Goal: Task Accomplishment & Management: Manage account settings

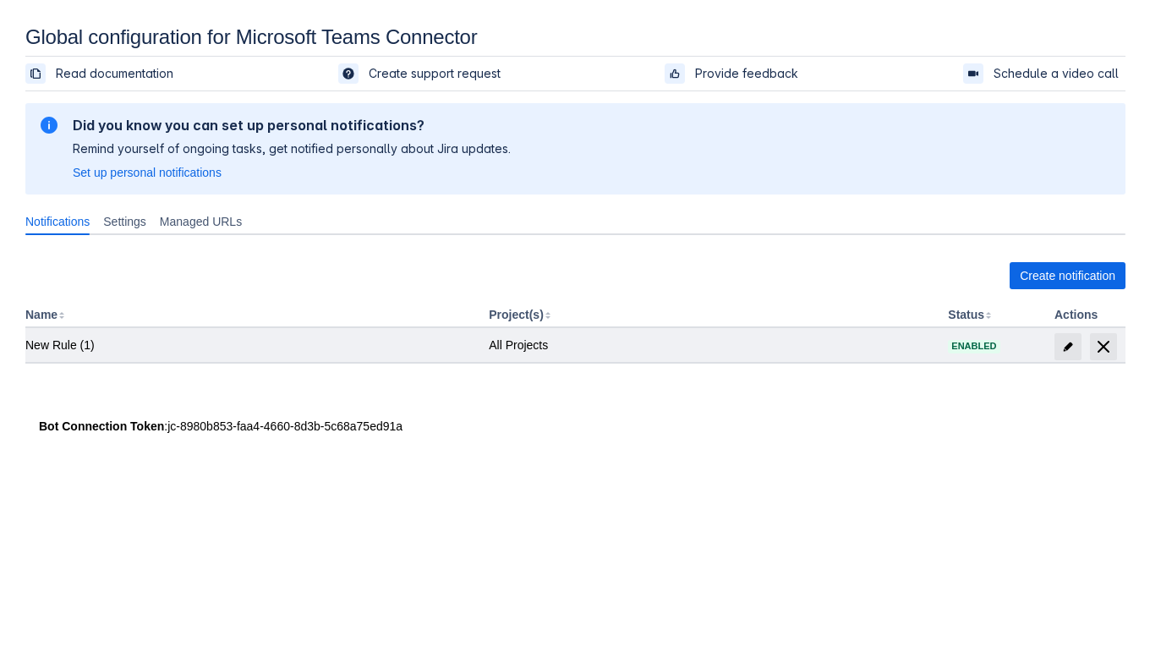
scroll to position [25, 0]
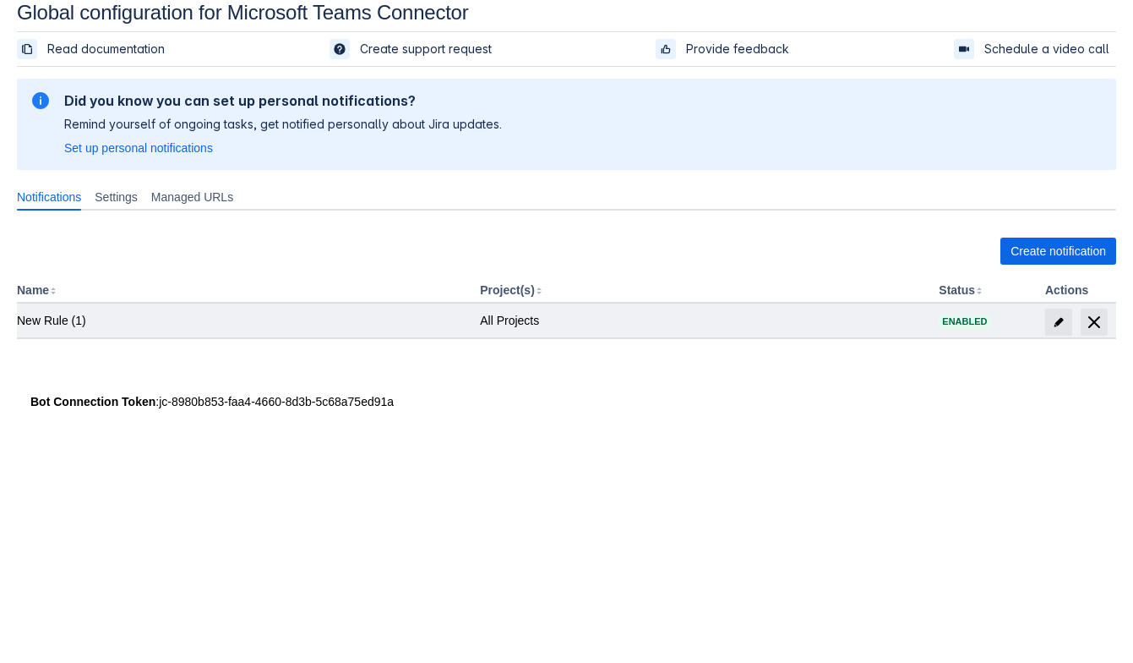
click at [1036, 326] on td "Enabled" at bounding box center [985, 320] width 107 height 34
click at [1053, 319] on span "edit" at bounding box center [1059, 322] width 14 height 14
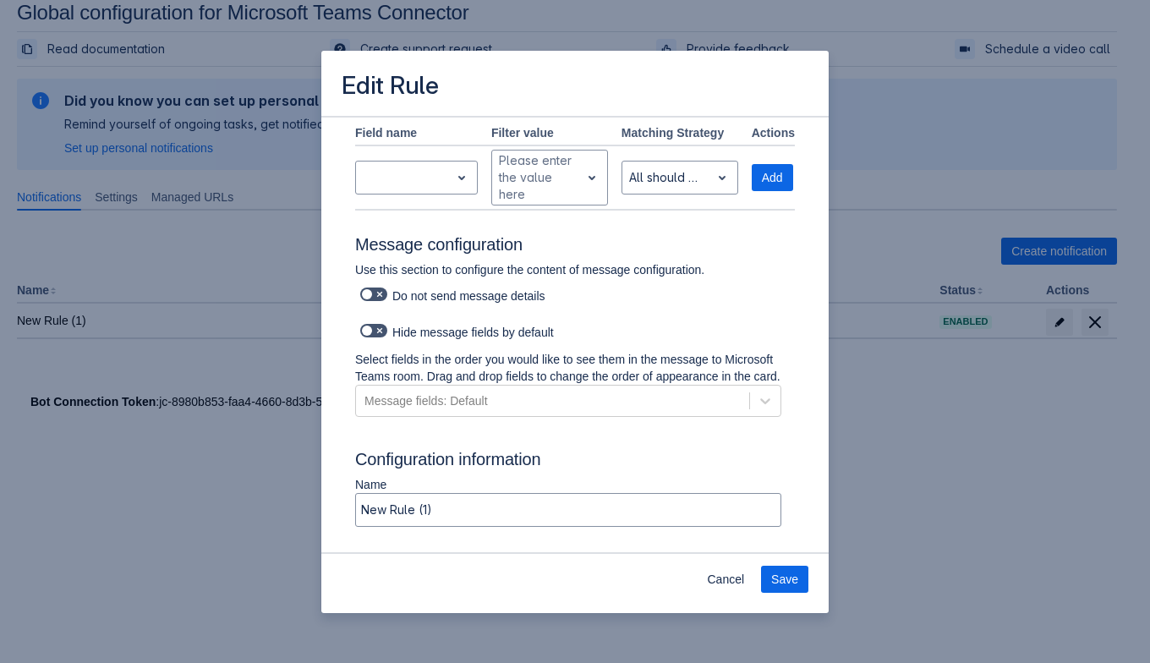
scroll to position [888, 0]
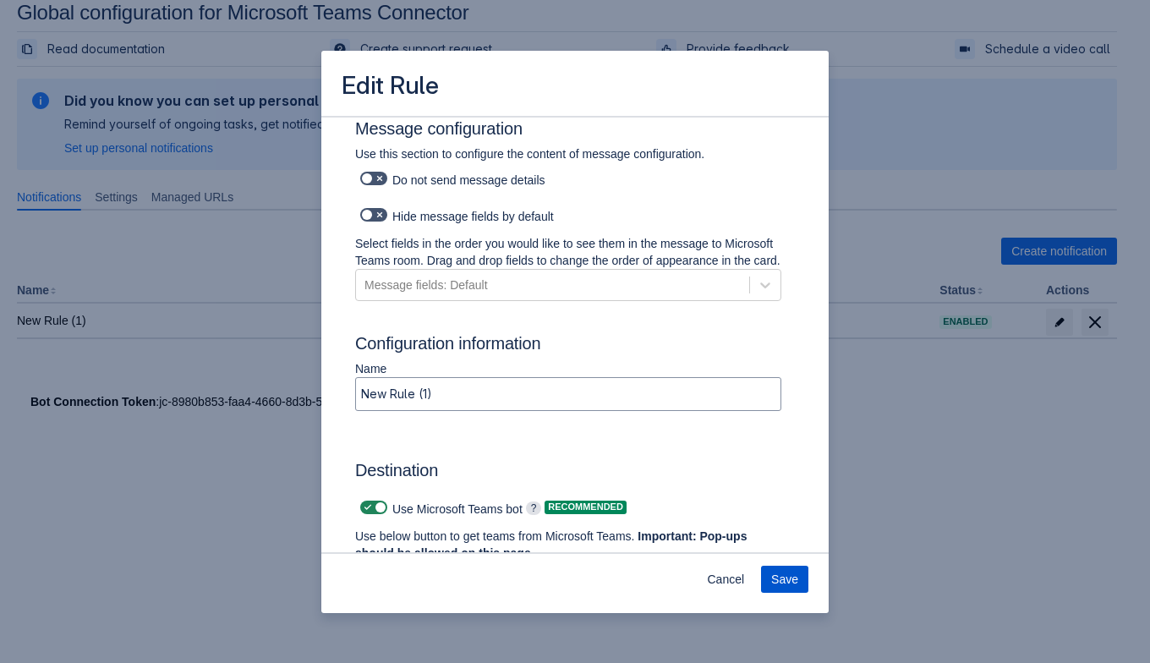
click at [792, 574] on span "Save" at bounding box center [784, 578] width 27 height 27
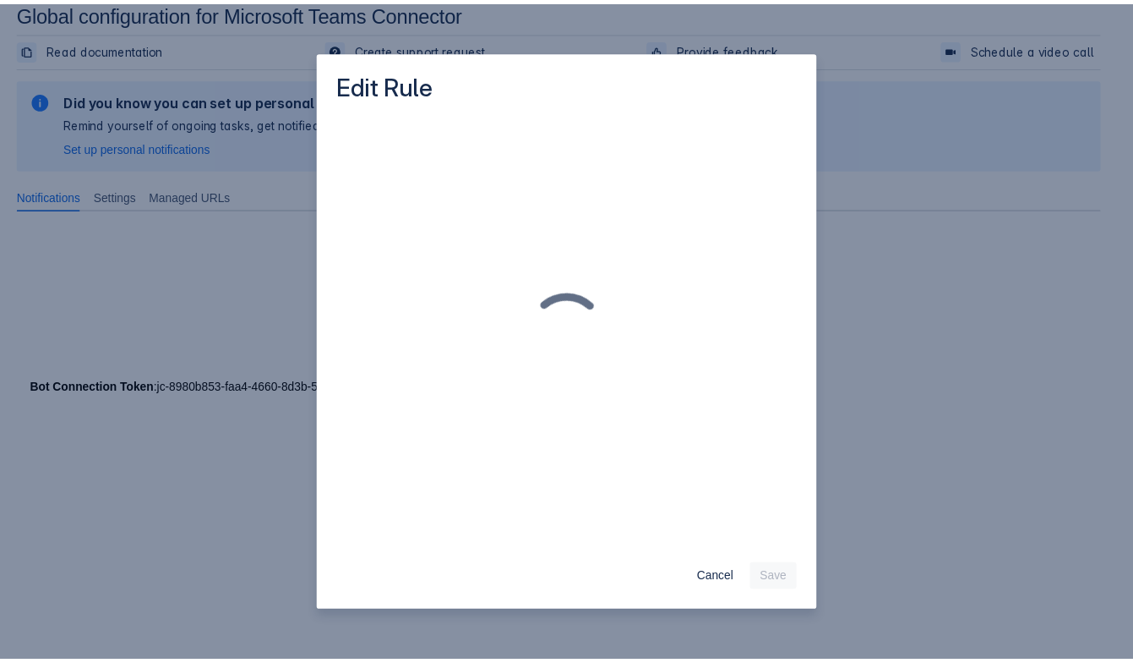
scroll to position [0, 0]
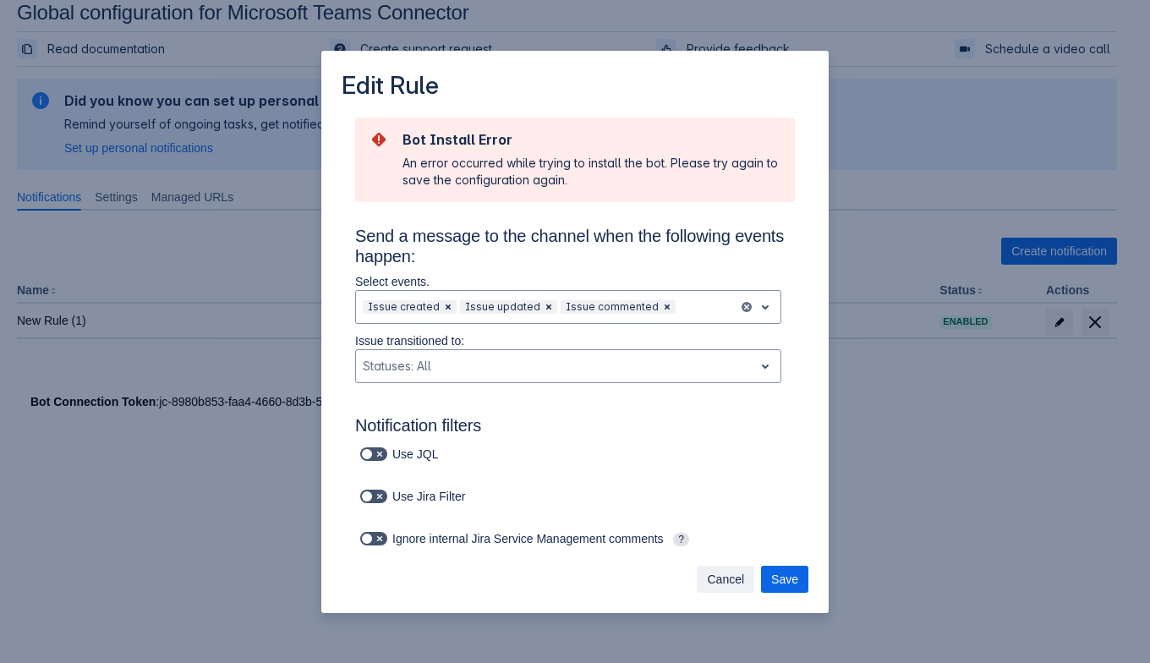
click at [734, 586] on span "Cancel" at bounding box center [725, 578] width 37 height 27
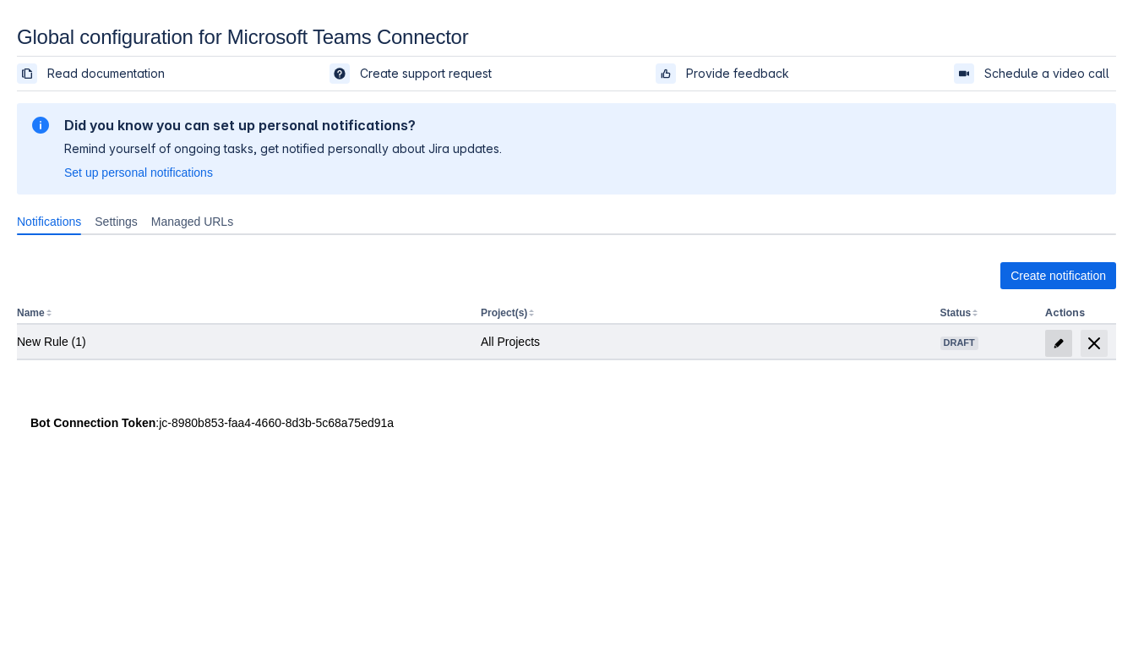
click at [1050, 343] on span at bounding box center [1059, 343] width 27 height 27
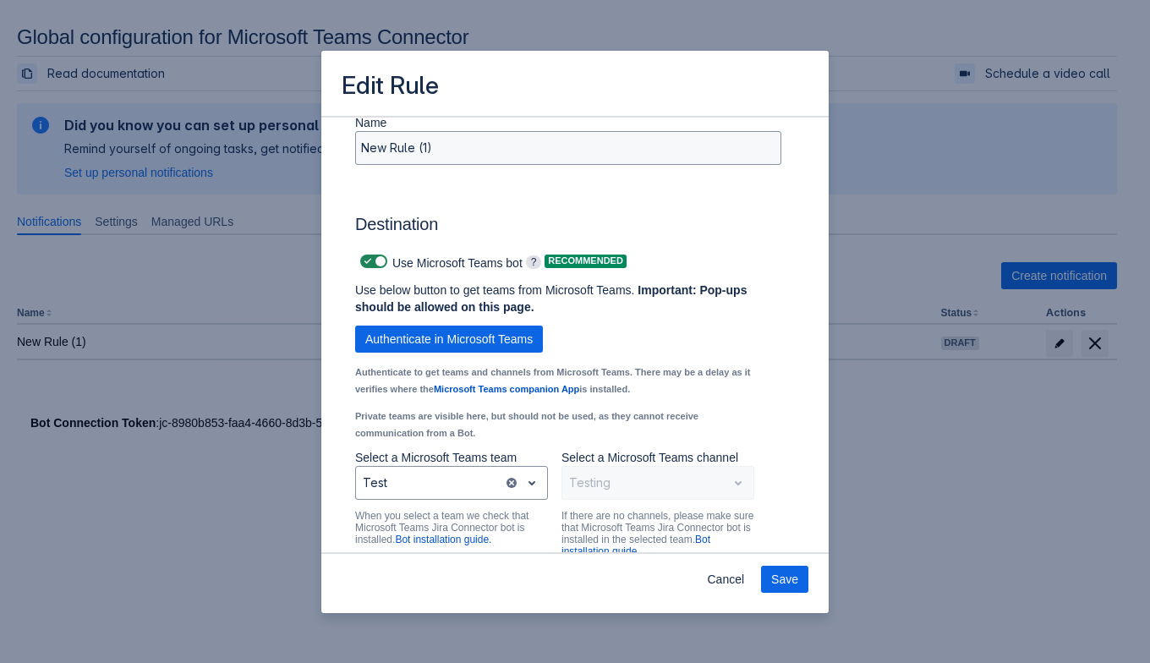
scroll to position [1245, 0]
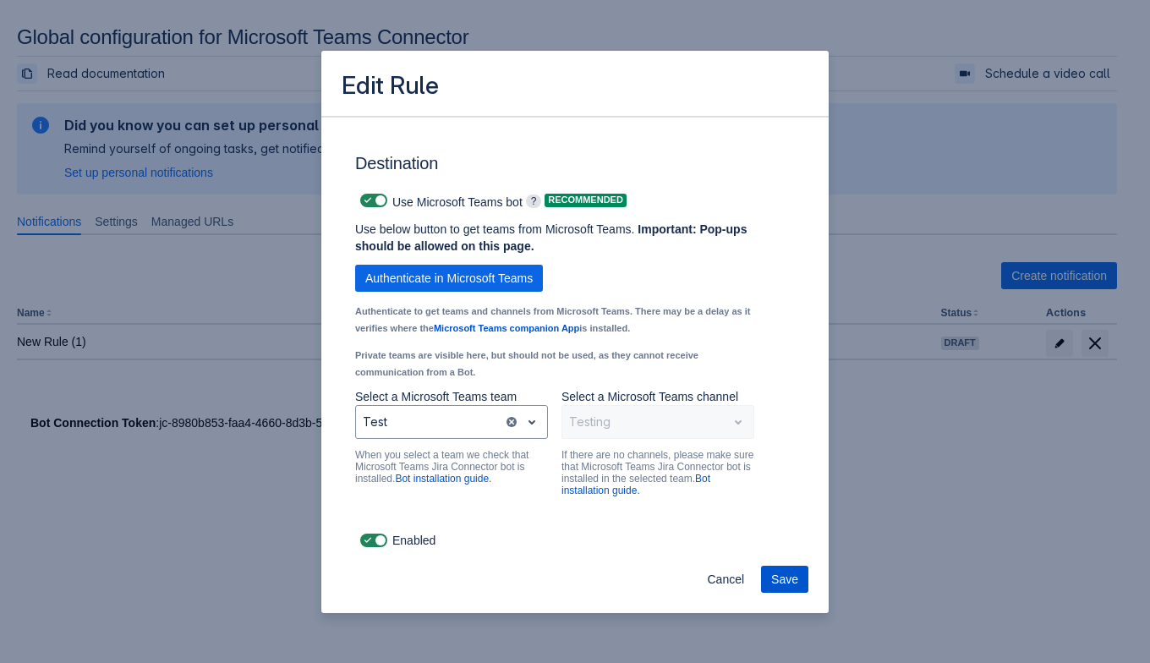
click at [794, 578] on span "Save" at bounding box center [784, 578] width 27 height 27
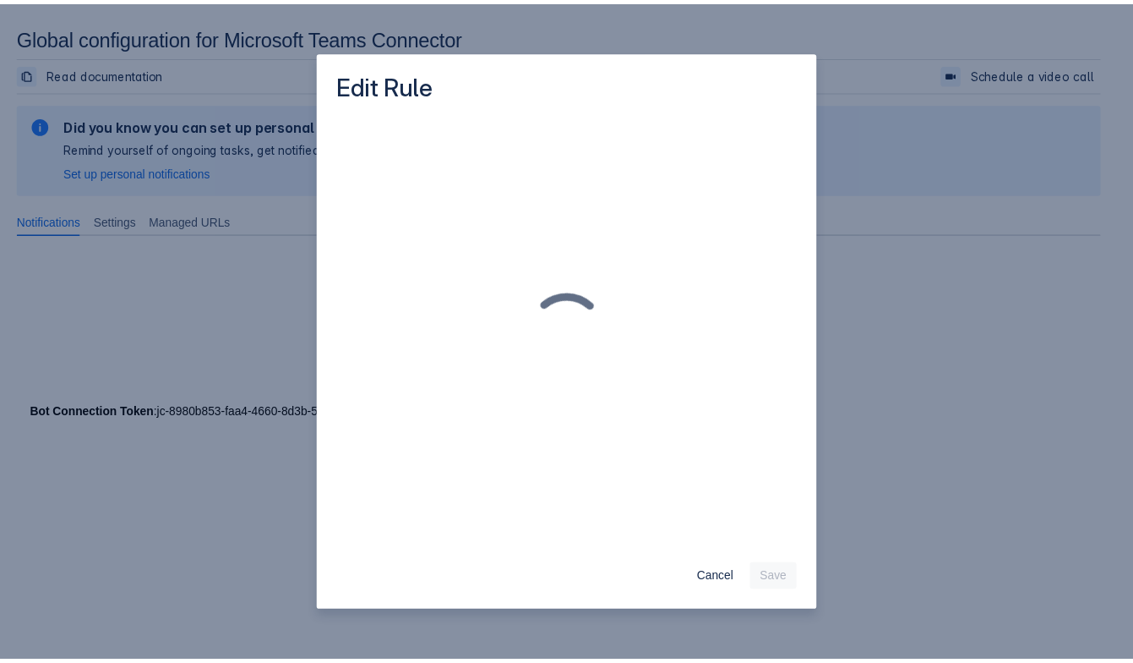
scroll to position [0, 0]
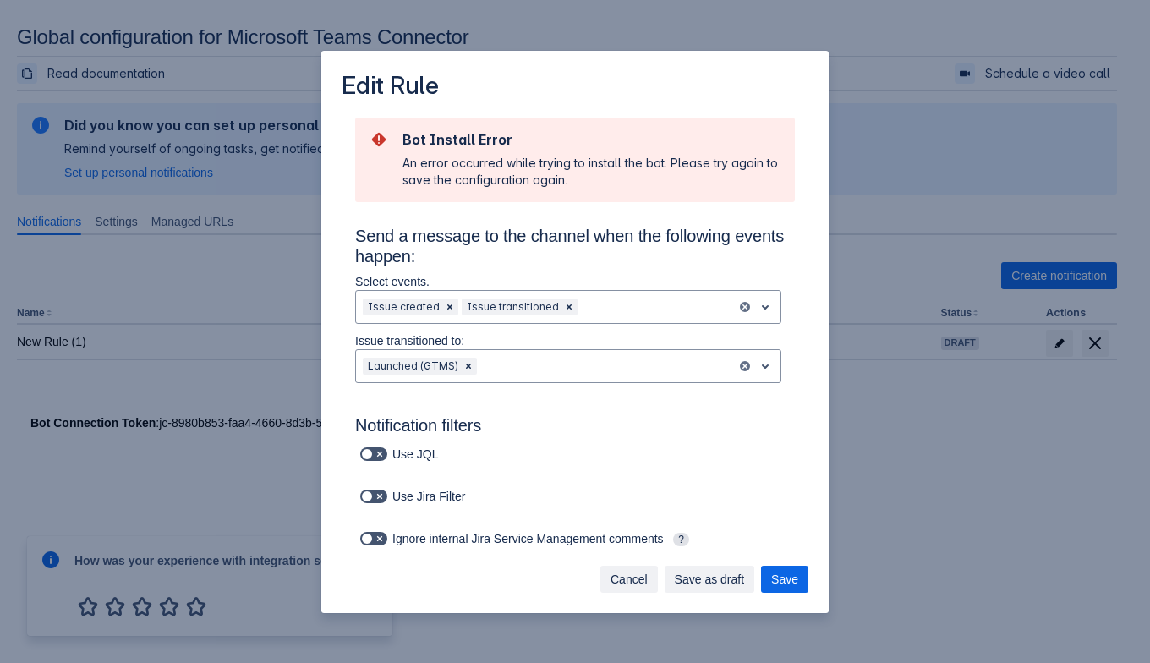
click at [625, 583] on span "Cancel" at bounding box center [628, 578] width 37 height 27
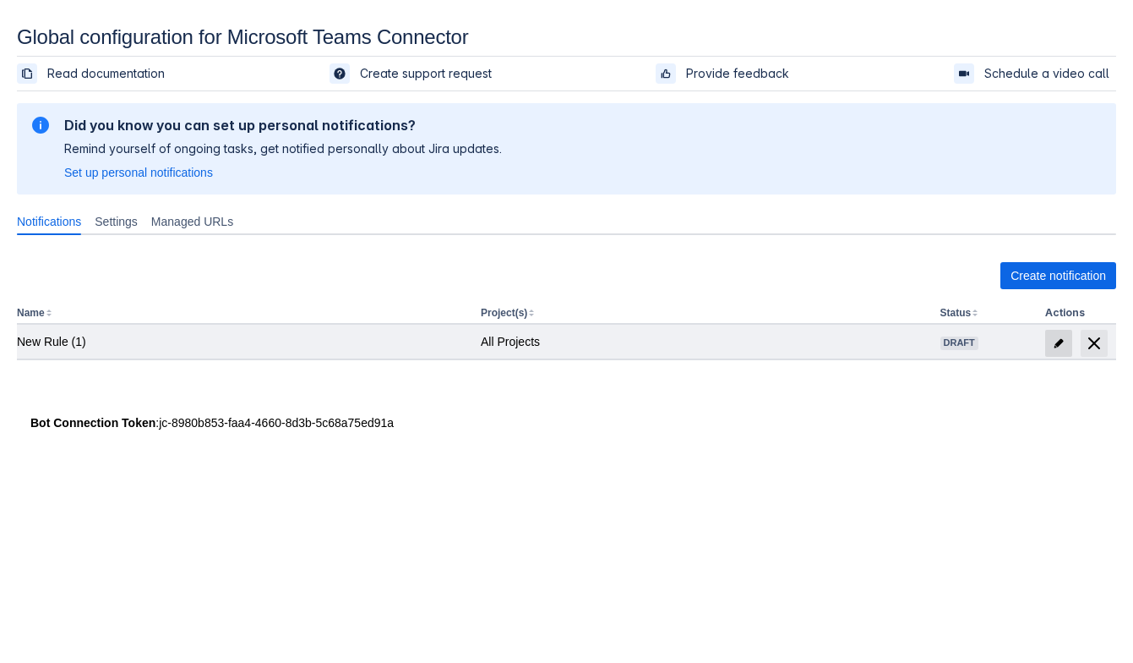
click at [1068, 341] on span at bounding box center [1059, 343] width 27 height 27
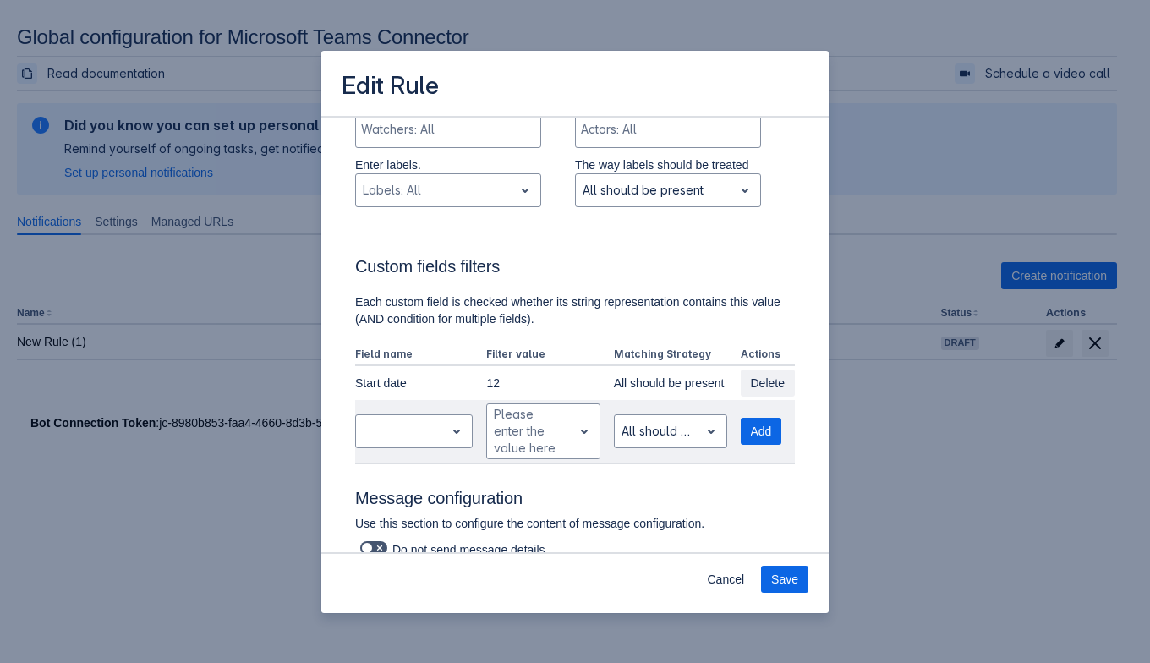
scroll to position [635, 0]
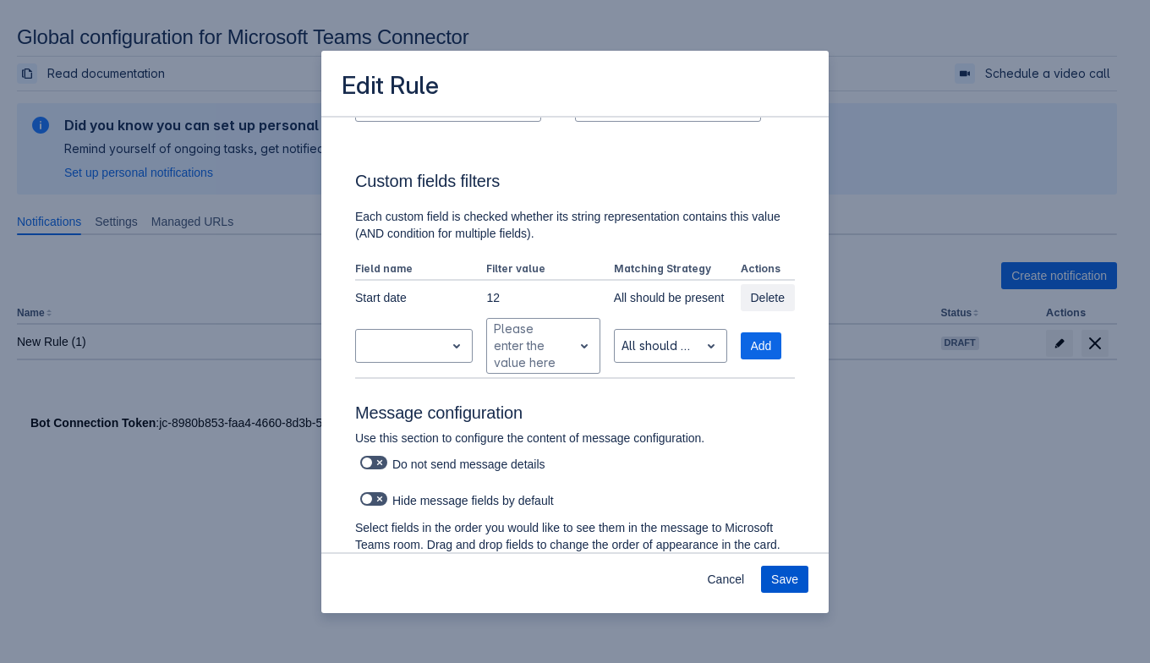
click at [799, 567] on button "Save" at bounding box center [784, 578] width 47 height 27
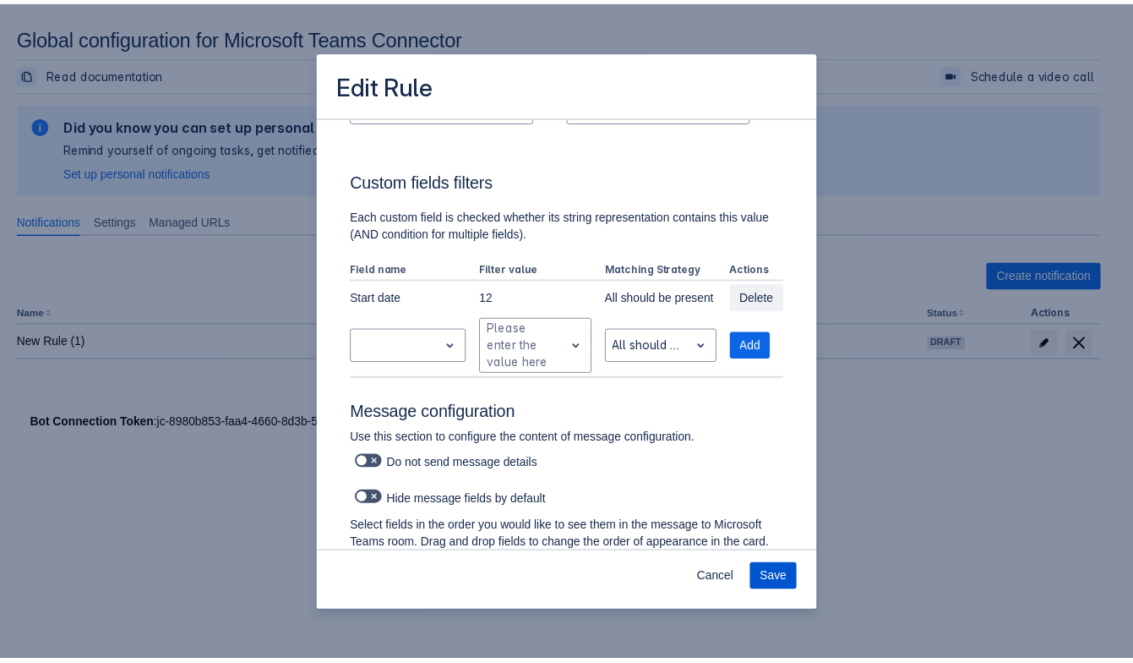
scroll to position [0, 0]
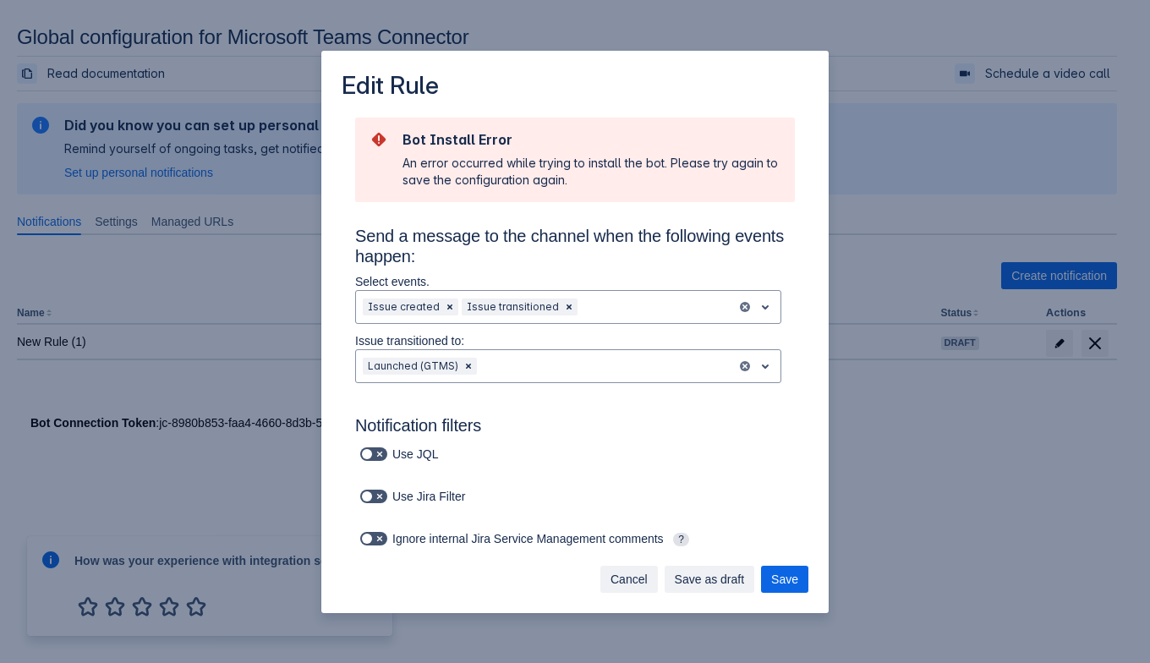
click at [628, 577] on span "Cancel" at bounding box center [628, 578] width 37 height 27
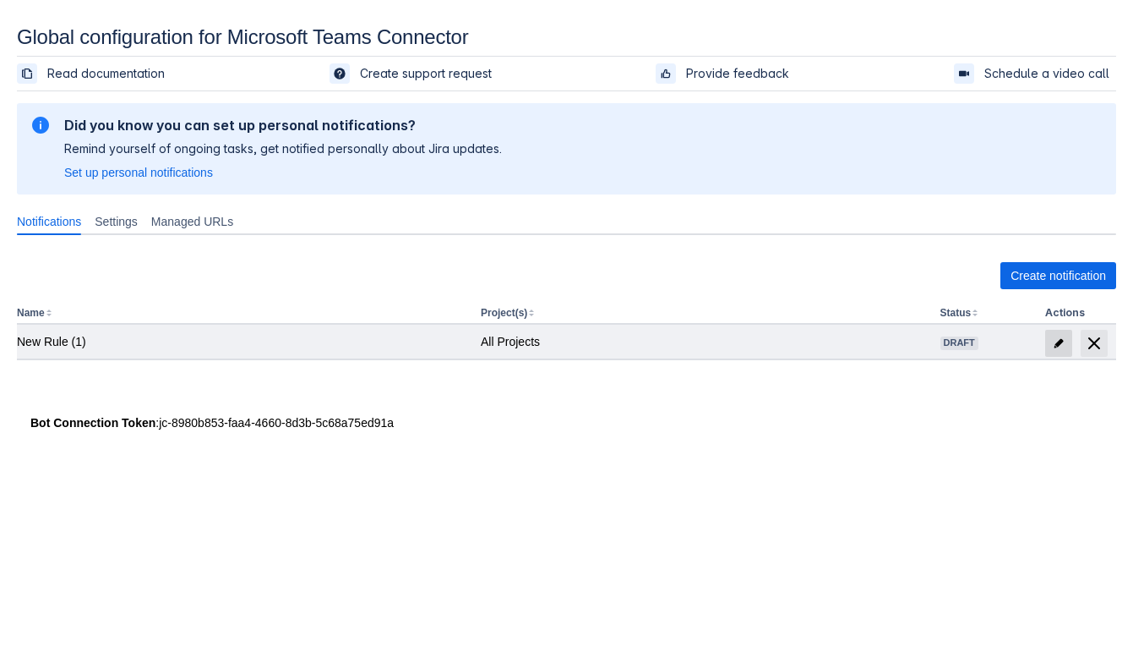
click at [1052, 345] on span "edit" at bounding box center [1059, 343] width 14 height 14
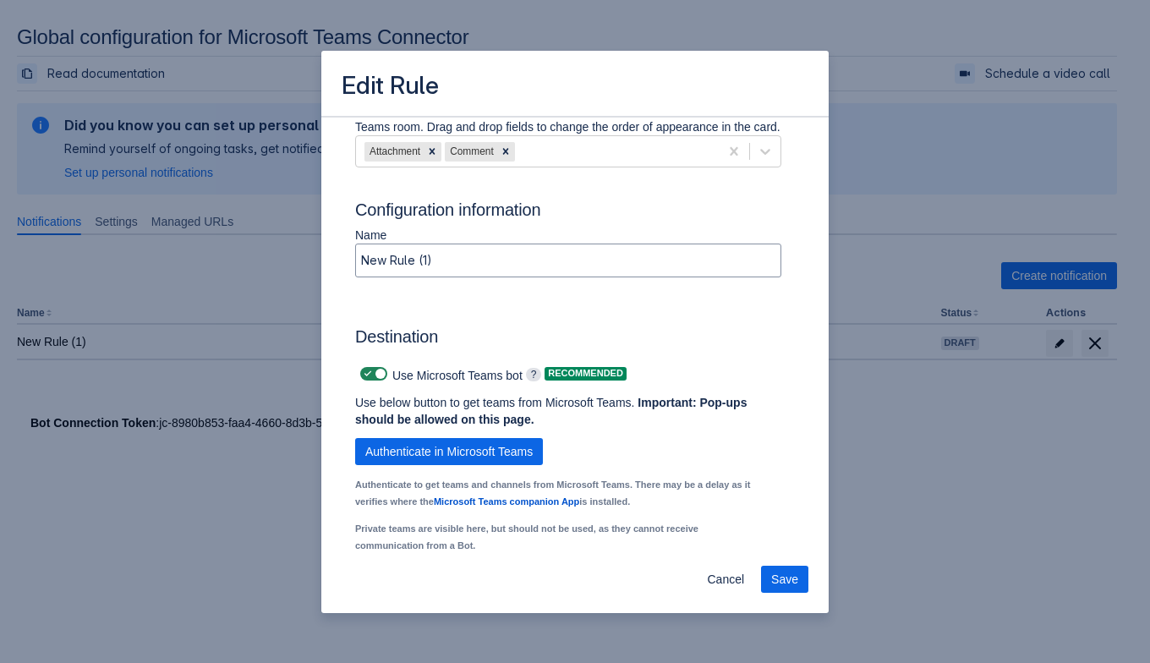
scroll to position [1245, 0]
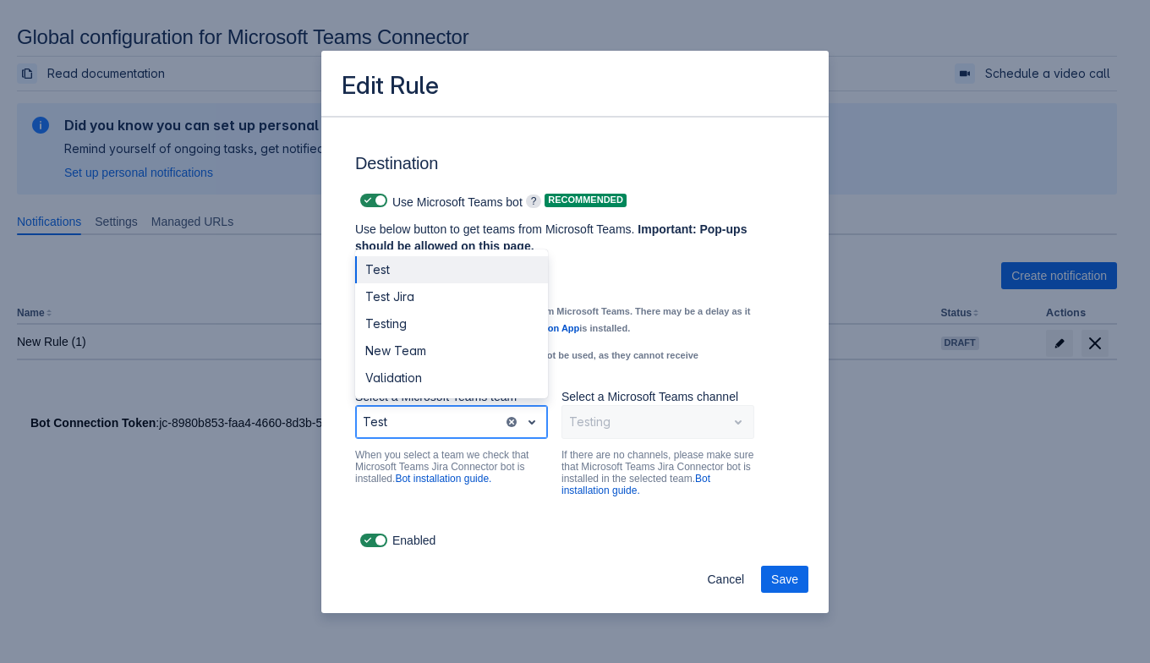
click at [490, 429] on div "Test" at bounding box center [429, 421] width 147 height 27
click at [473, 371] on div "Validation" at bounding box center [451, 377] width 193 height 27
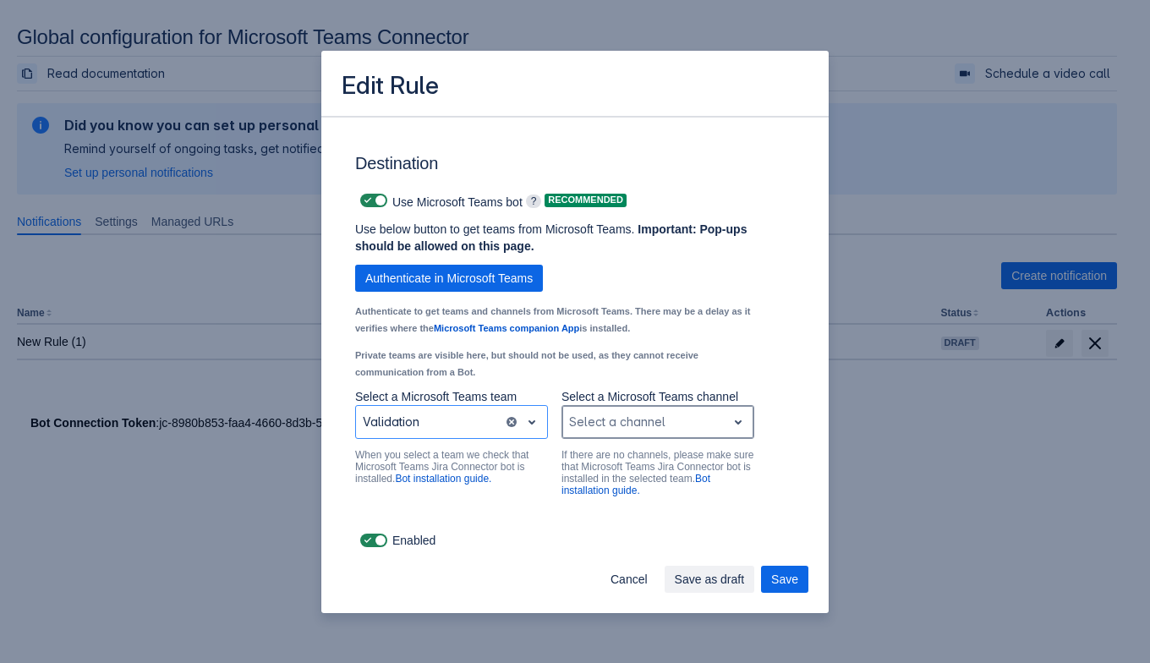
click at [620, 418] on div at bounding box center [644, 422] width 150 height 20
click at [606, 372] on div "Validation" at bounding box center [657, 377] width 193 height 27
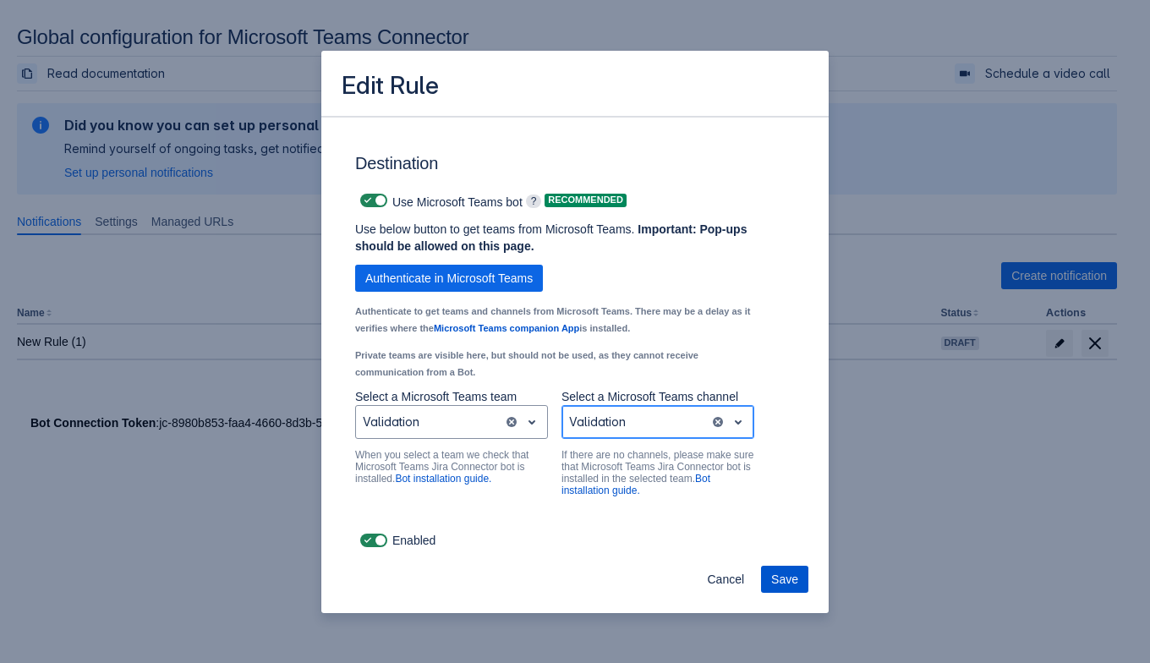
click at [784, 577] on span "Save" at bounding box center [784, 578] width 27 height 27
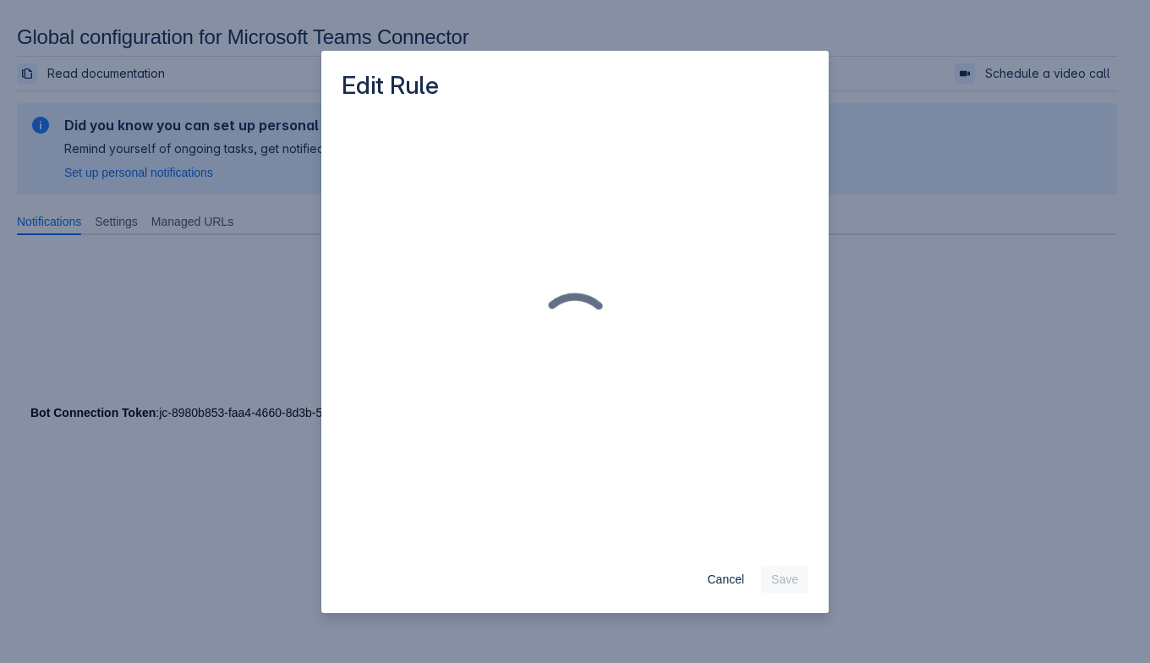
scroll to position [0, 0]
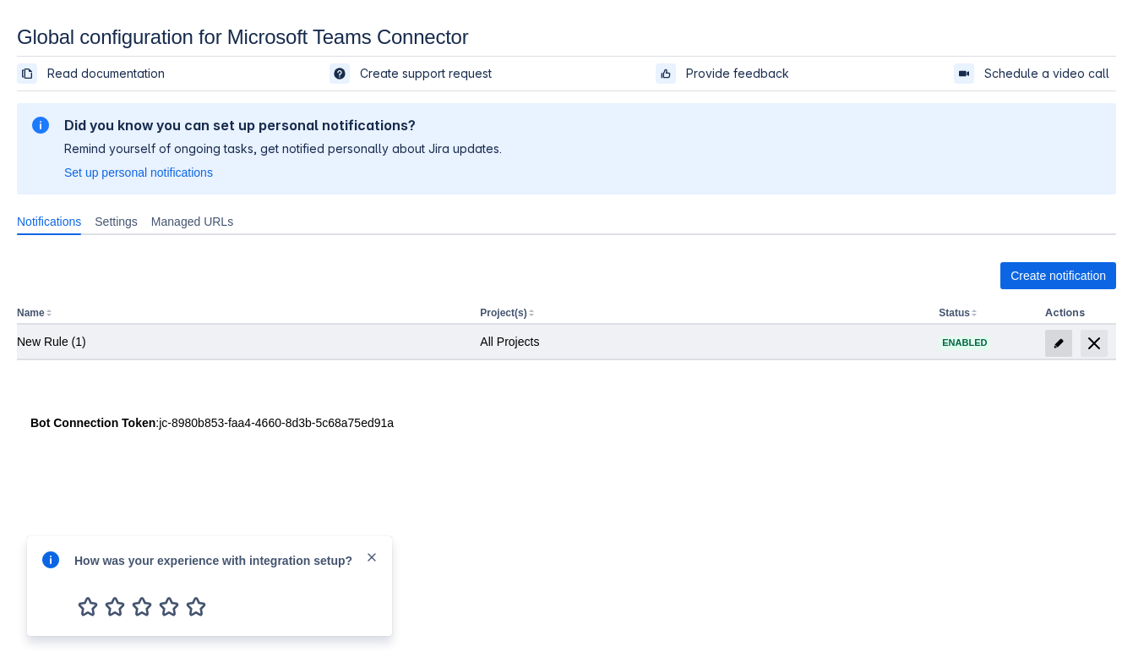
click at [1050, 339] on span at bounding box center [1059, 343] width 27 height 27
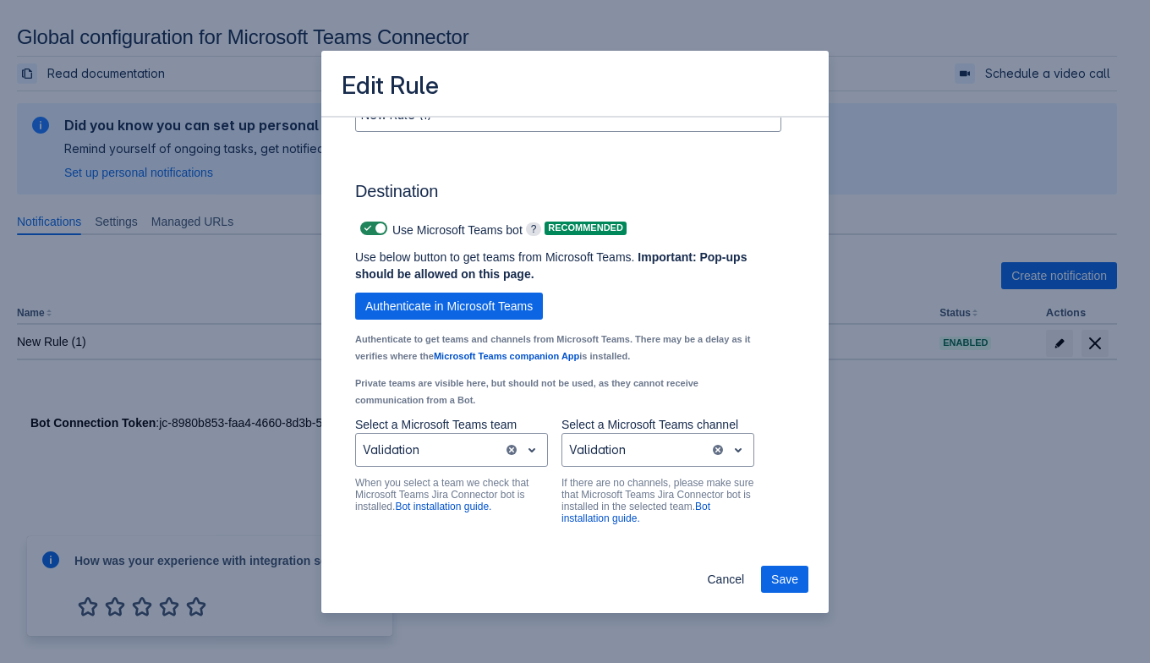
scroll to position [1245, 0]
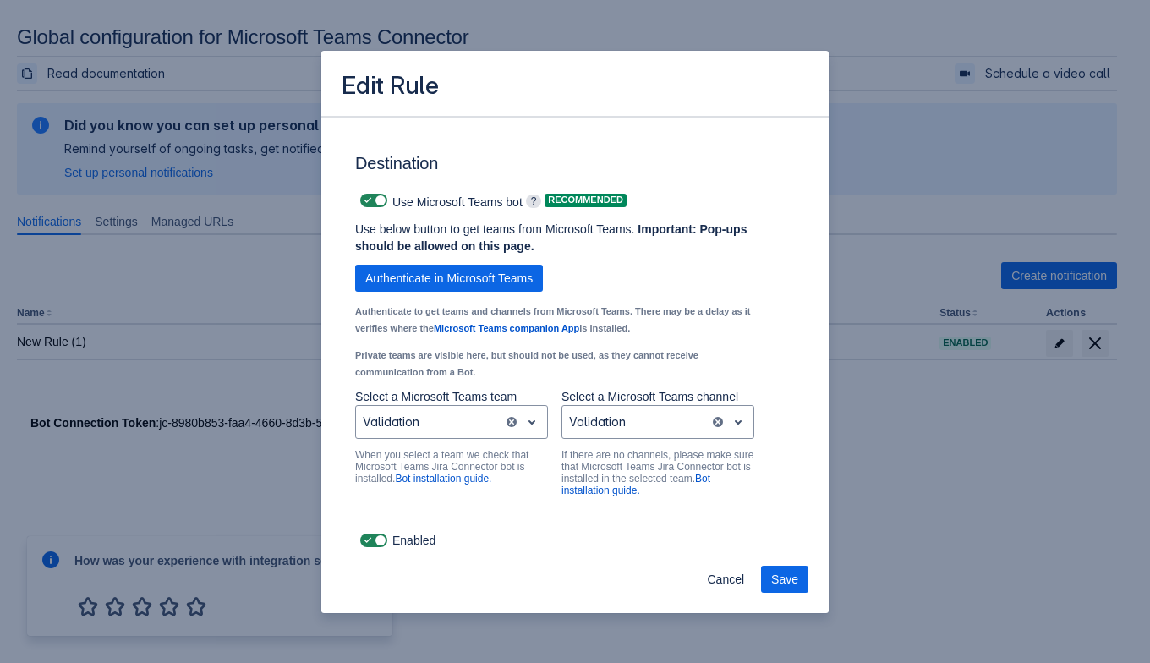
click at [604, 532] on div "Enabled" at bounding box center [575, 540] width 440 height 24
click at [773, 576] on span "Save" at bounding box center [784, 578] width 27 height 27
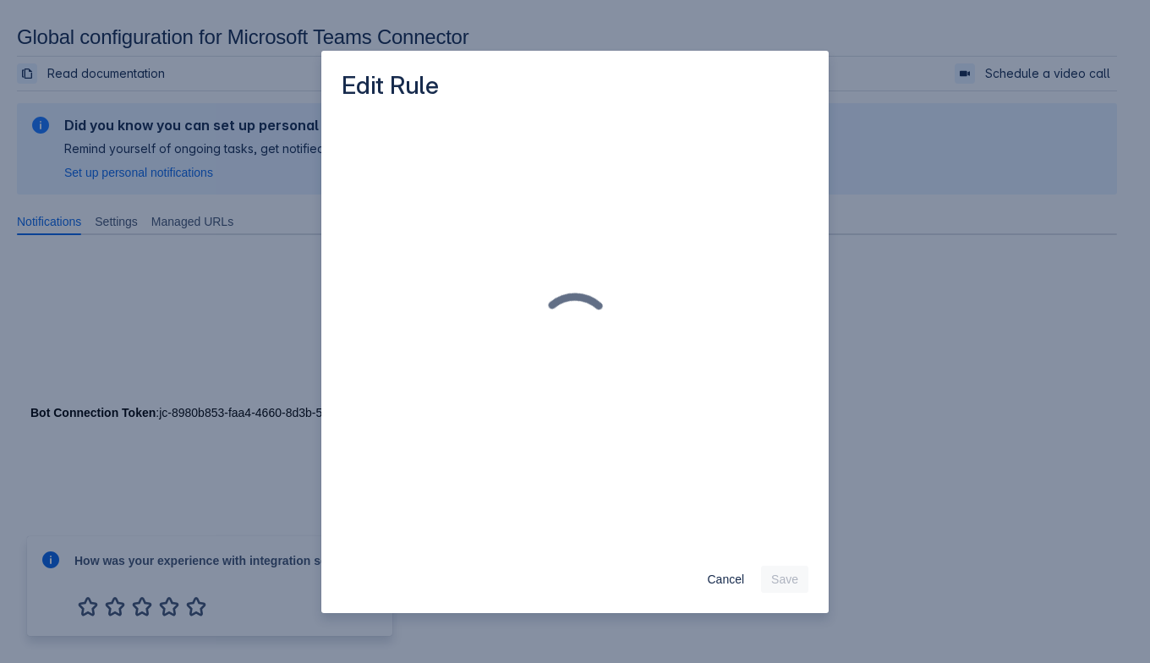
scroll to position [0, 0]
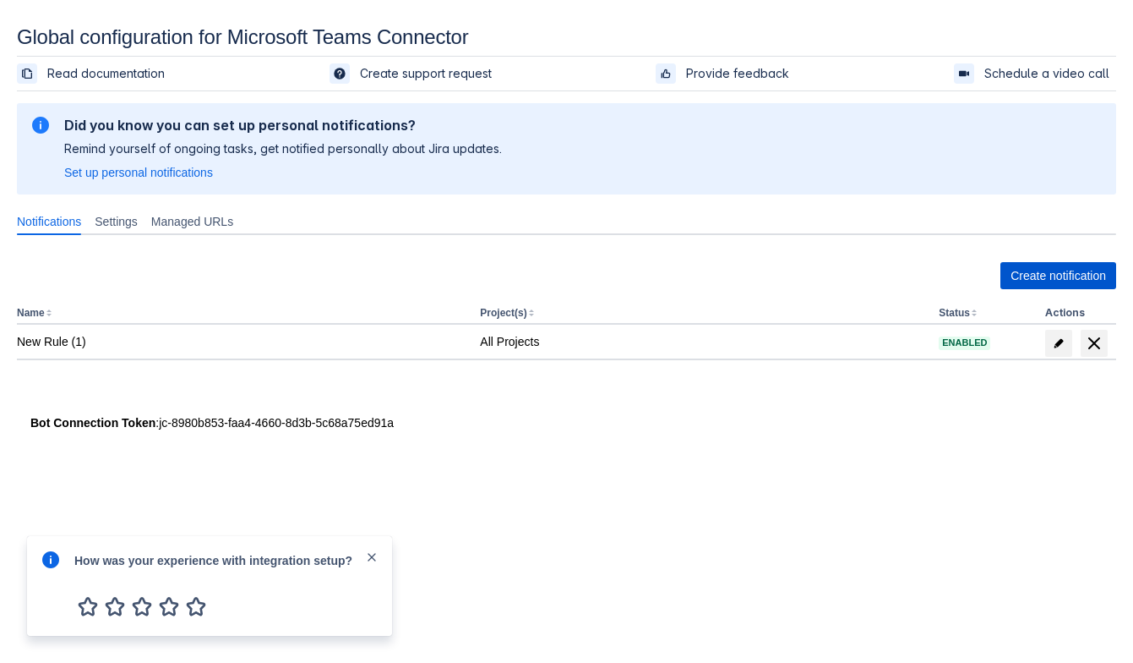
click at [1022, 284] on span "Create notification" at bounding box center [1059, 275] width 96 height 27
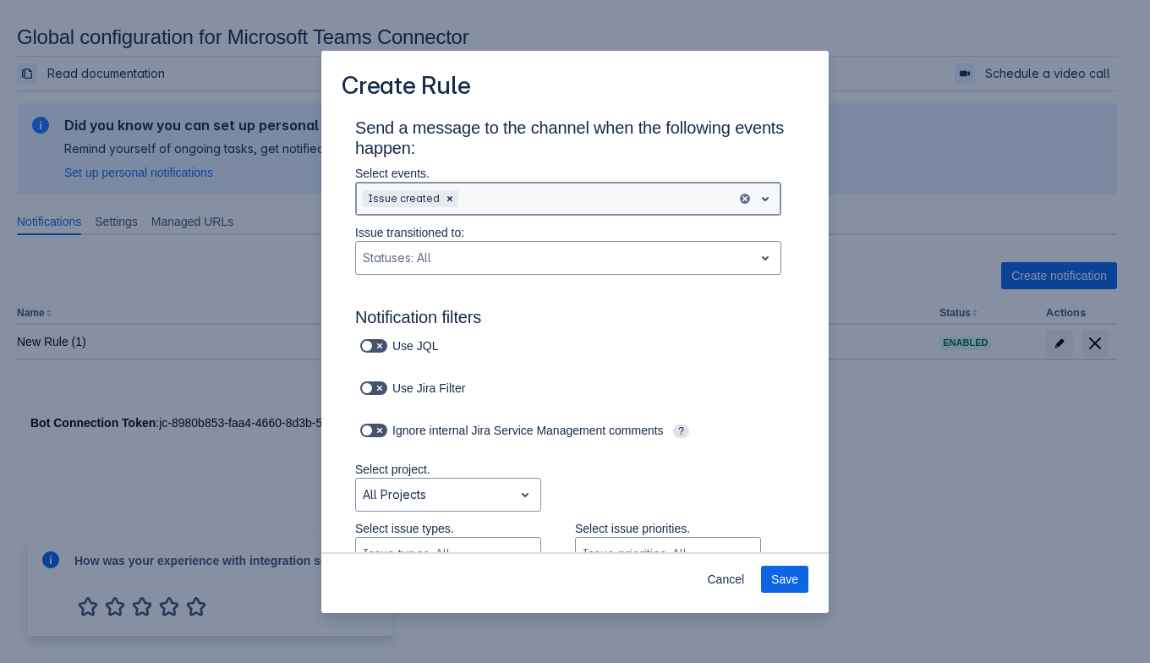
click at [524, 199] on div "Scrollable content" at bounding box center [596, 198] width 268 height 20
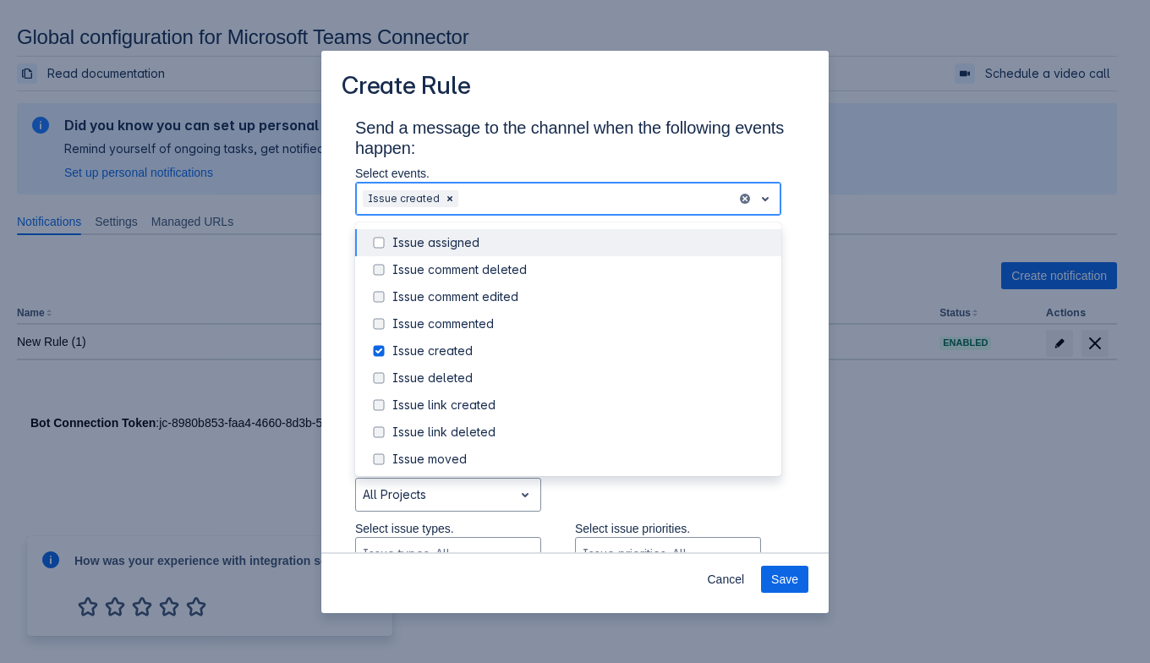
click at [516, 249] on div "Issue assigned" at bounding box center [581, 242] width 379 height 17
click at [600, 202] on div "Scrollable content" at bounding box center [648, 198] width 161 height 20
click at [596, 194] on div "Scrollable content" at bounding box center [648, 198] width 161 height 20
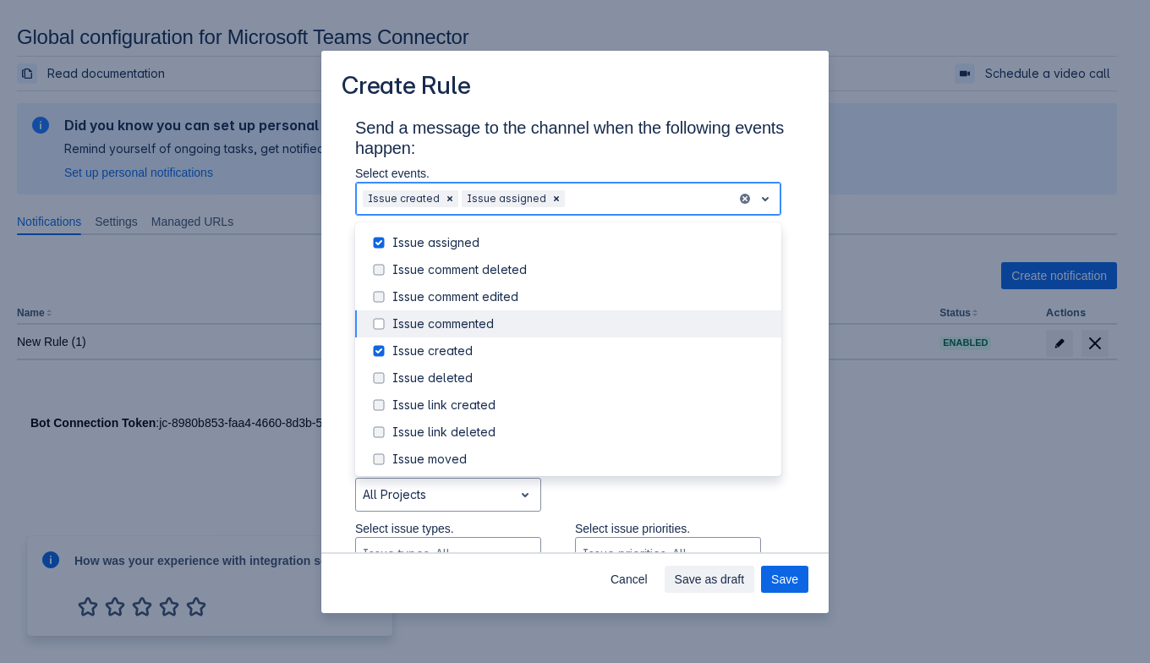
click at [549, 326] on div "Issue commented" at bounding box center [581, 323] width 379 height 17
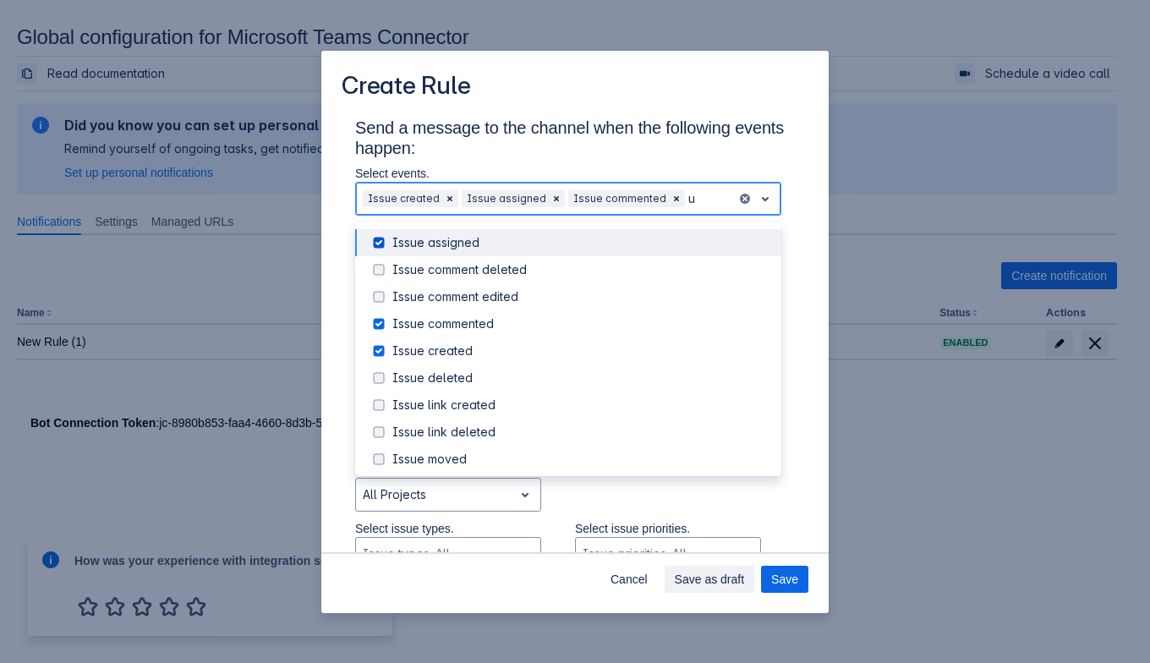
type input "up"
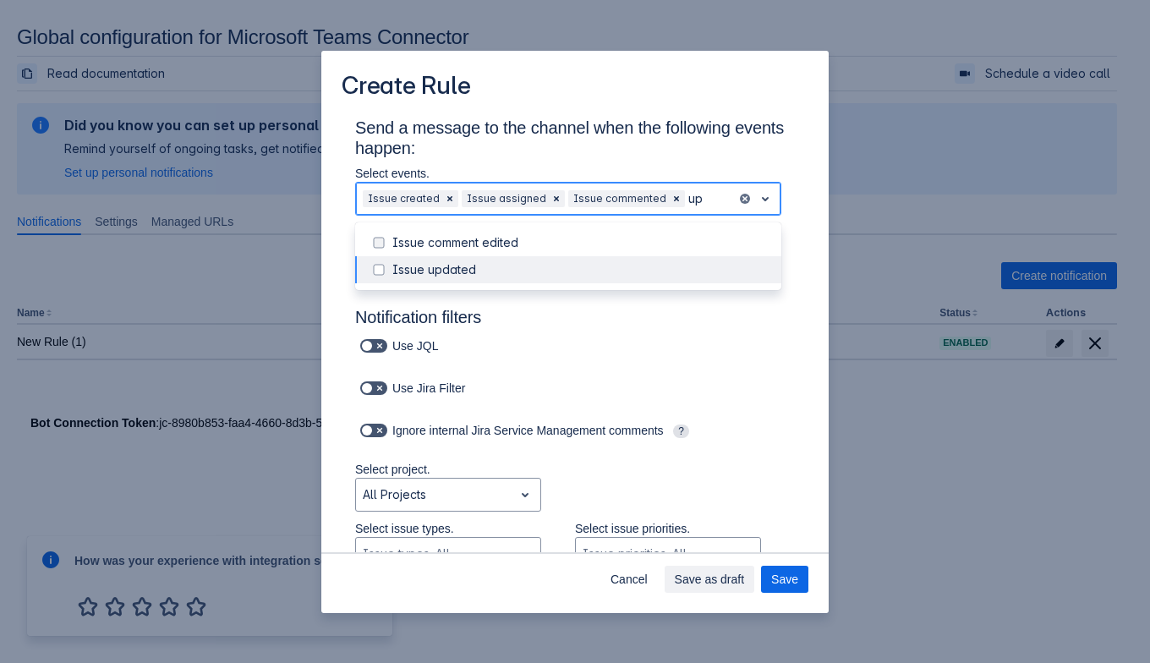
click at [553, 272] on div "Issue updated" at bounding box center [581, 269] width 379 height 17
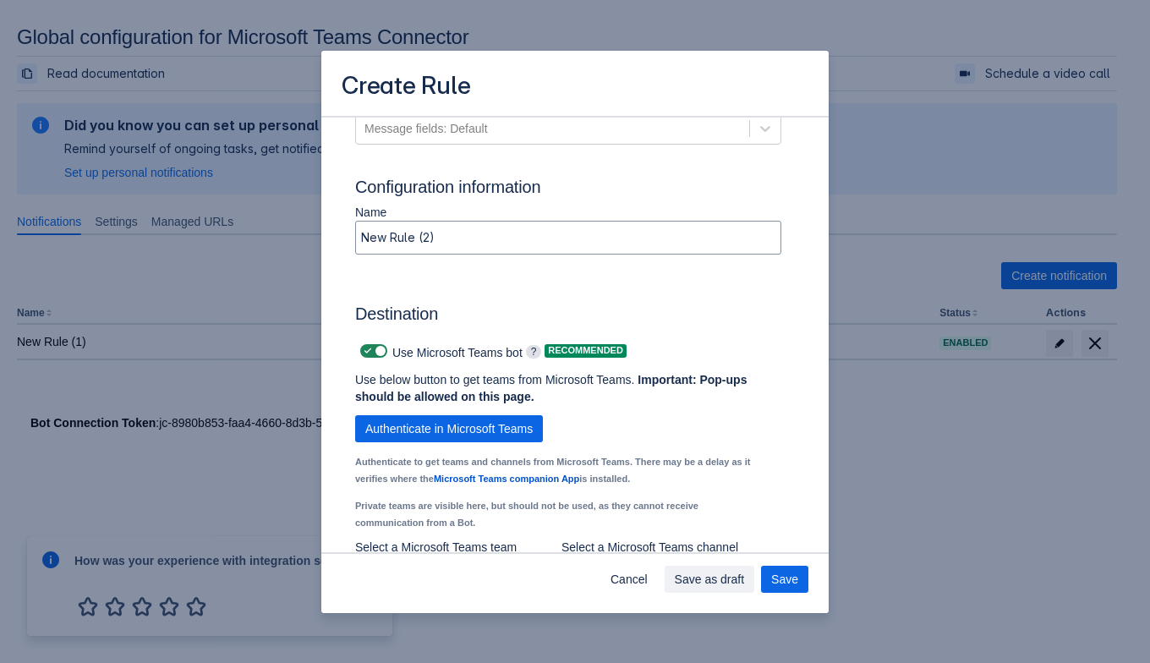
scroll to position [1219, 0]
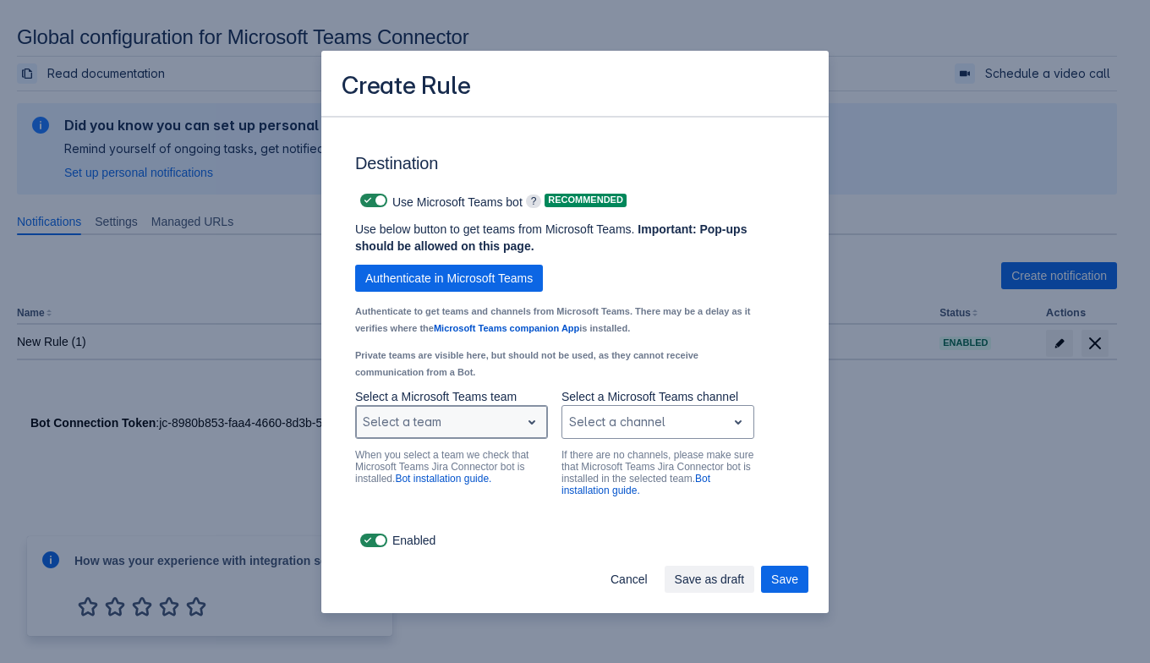
click at [527, 426] on span "open" at bounding box center [532, 422] width 20 height 20
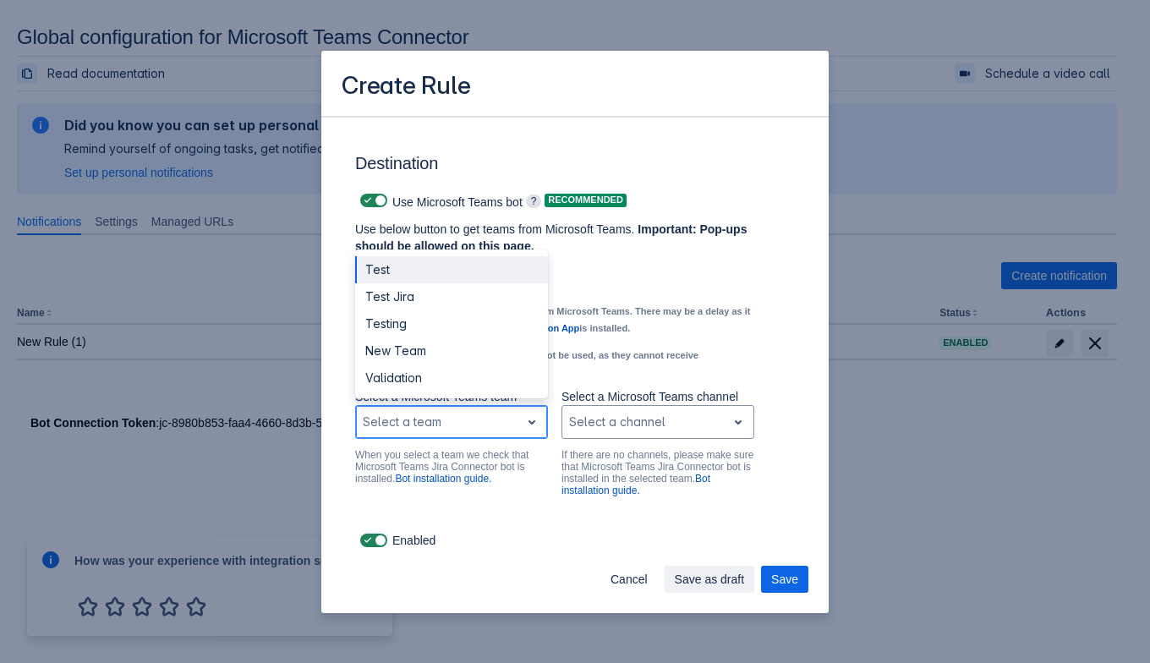
click at [494, 271] on div "Test" at bounding box center [451, 269] width 193 height 27
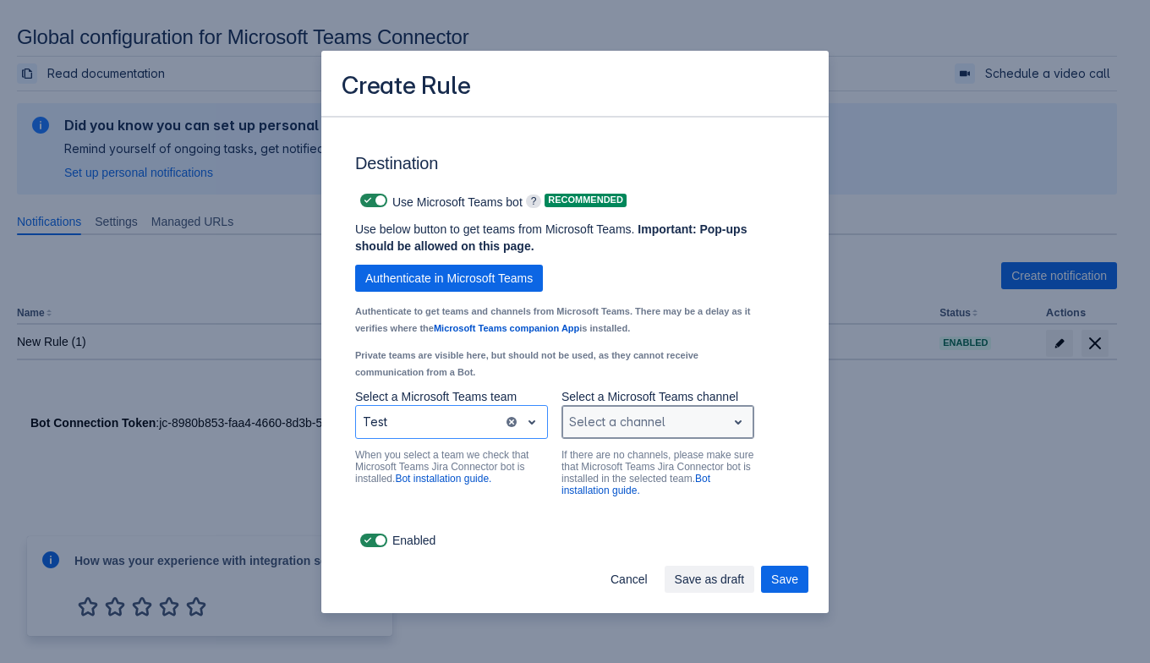
click at [623, 427] on div "Scrollable content" at bounding box center [644, 422] width 150 height 20
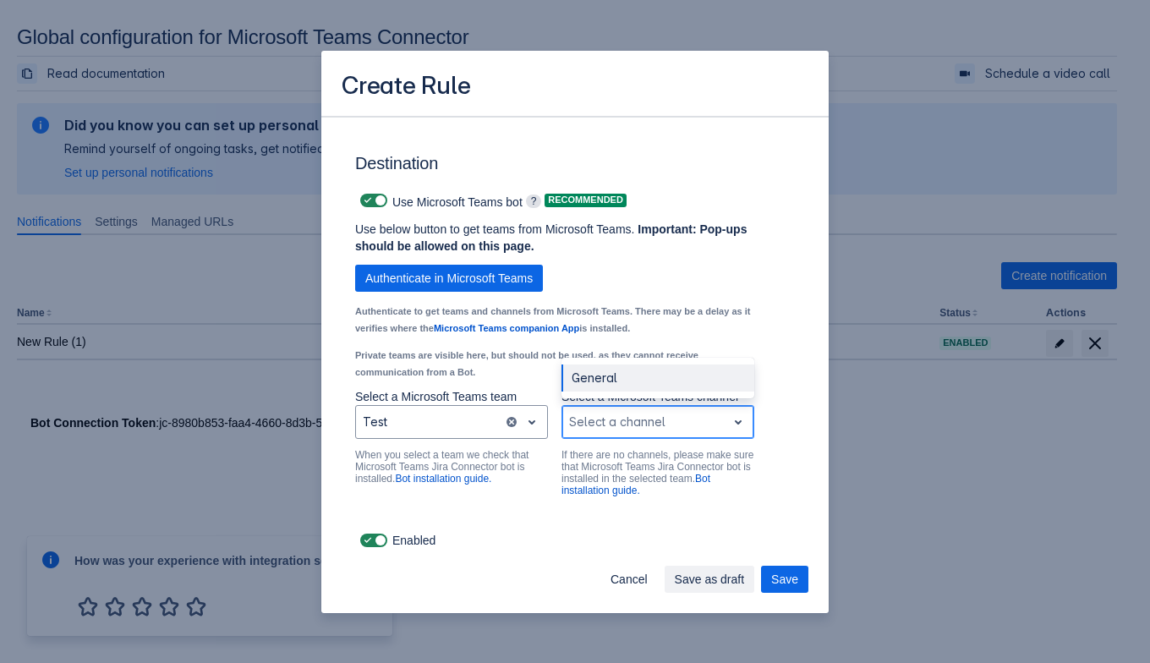
click at [633, 375] on div "General" at bounding box center [657, 377] width 193 height 27
click at [616, 421] on div "Scrollable content" at bounding box center [636, 422] width 134 height 20
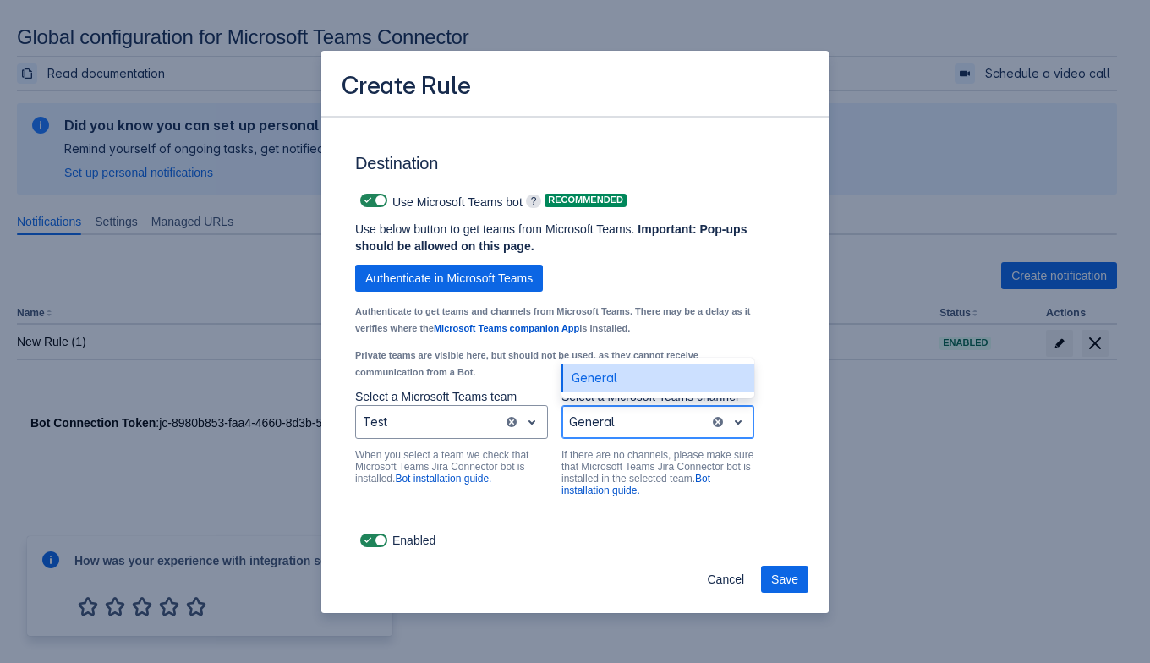
click at [615, 383] on div "General" at bounding box center [657, 377] width 193 height 27
click at [775, 573] on span "Save" at bounding box center [784, 578] width 27 height 27
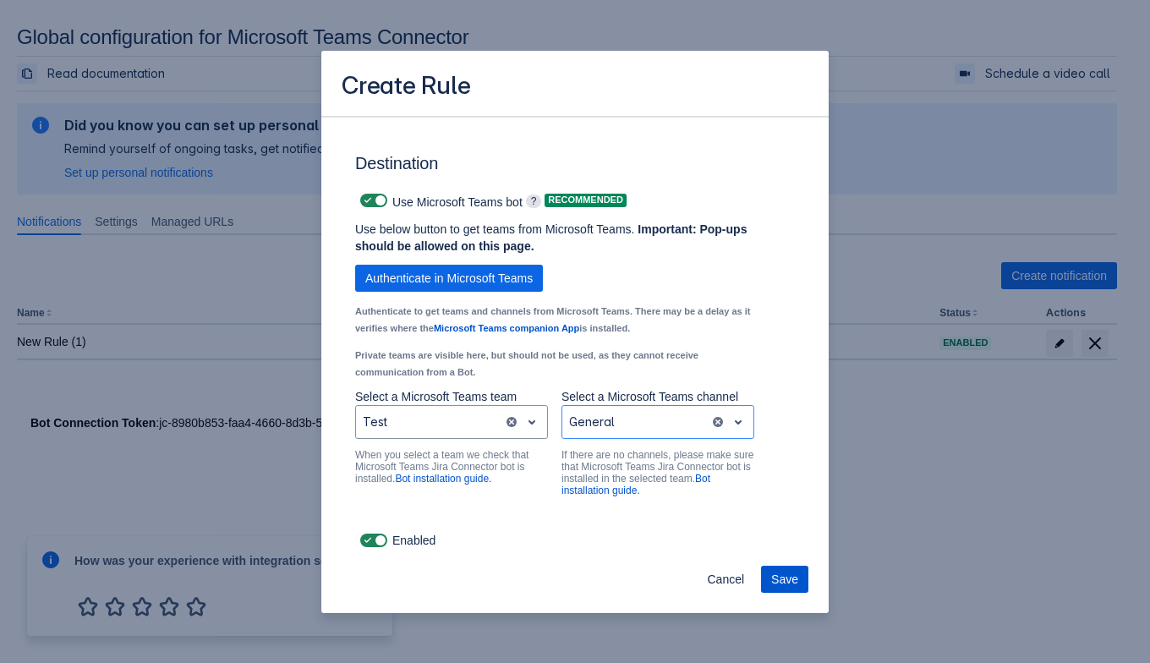
scroll to position [0, 0]
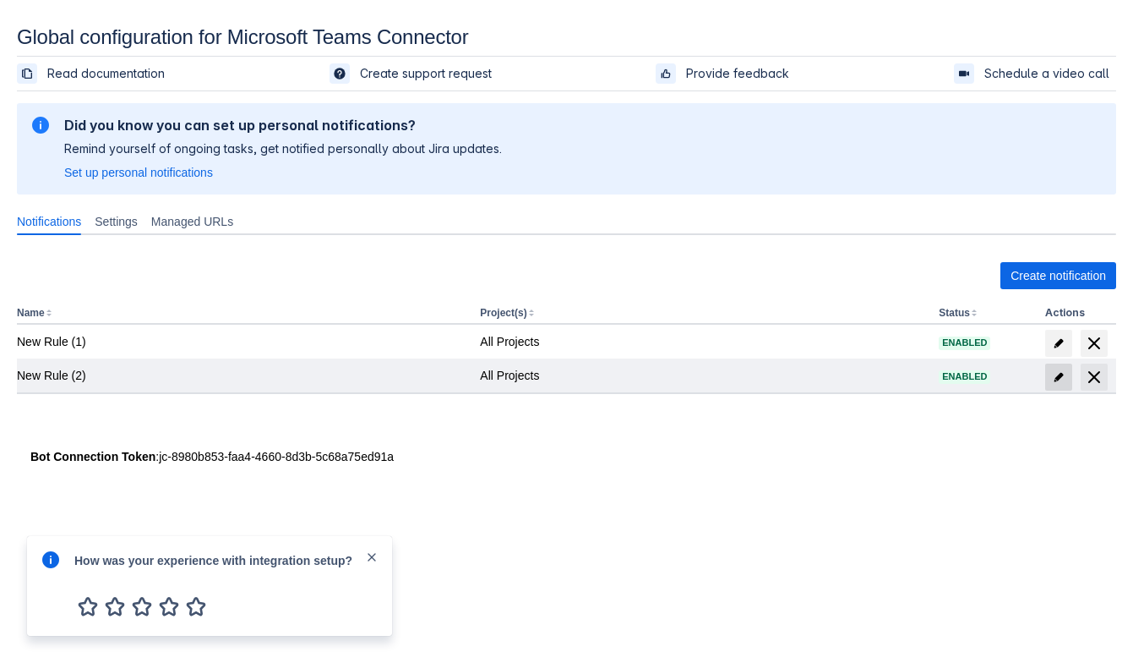
click at [1059, 382] on span "edit" at bounding box center [1059, 377] width 14 height 14
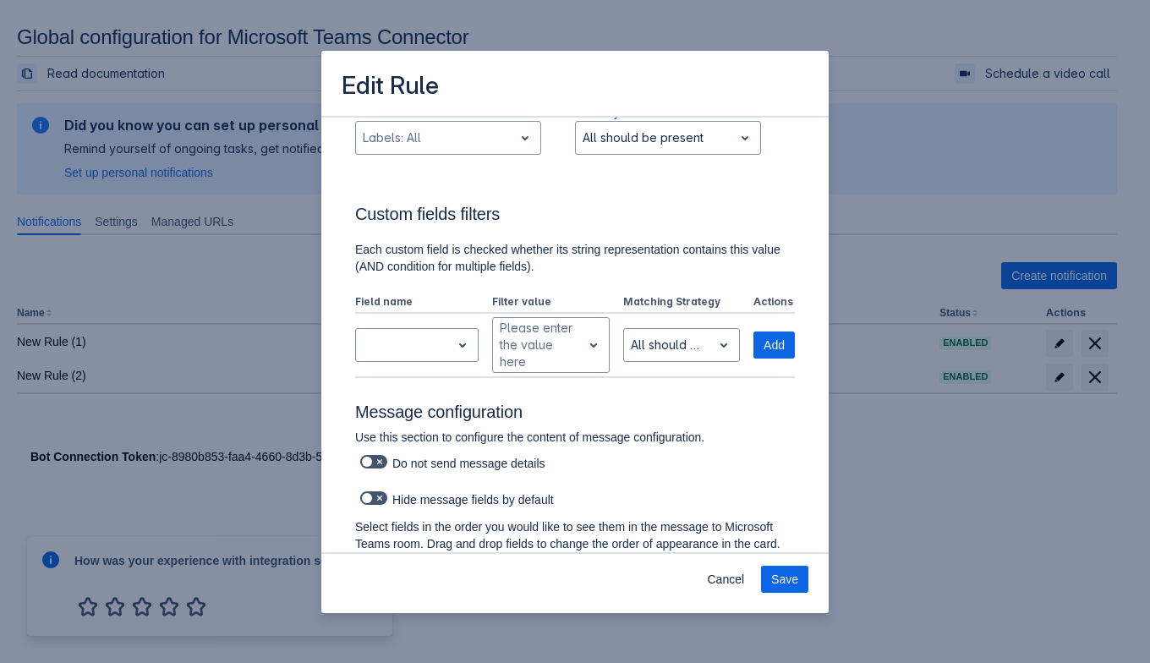
scroll to position [635, 0]
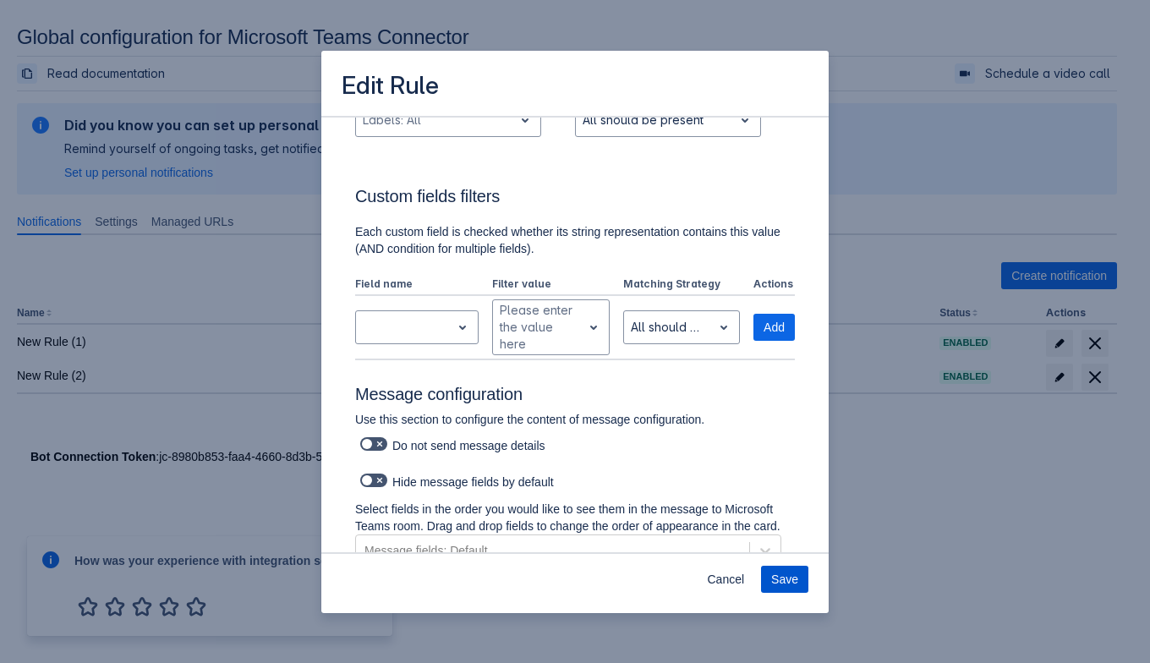
click at [778, 573] on span "Save" at bounding box center [784, 578] width 27 height 27
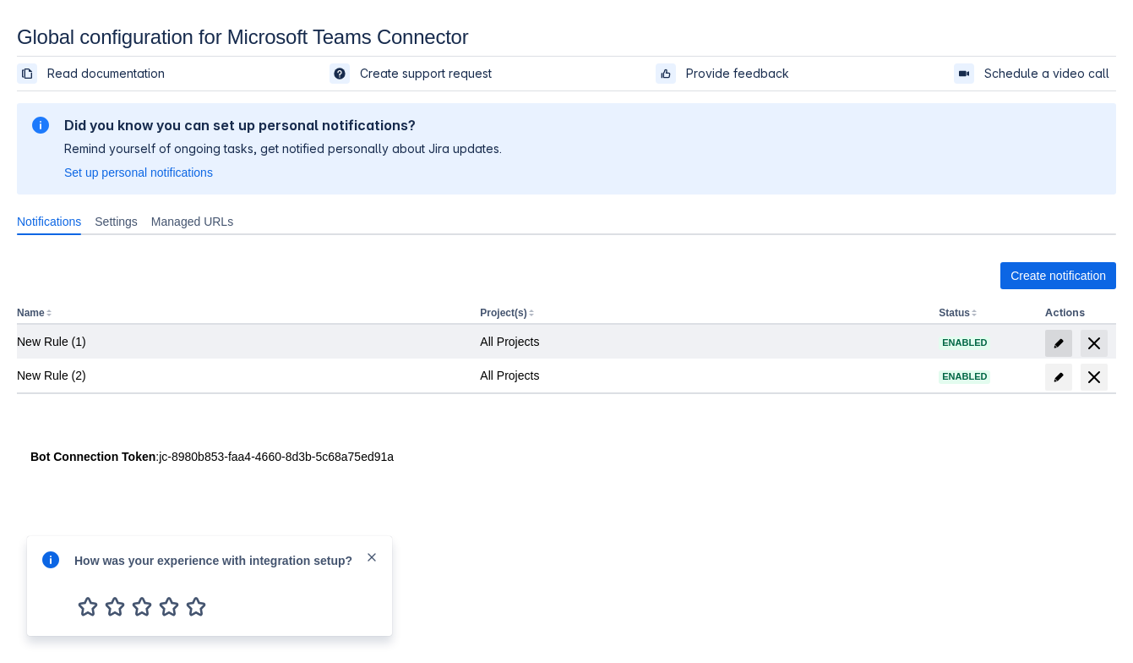
click at [1056, 336] on span "edit" at bounding box center [1059, 343] width 14 height 14
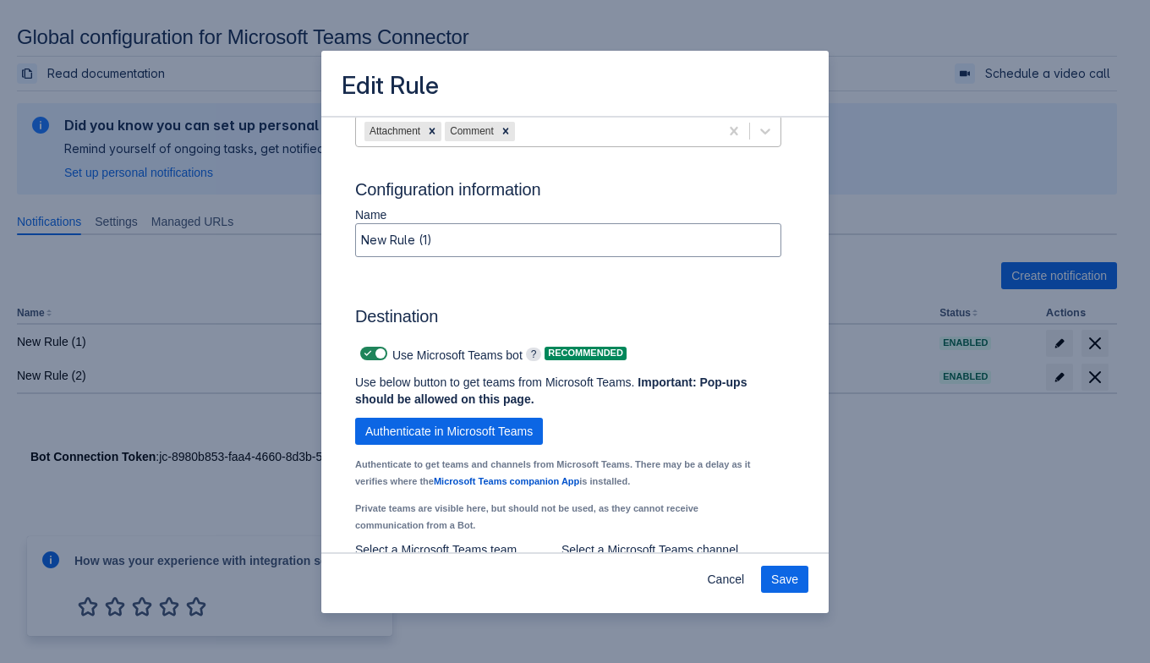
scroll to position [1245, 0]
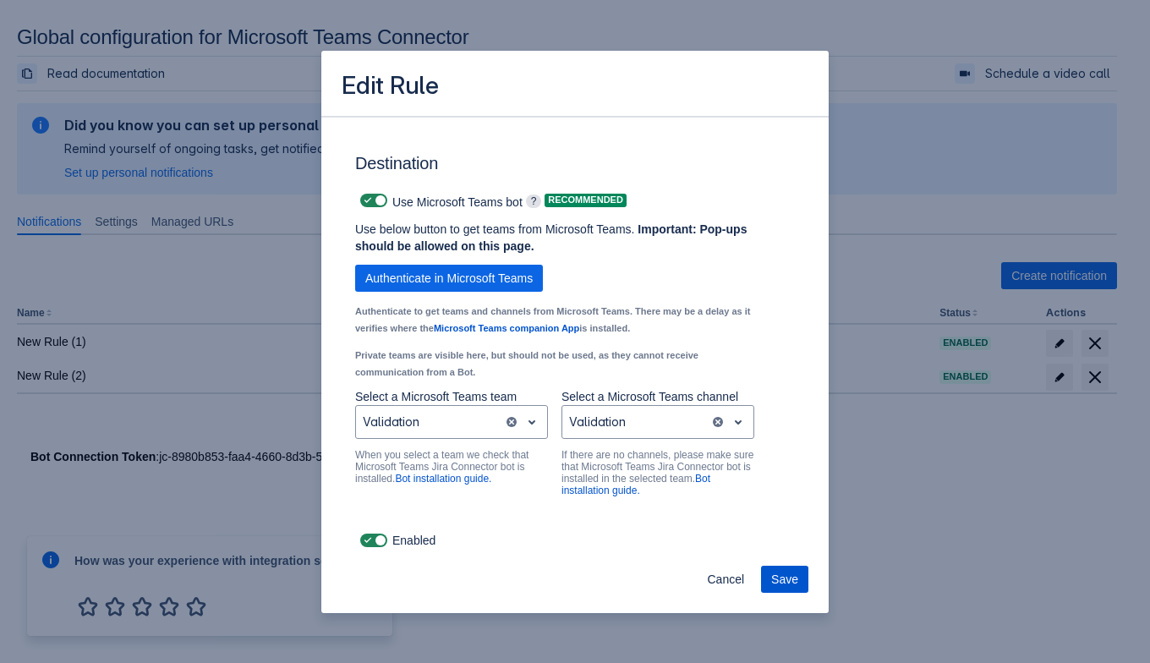
click at [776, 582] on span "Save" at bounding box center [784, 578] width 27 height 27
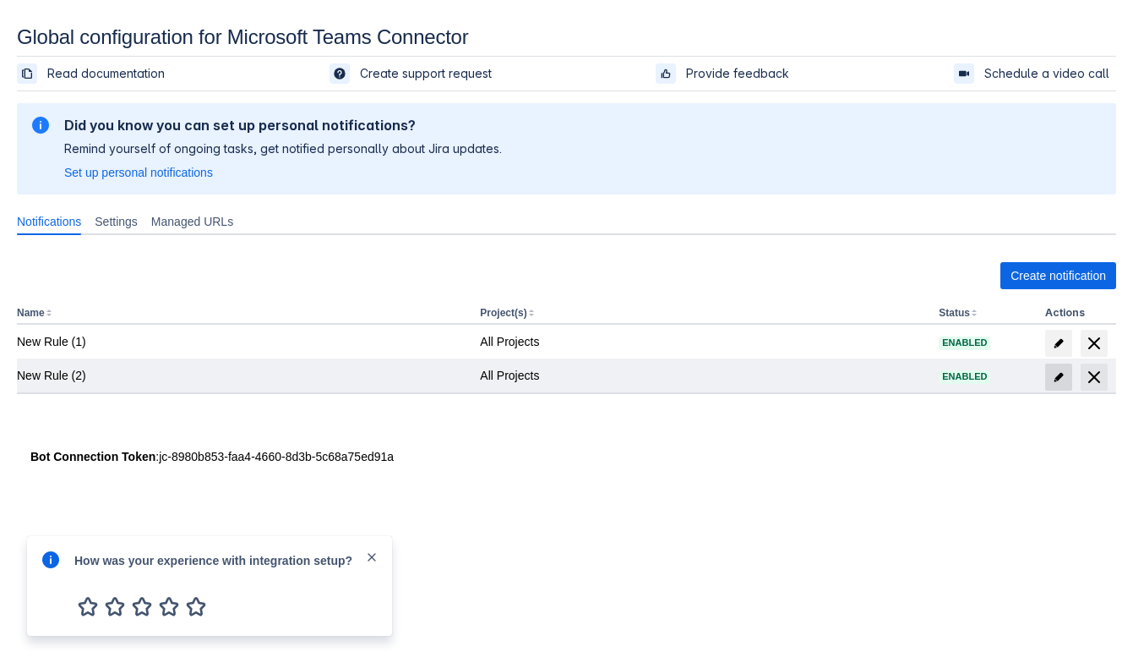
click at [1057, 373] on span "edit" at bounding box center [1059, 377] width 14 height 14
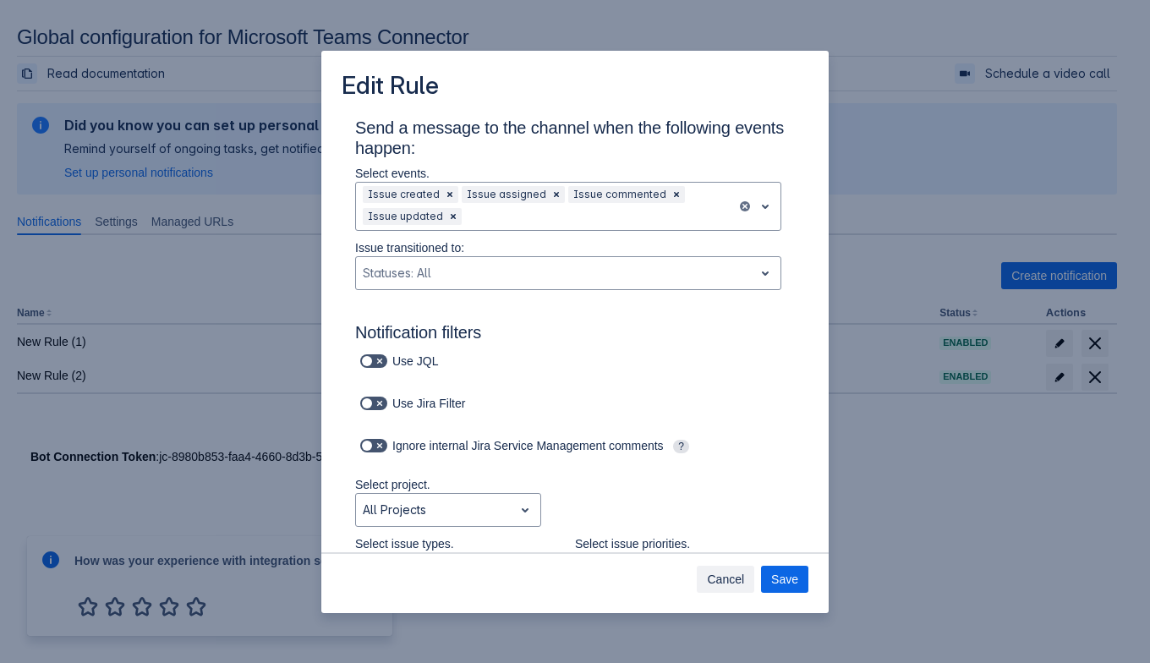
click at [740, 585] on span "Cancel" at bounding box center [725, 578] width 37 height 27
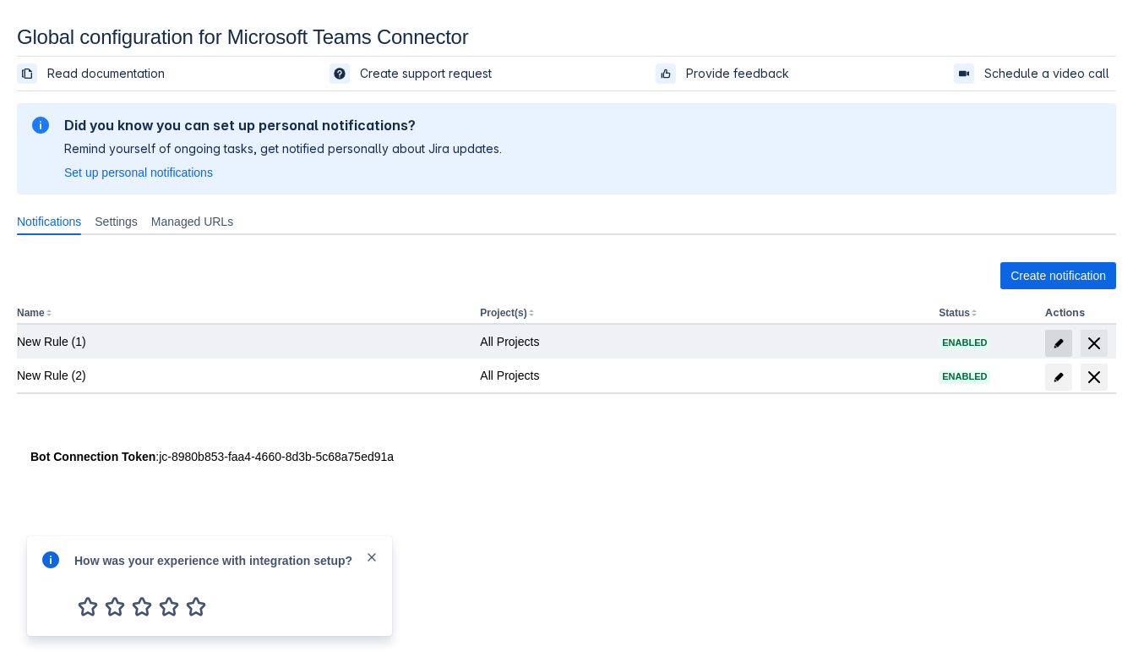
click at [1063, 341] on span "edit" at bounding box center [1059, 343] width 14 height 14
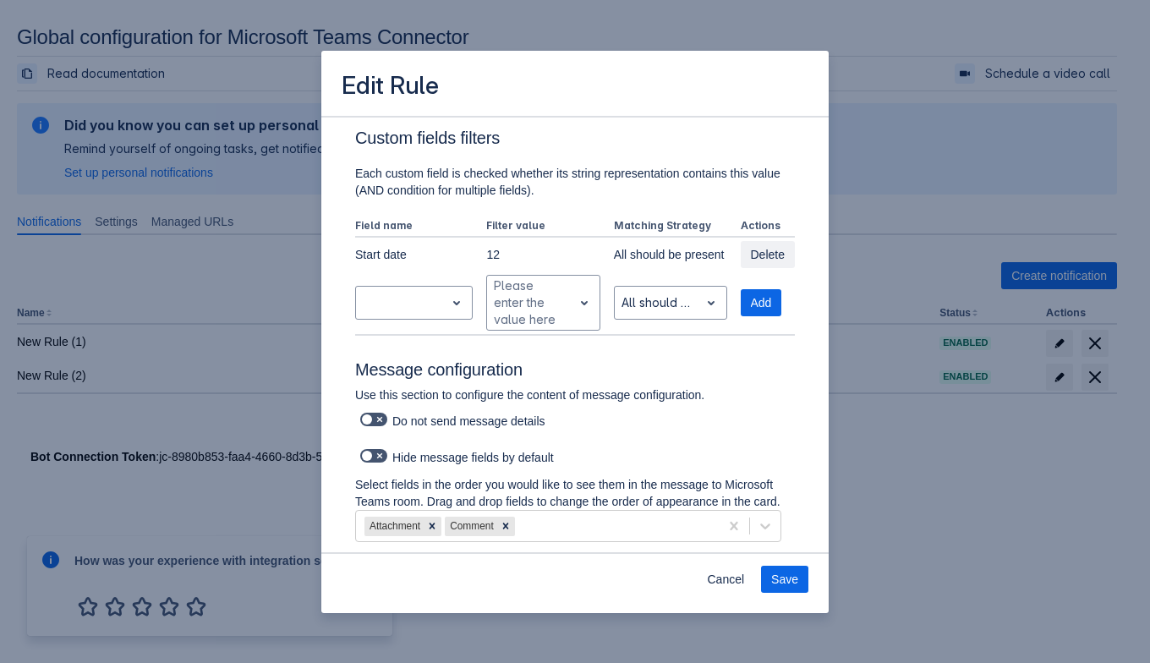
scroll to position [740, 0]
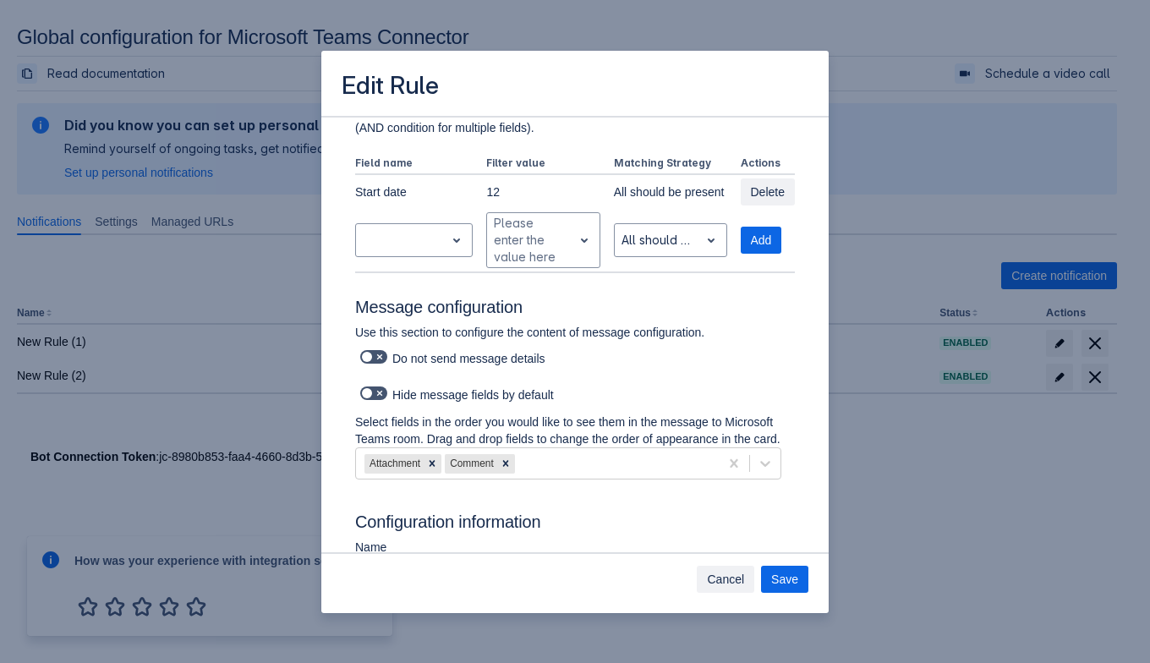
click at [726, 574] on span "Cancel" at bounding box center [725, 578] width 37 height 27
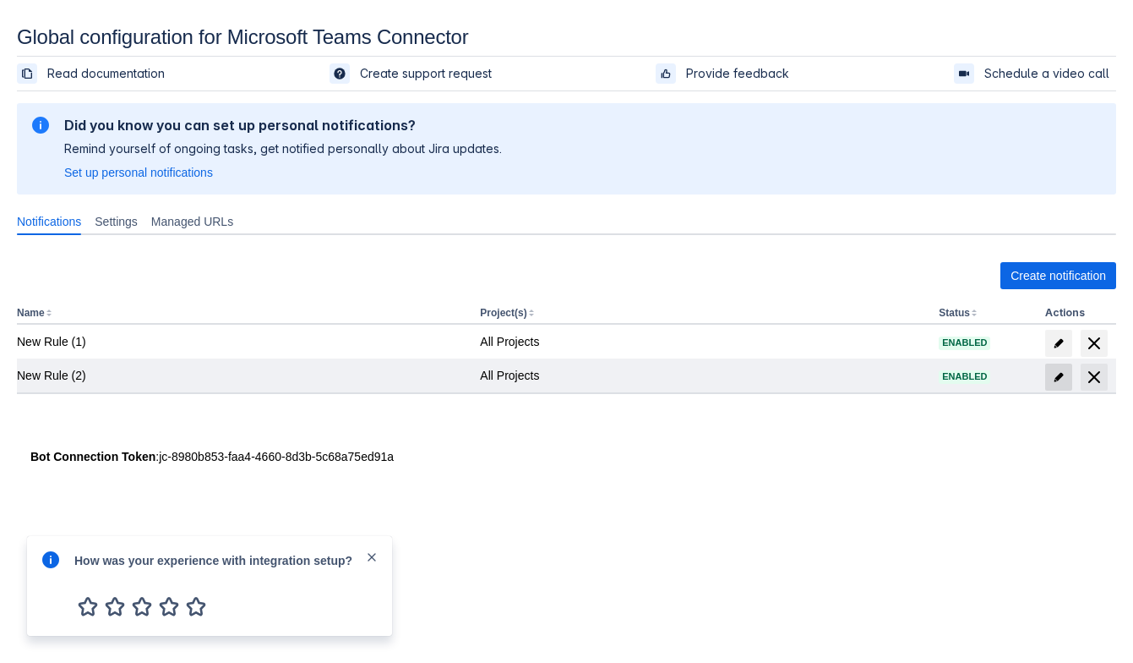
click at [1052, 374] on span "edit" at bounding box center [1059, 377] width 14 height 14
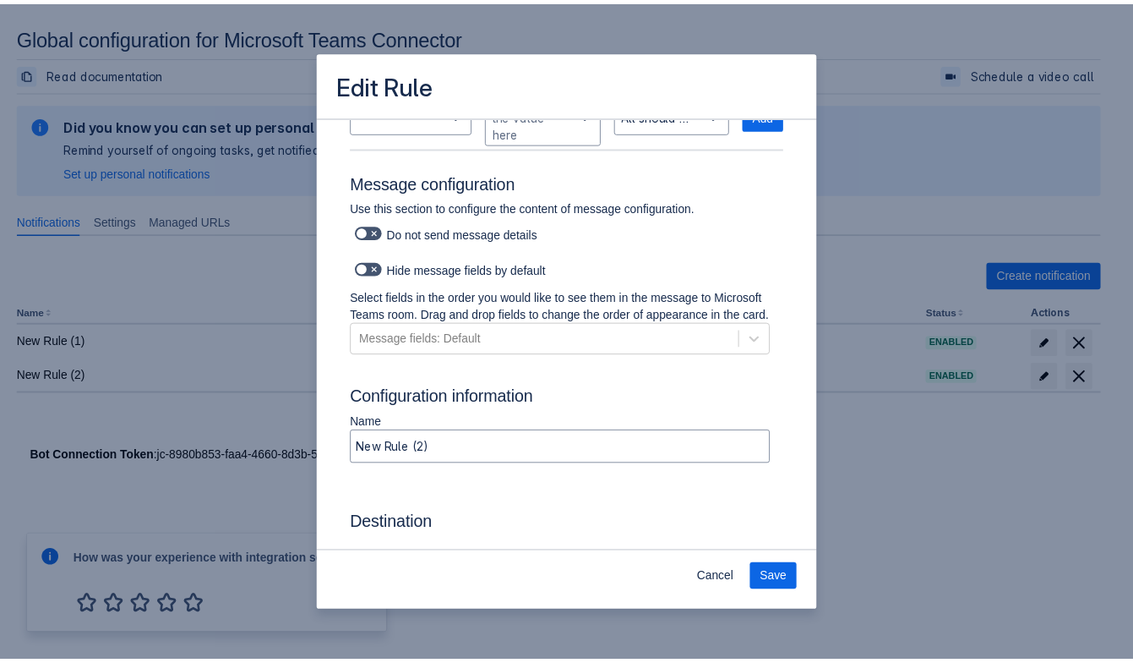
scroll to position [1219, 0]
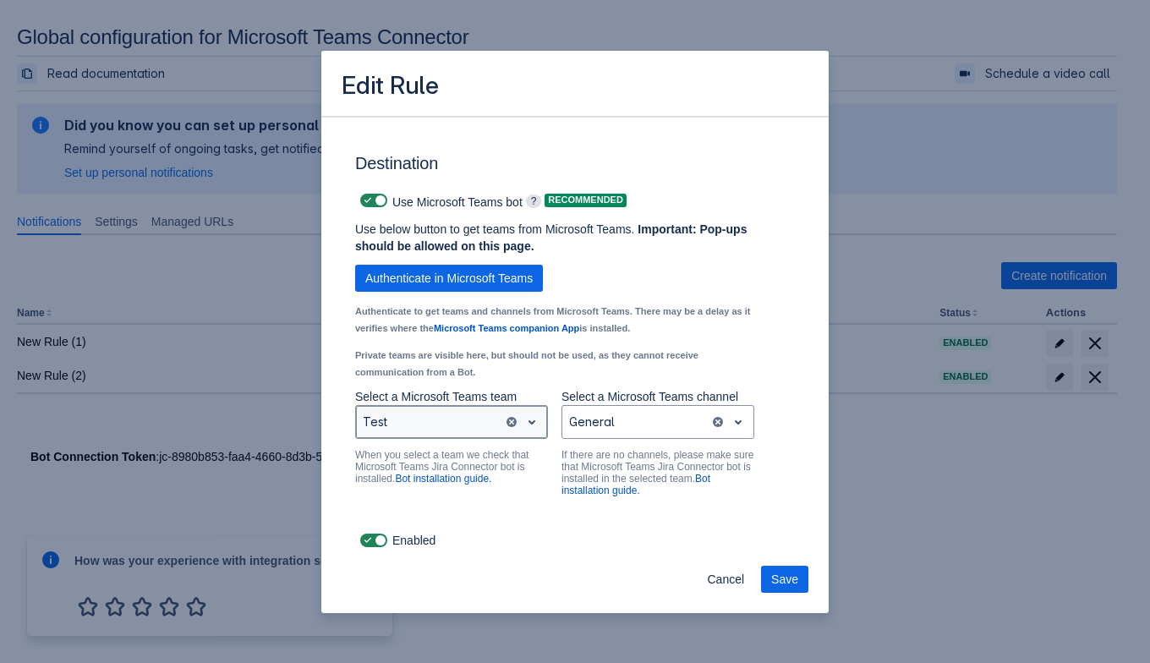
click at [494, 425] on div "Test" at bounding box center [429, 421] width 147 height 27
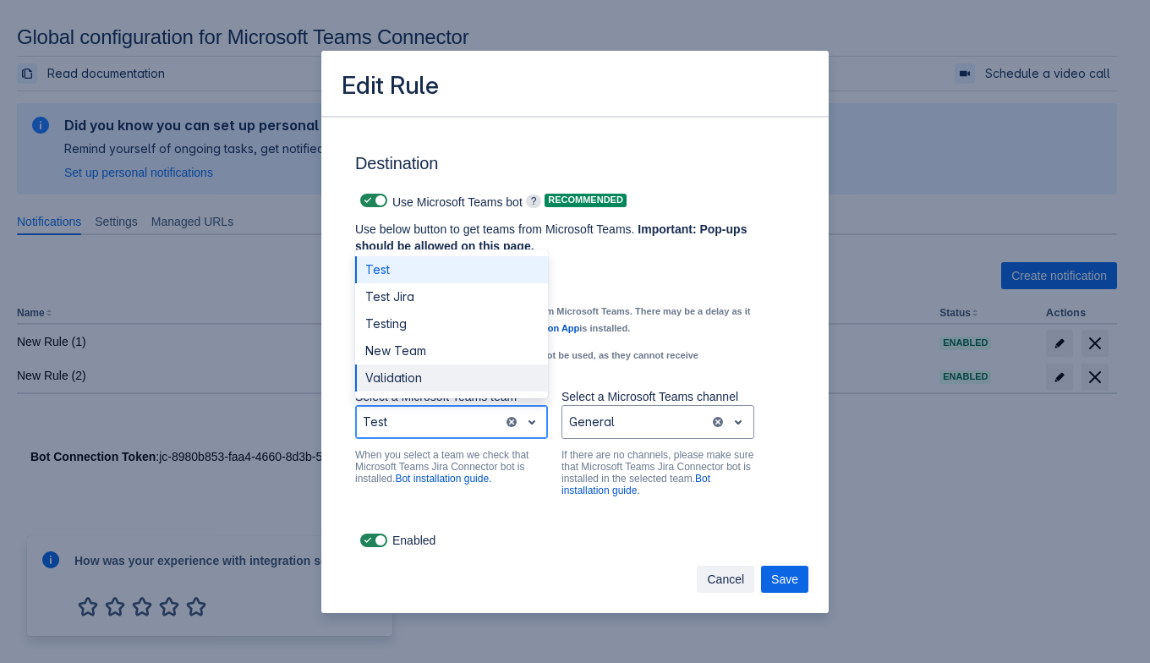
drag, startPoint x: 729, startPoint y: 573, endPoint x: 693, endPoint y: 544, distance: 46.3
click at [729, 573] on span "Cancel" at bounding box center [725, 578] width 37 height 27
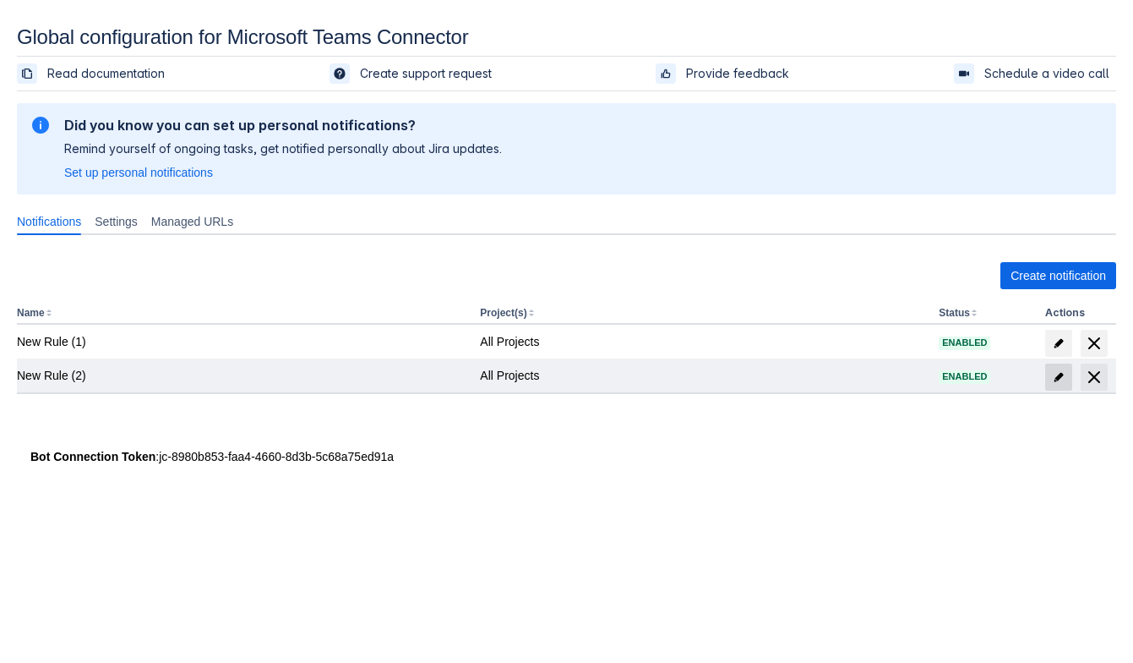
click at [1054, 375] on span "edit" at bounding box center [1059, 377] width 14 height 14
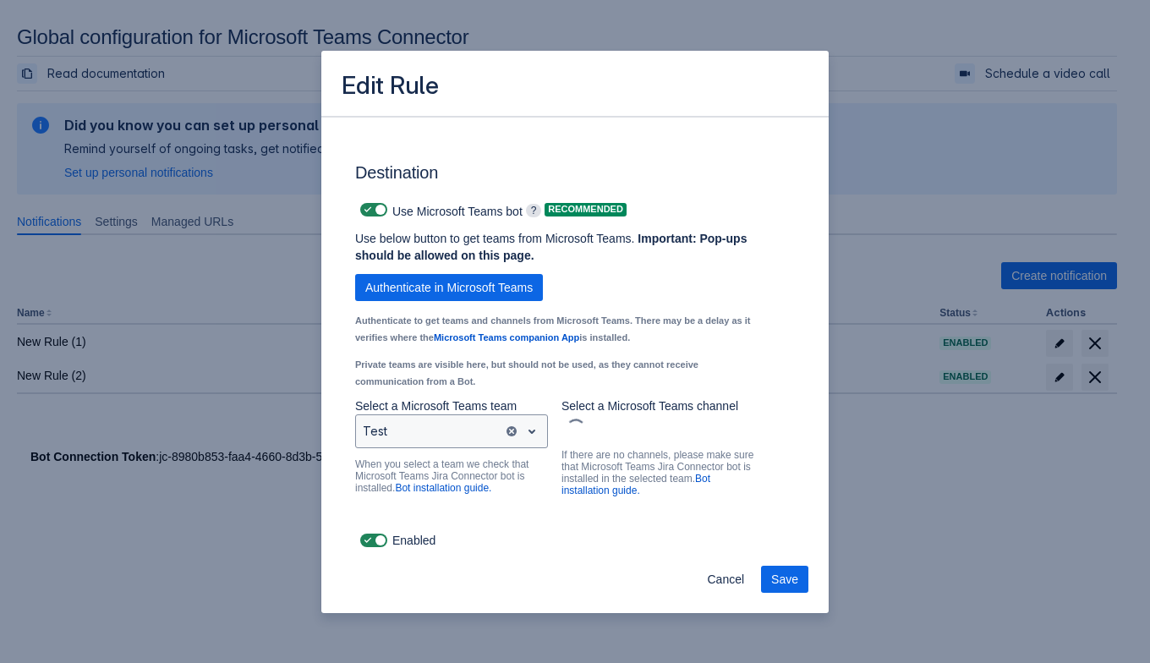
scroll to position [1211, 0]
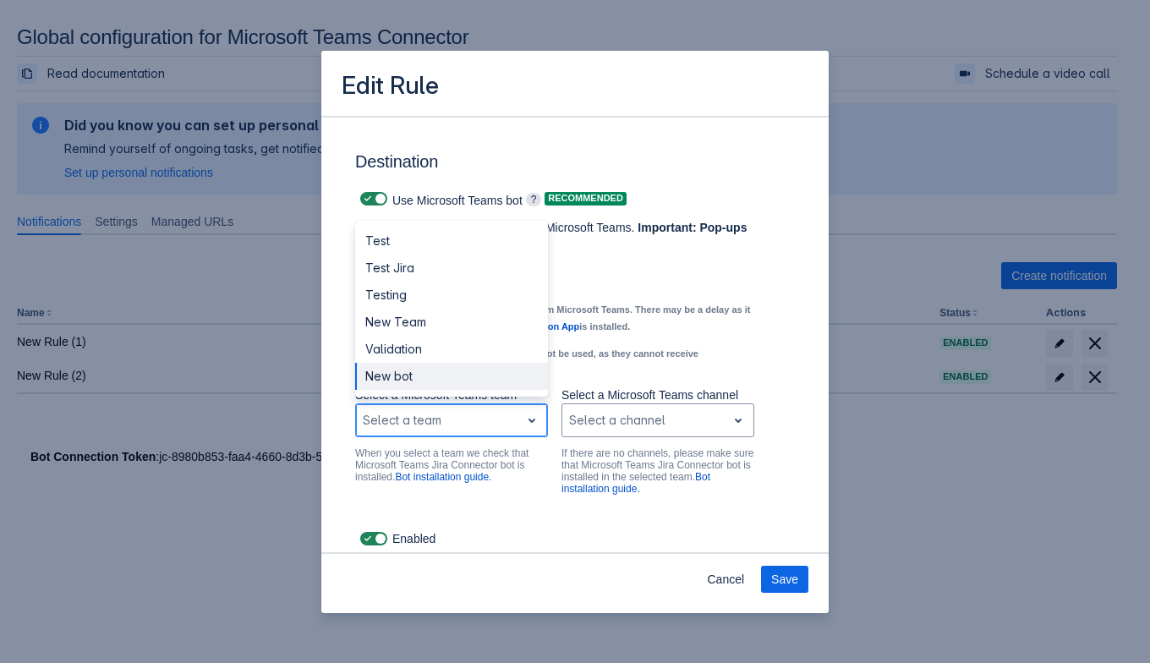
click at [507, 390] on div "New bot" at bounding box center [451, 376] width 193 height 27
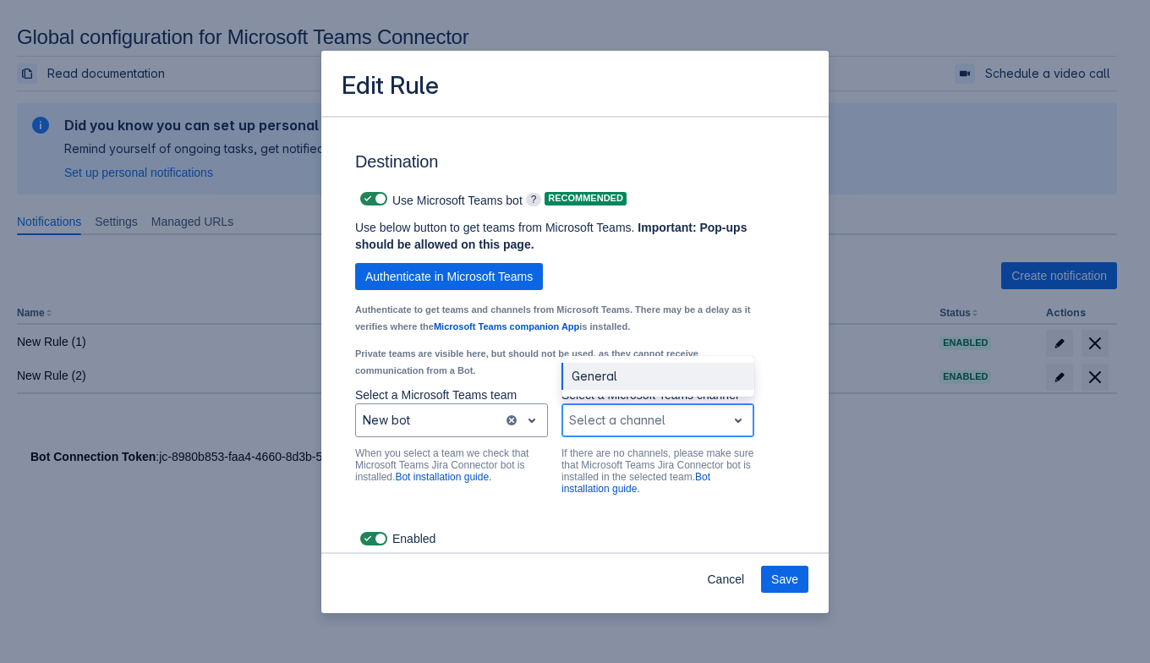
click at [587, 430] on div at bounding box center [644, 420] width 150 height 20
click at [596, 389] on div "General" at bounding box center [657, 376] width 193 height 27
click at [778, 578] on span "Save" at bounding box center [784, 578] width 27 height 27
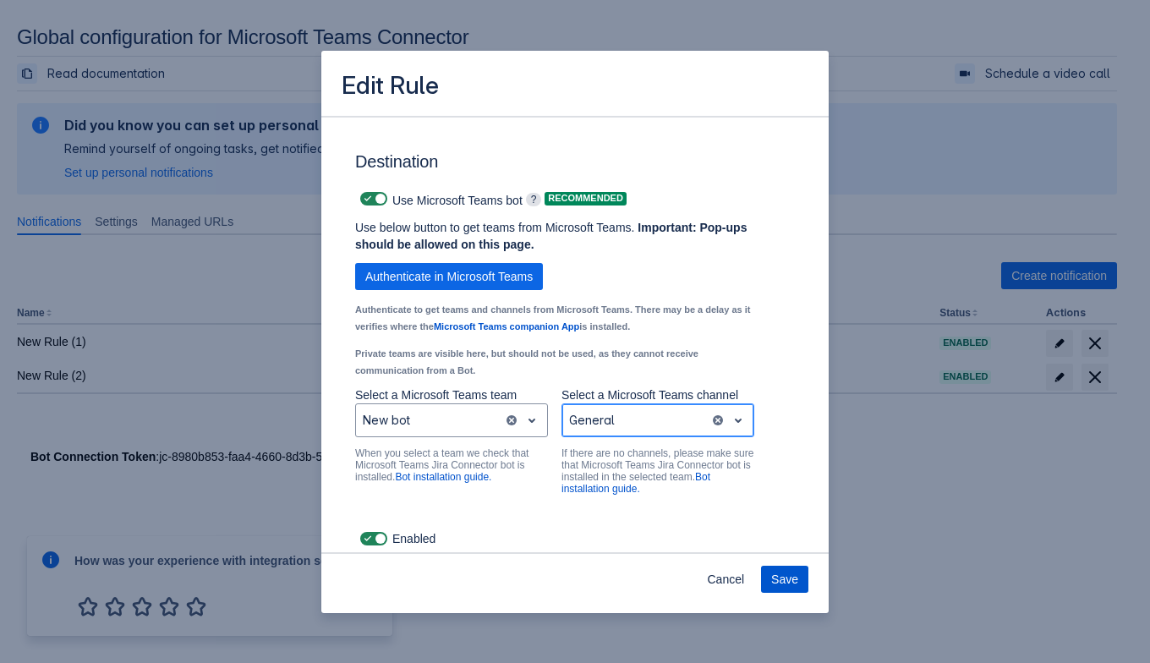
click at [778, 573] on span "Save" at bounding box center [784, 578] width 27 height 27
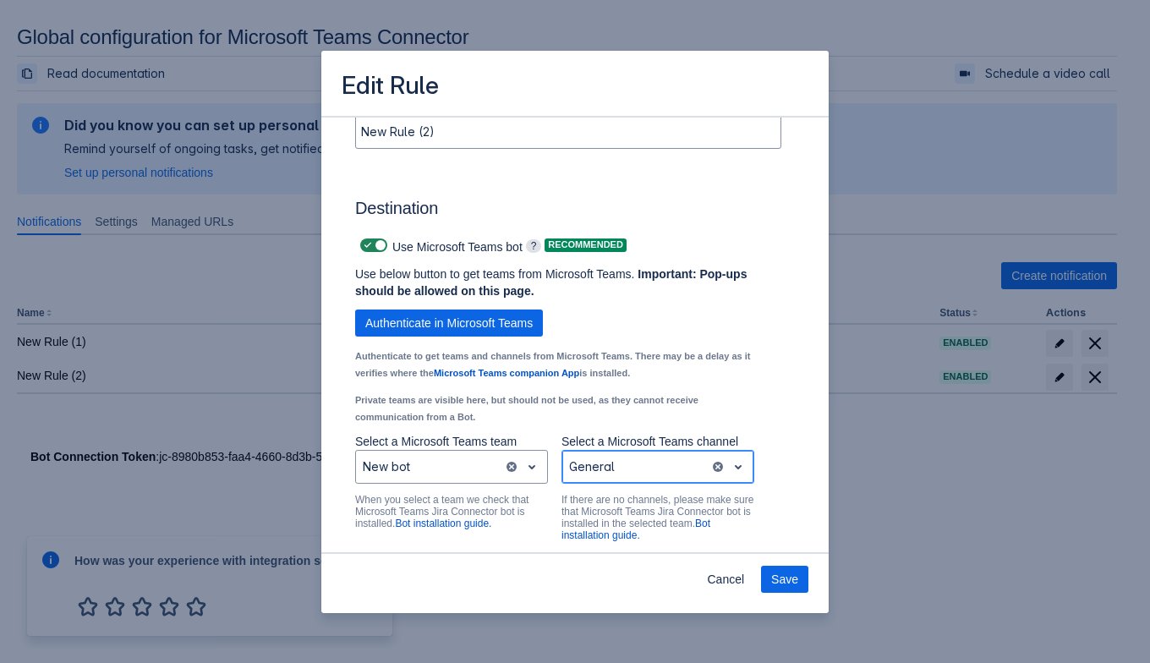
scroll to position [1219, 0]
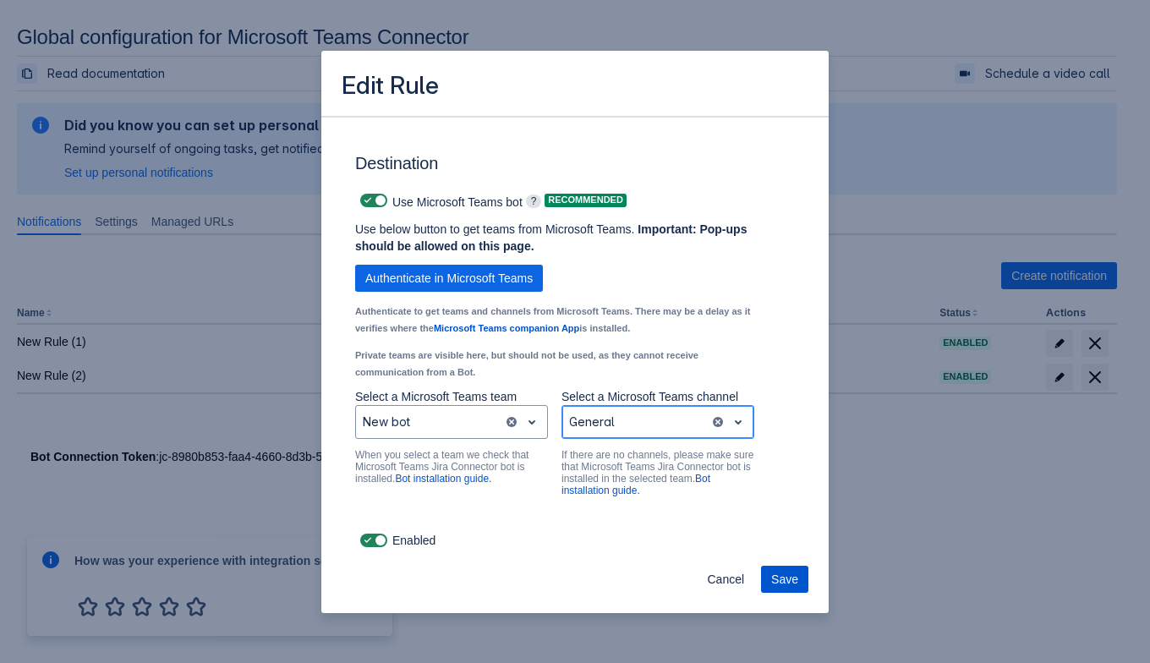
click at [781, 577] on span "Save" at bounding box center [784, 578] width 27 height 27
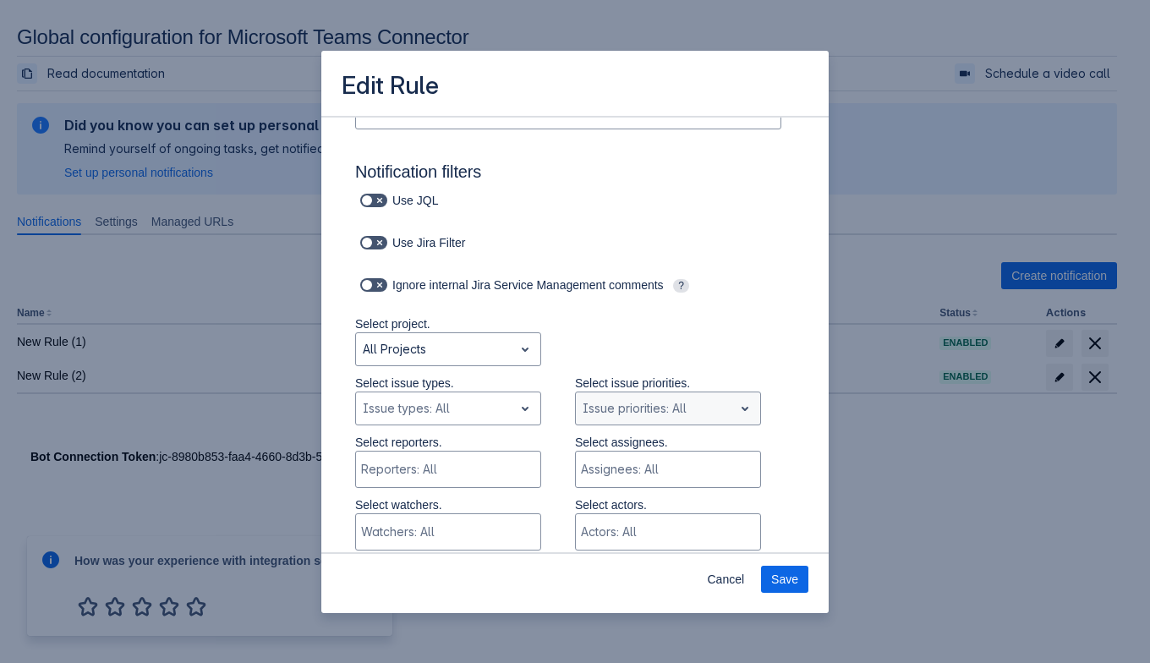
scroll to position [0, 0]
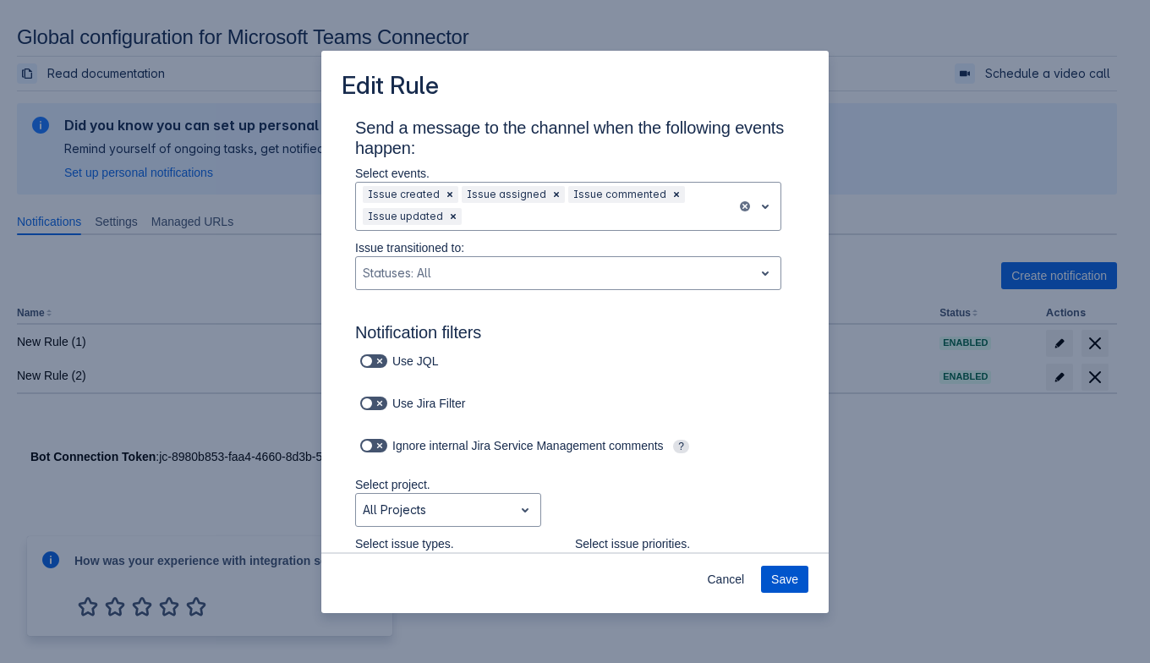
click at [762, 578] on button "Save" at bounding box center [784, 578] width 47 height 27
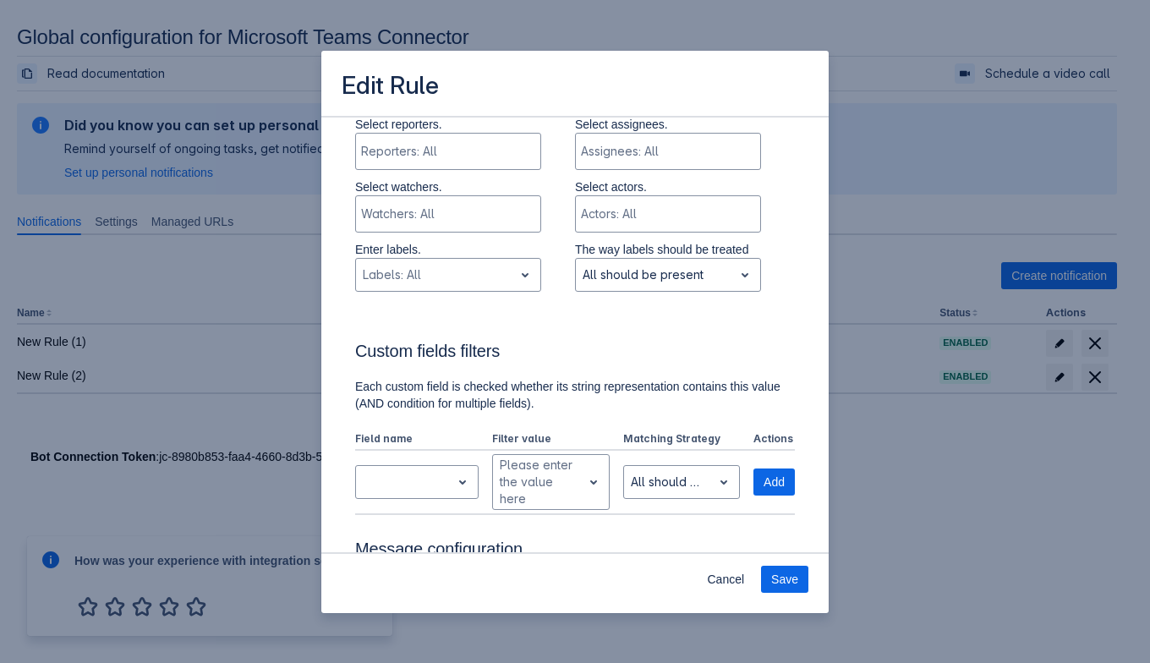
scroll to position [57, 0]
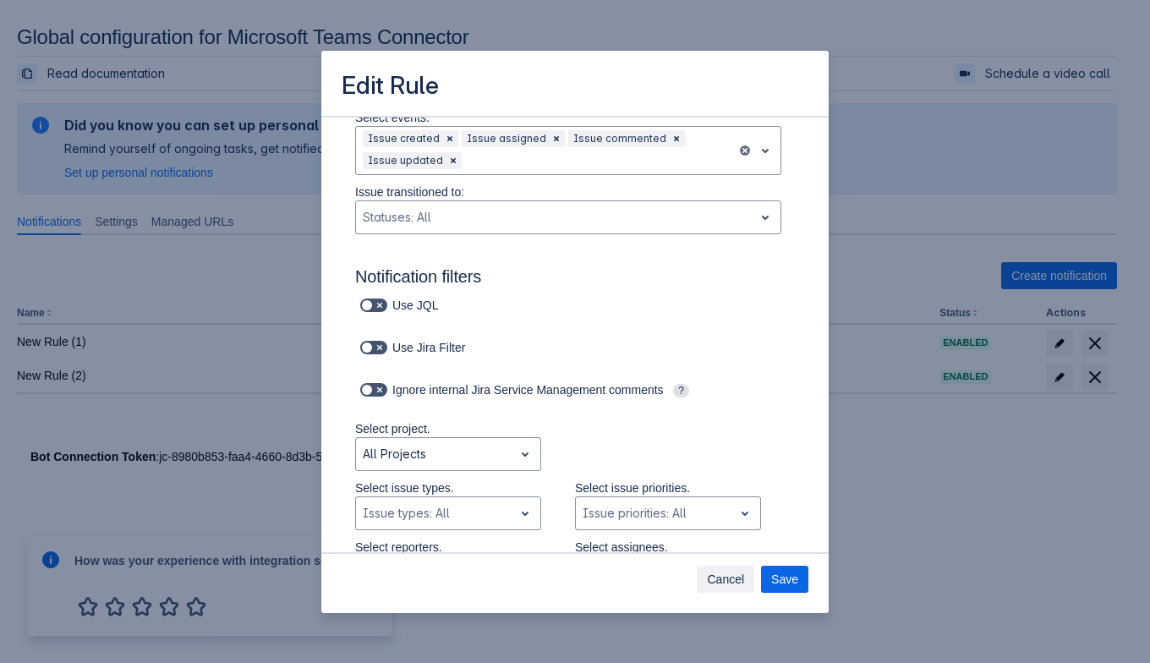
click at [719, 575] on span "Cancel" at bounding box center [725, 578] width 37 height 27
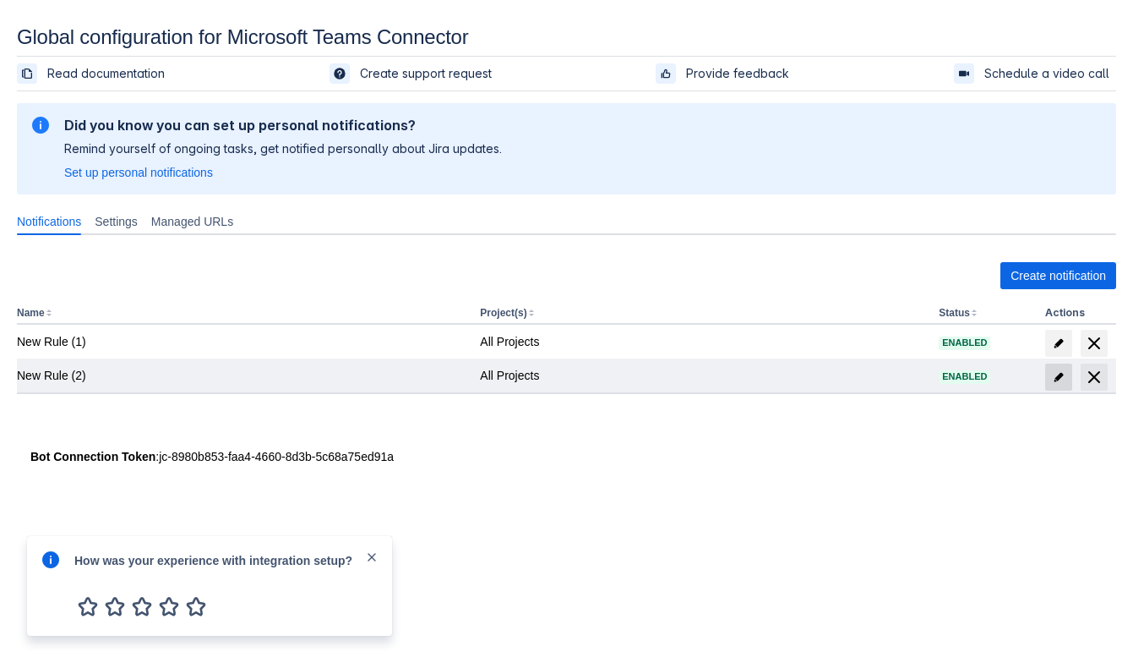
click at [1055, 378] on span "edit" at bounding box center [1059, 377] width 14 height 14
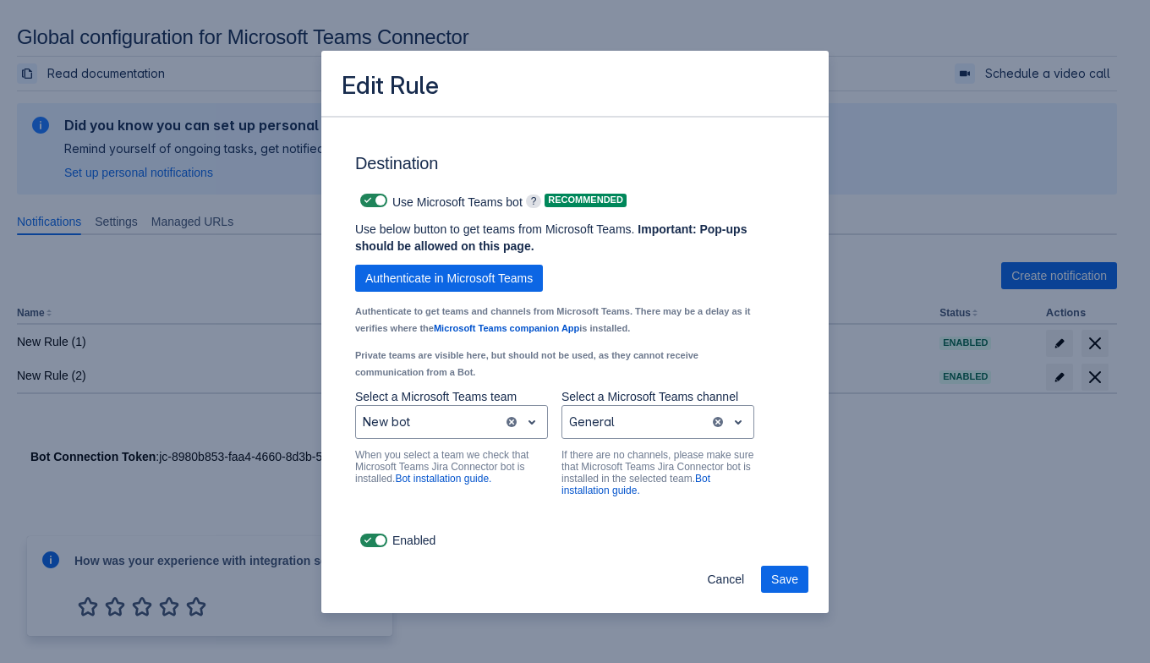
scroll to position [1219, 0]
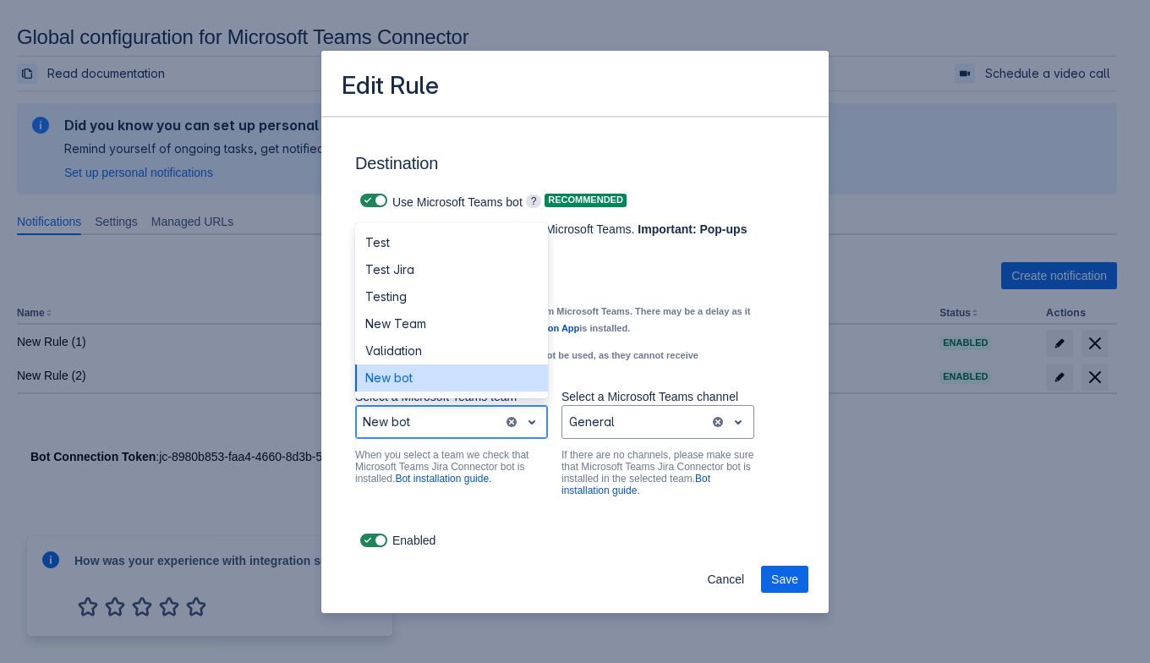
click at [482, 418] on div "Scrollable content" at bounding box center [430, 422] width 134 height 20
click at [473, 374] on div "New bot" at bounding box center [451, 377] width 193 height 27
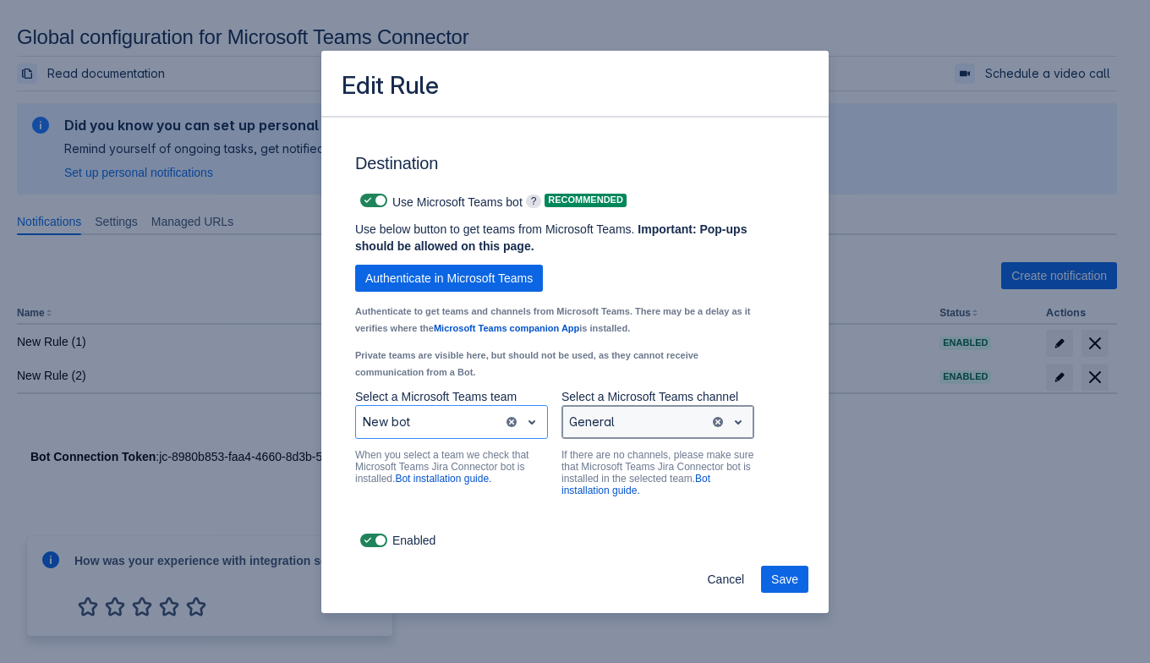
click at [604, 426] on div "Scrollable content" at bounding box center [636, 422] width 134 height 20
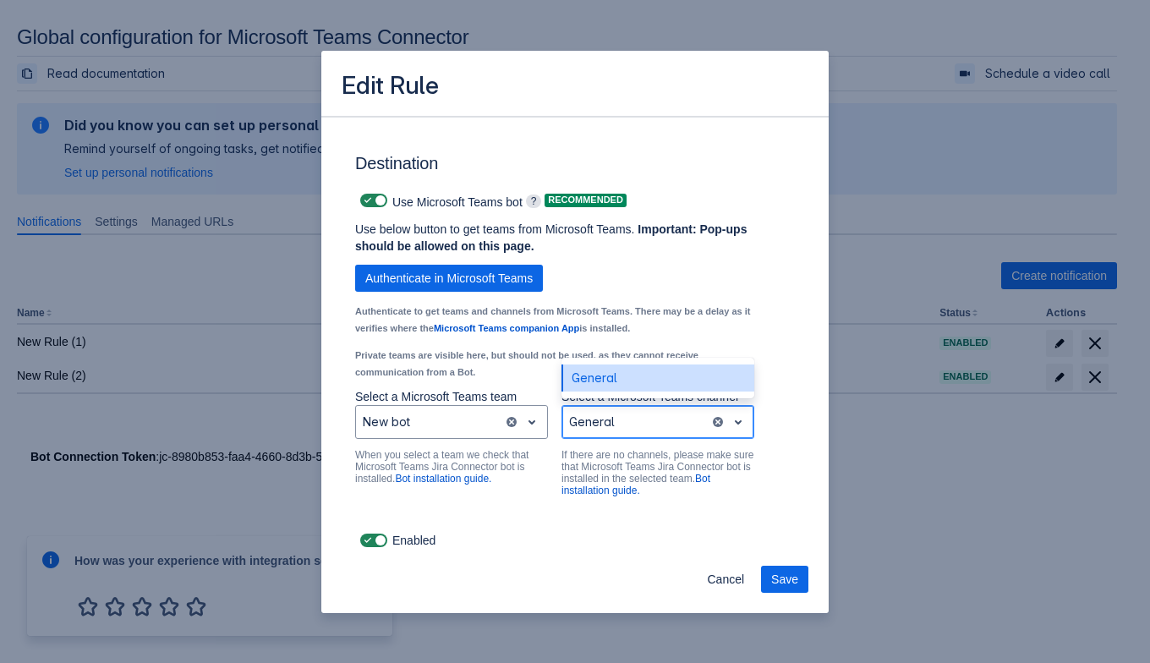
click at [613, 373] on div "General" at bounding box center [657, 377] width 193 height 27
click at [789, 563] on div "Cancel Save" at bounding box center [574, 582] width 507 height 61
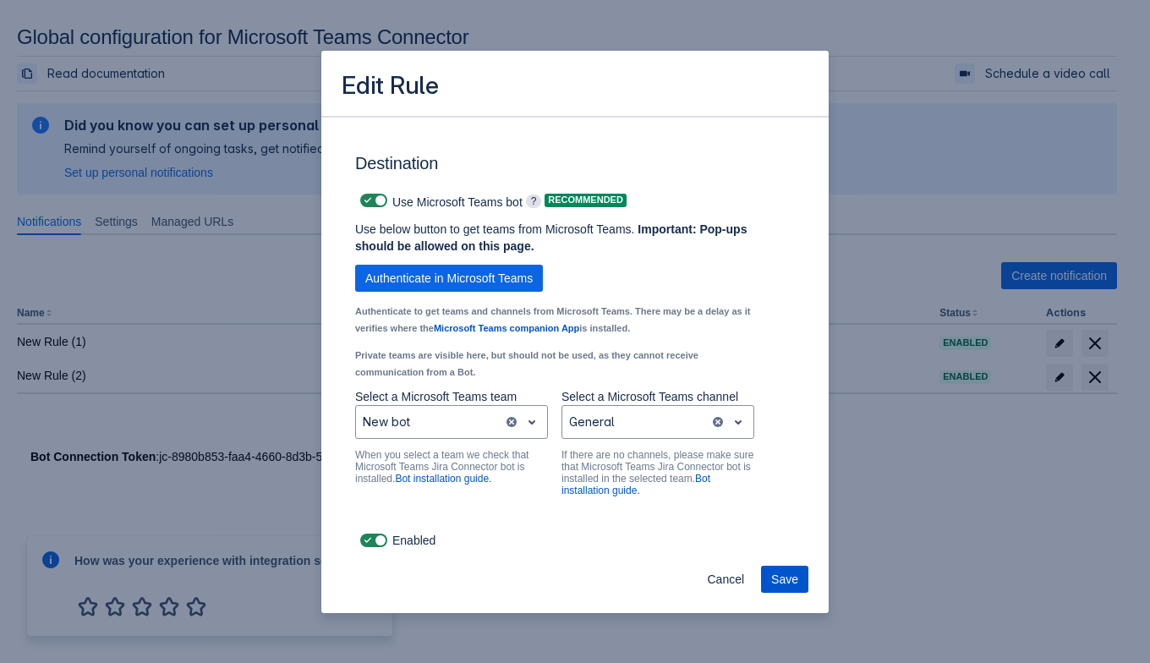
click at [789, 576] on span "Save" at bounding box center [784, 578] width 27 height 27
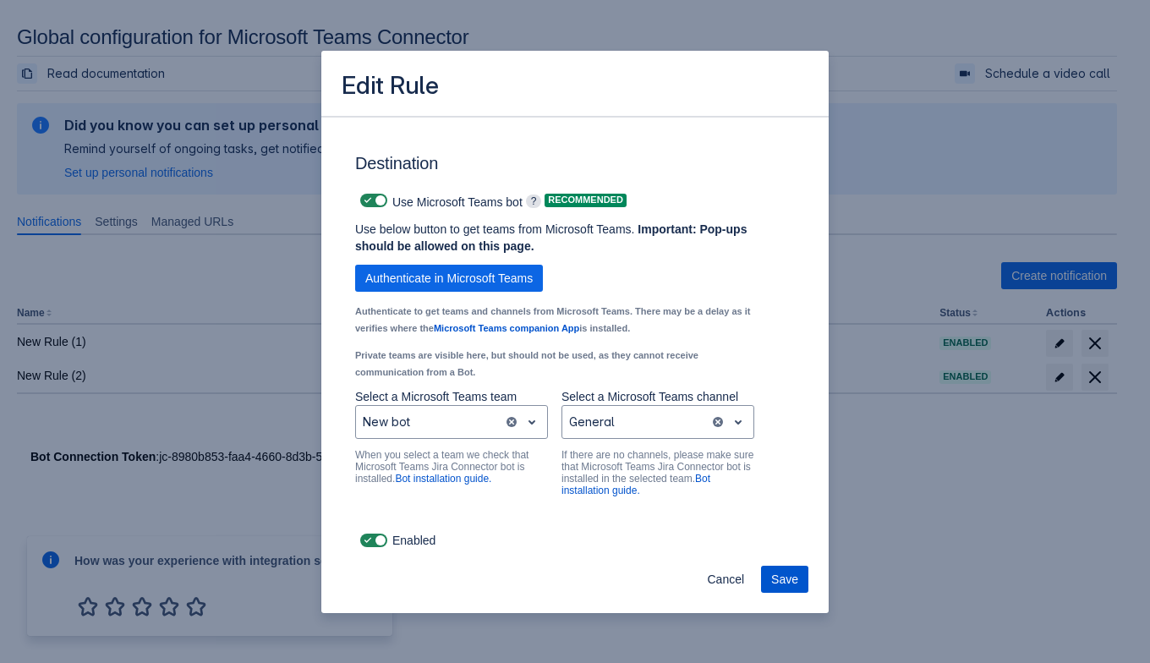
click at [789, 576] on span "Save" at bounding box center [784, 578] width 27 height 27
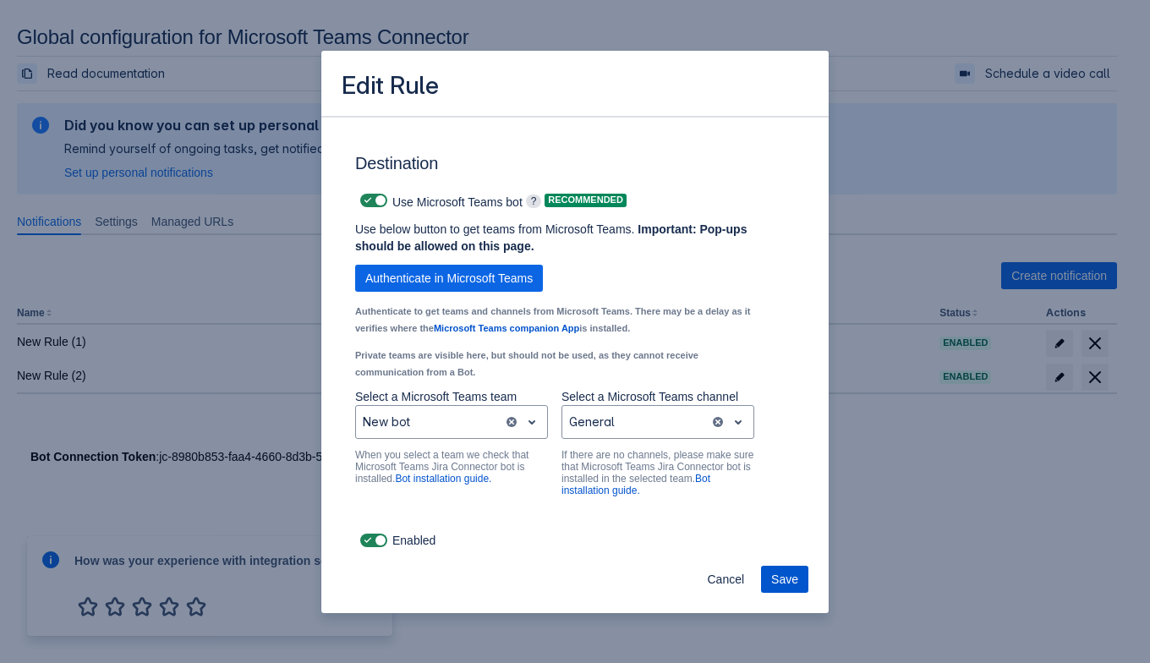
click at [789, 576] on span "Save" at bounding box center [784, 578] width 27 height 27
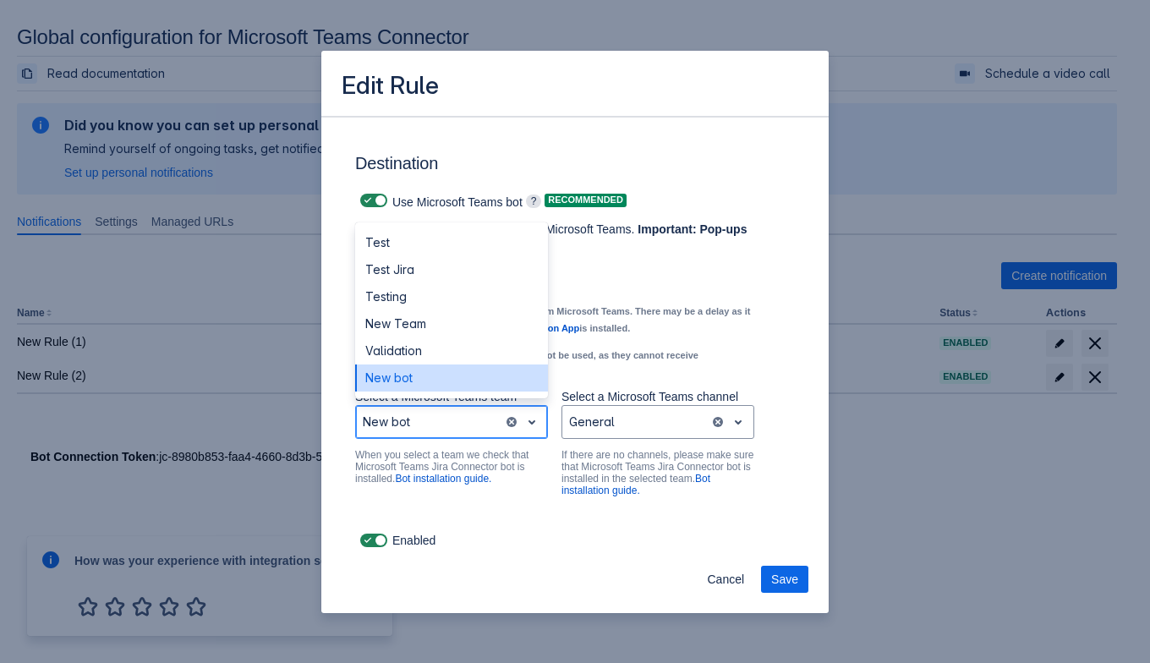
click at [434, 421] on div "Scrollable content" at bounding box center [430, 422] width 134 height 20
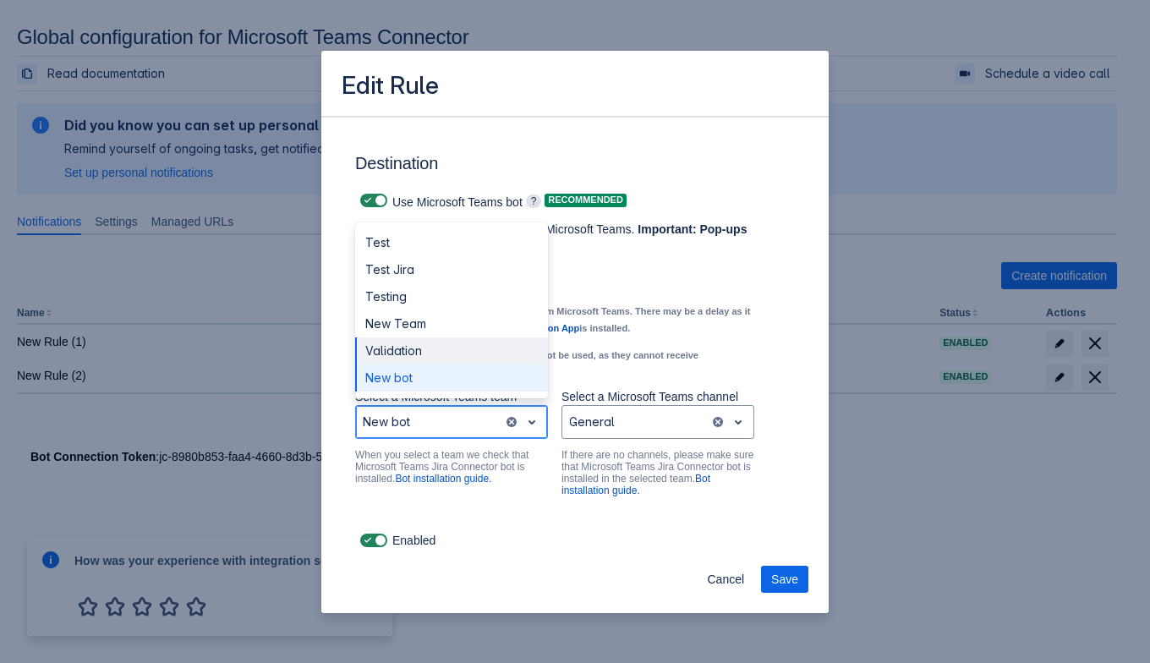
click at [424, 346] on div "Validation" at bounding box center [451, 350] width 193 height 27
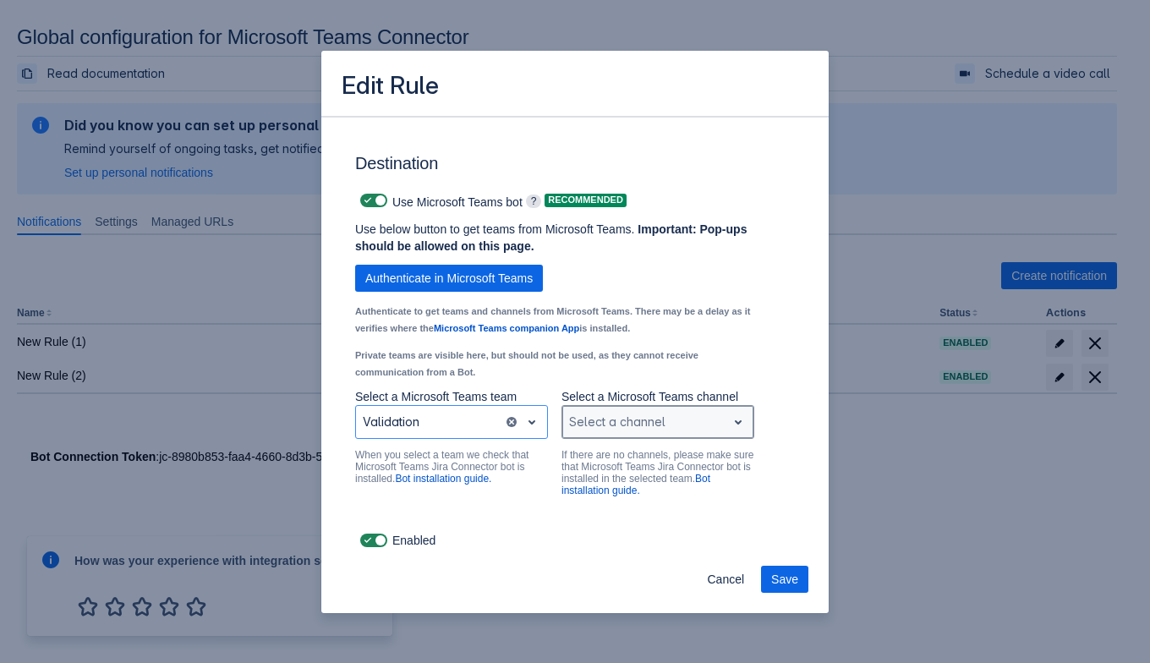
click at [615, 420] on div "Scrollable content" at bounding box center [644, 422] width 150 height 20
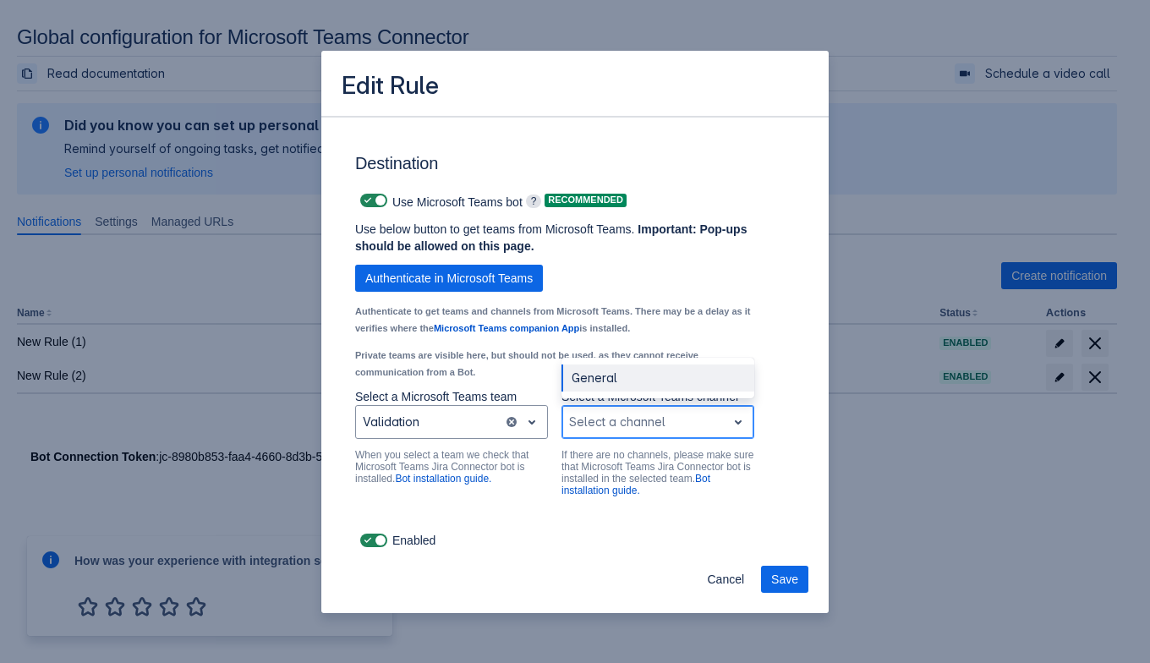
click at [617, 375] on div "General" at bounding box center [657, 377] width 193 height 27
click at [604, 432] on div "Scrollable content" at bounding box center [636, 422] width 134 height 20
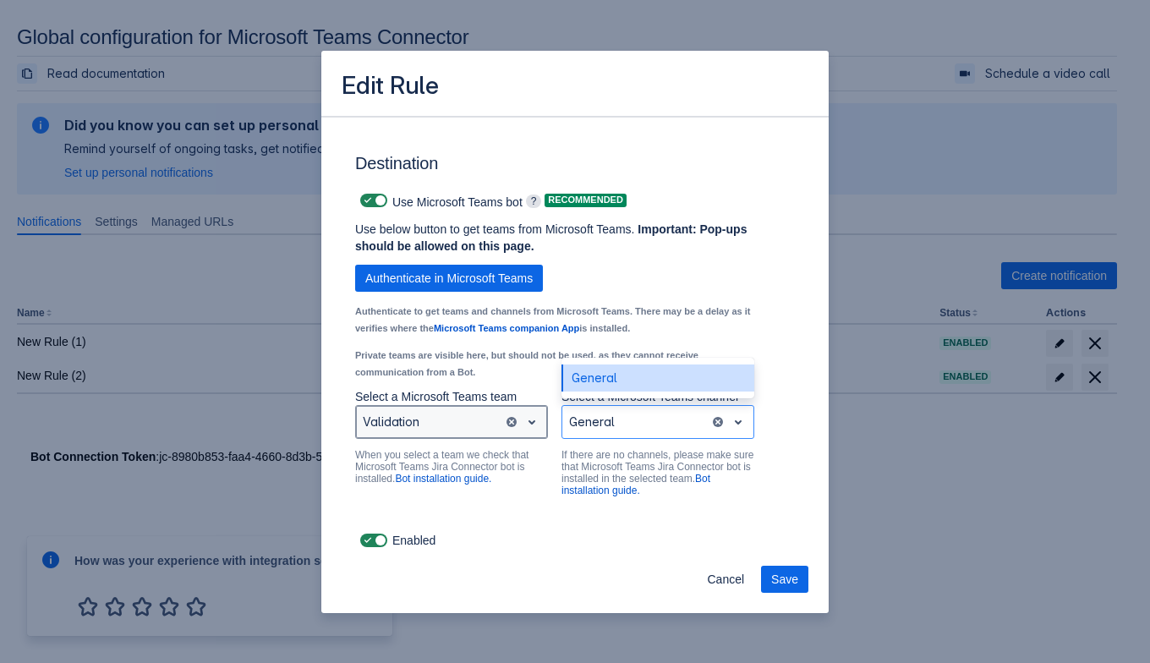
click at [435, 417] on div "Scrollable content" at bounding box center [430, 422] width 134 height 20
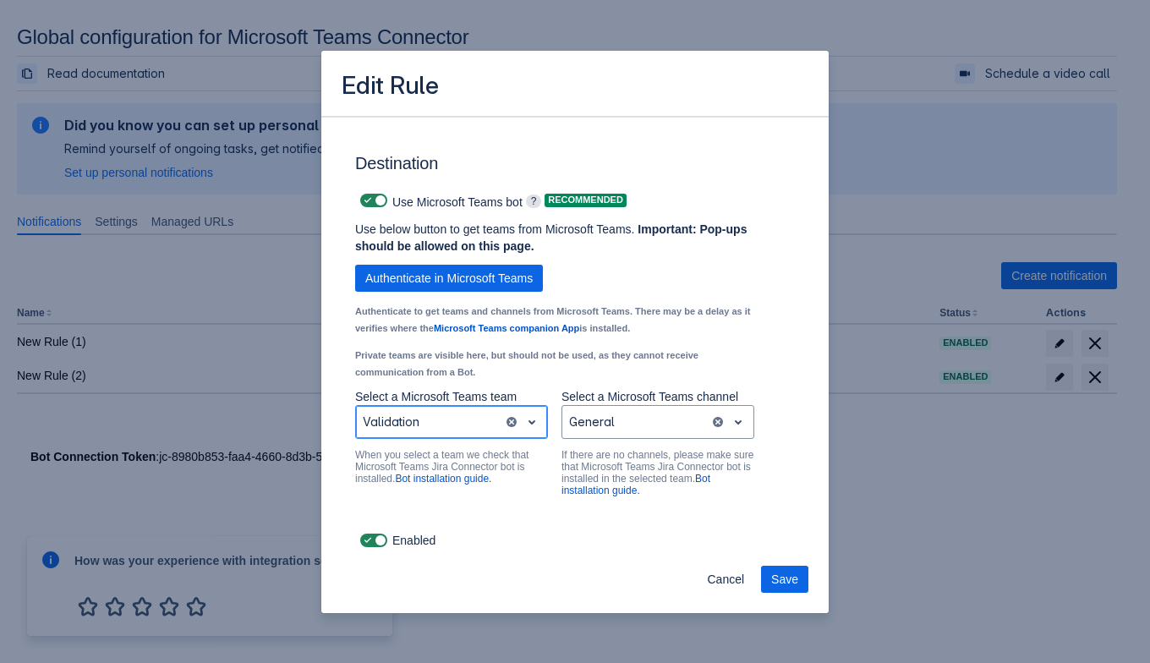
click at [413, 421] on div "Scrollable content" at bounding box center [430, 422] width 134 height 20
click at [604, 422] on div "Scrollable content" at bounding box center [636, 422] width 134 height 20
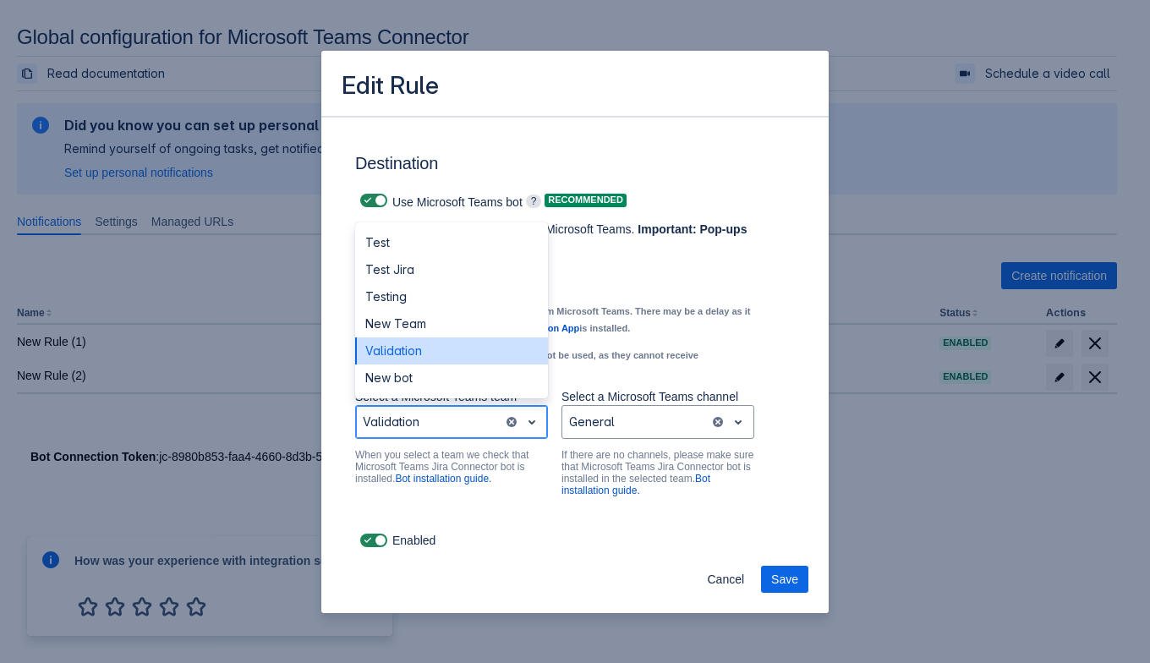
click at [445, 422] on div "Scrollable content" at bounding box center [430, 422] width 134 height 20
click at [406, 354] on div "Validation" at bounding box center [451, 350] width 193 height 27
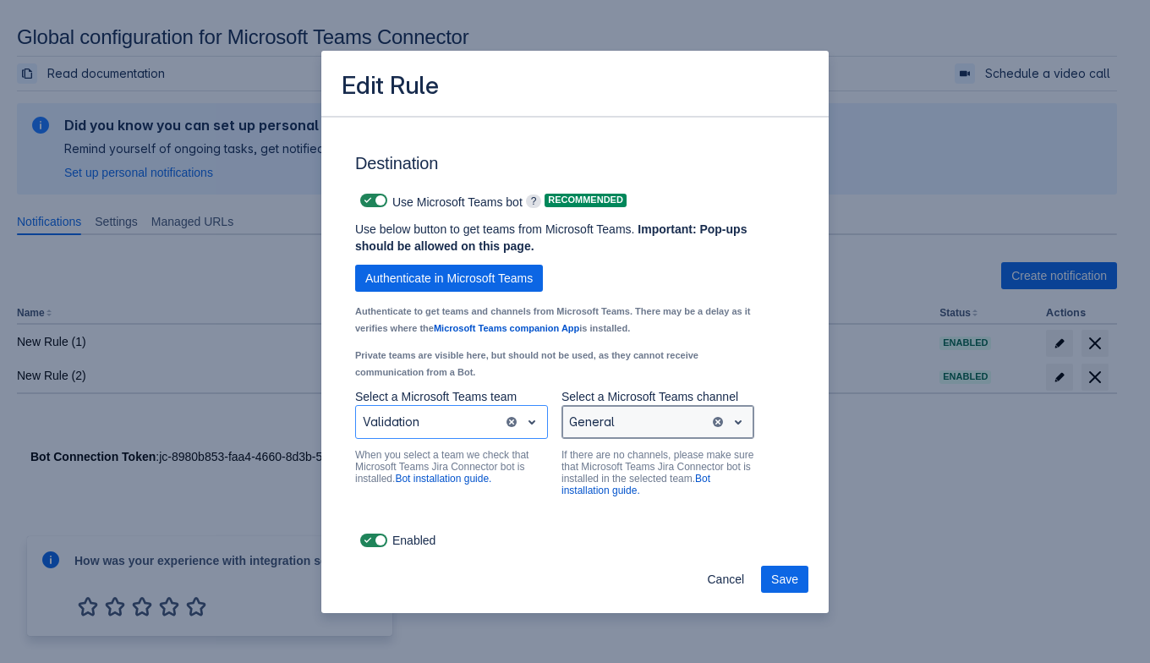
click at [591, 413] on div "Scrollable content" at bounding box center [636, 422] width 134 height 20
click at [592, 421] on div "Scrollable content" at bounding box center [636, 422] width 134 height 20
click at [776, 561] on div "Cancel Save" at bounding box center [574, 582] width 507 height 61
click at [781, 568] on span "Save" at bounding box center [784, 578] width 27 height 27
click at [780, 569] on span "Save" at bounding box center [784, 578] width 27 height 27
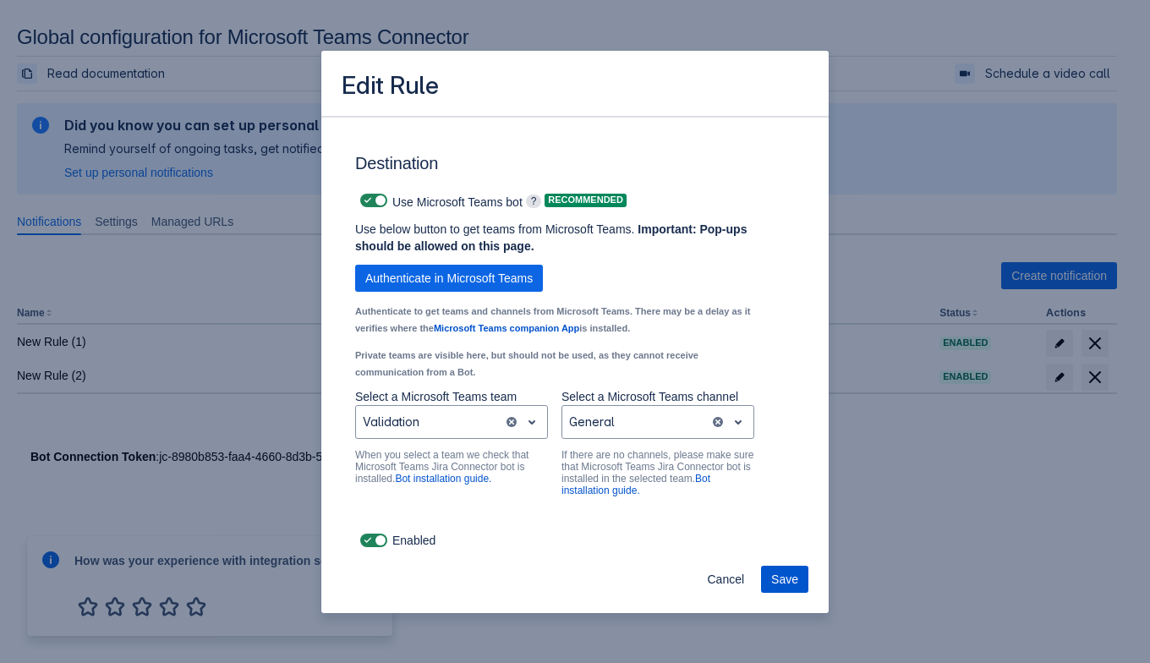
click at [780, 569] on span "Save" at bounding box center [784, 578] width 27 height 27
click at [781, 573] on span "Save" at bounding box center [784, 578] width 27 height 27
click at [782, 574] on span "Save" at bounding box center [784, 578] width 27 height 27
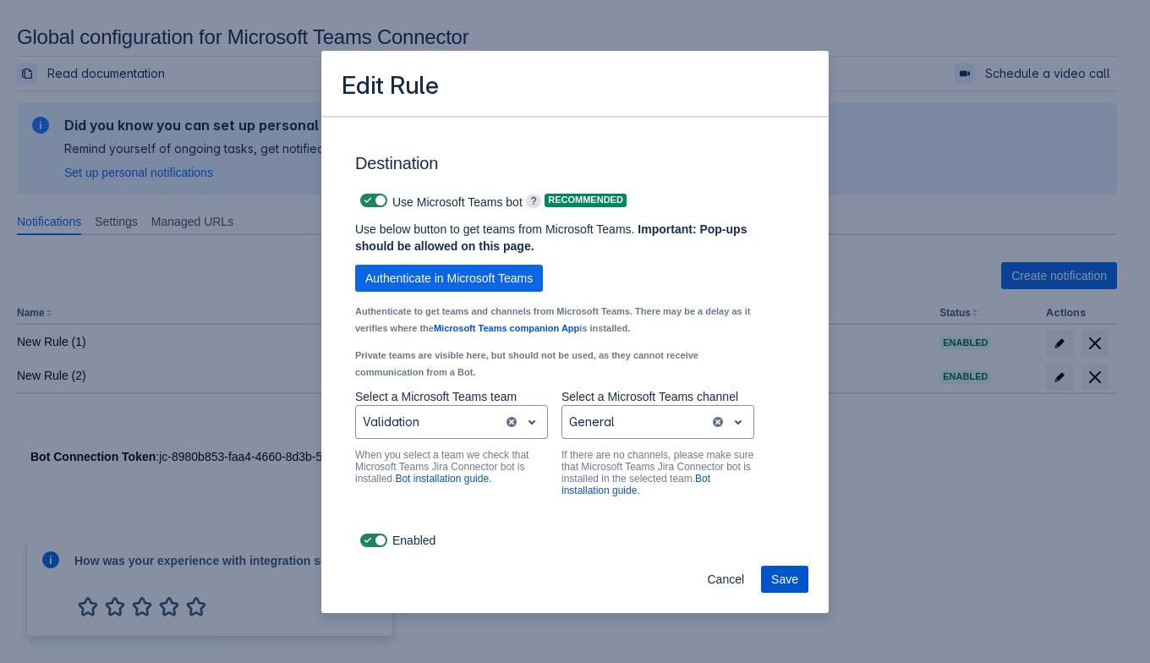
click at [779, 574] on span "Save" at bounding box center [784, 578] width 27 height 27
click at [723, 579] on span "Cancel" at bounding box center [725, 578] width 37 height 27
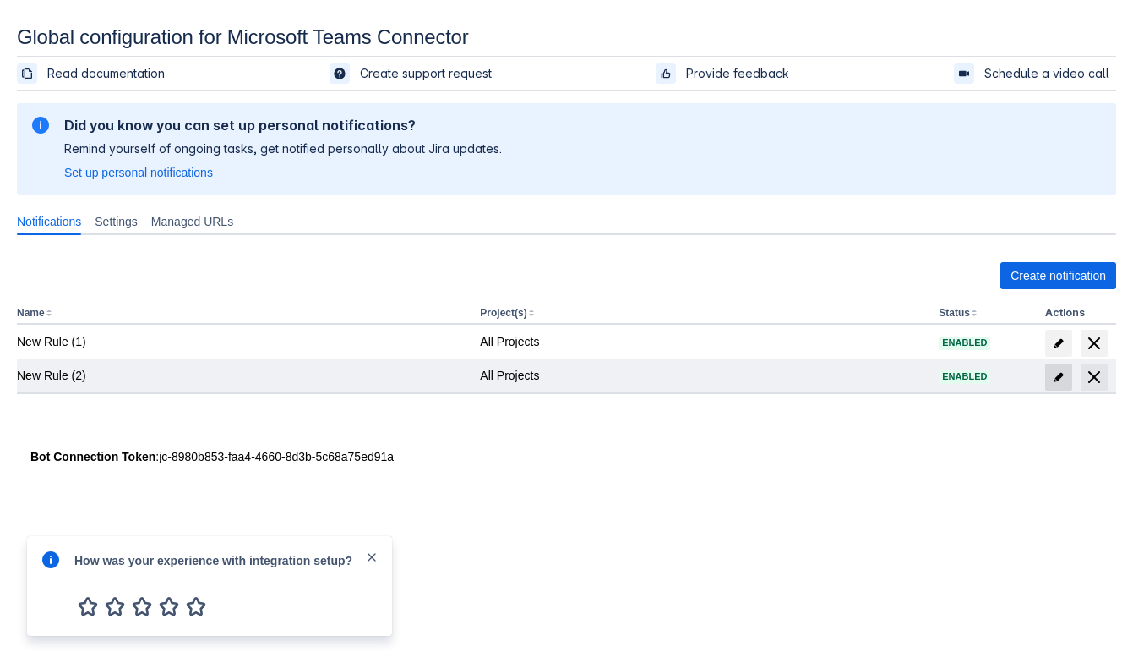
click at [1056, 380] on span "edit" at bounding box center [1059, 377] width 14 height 14
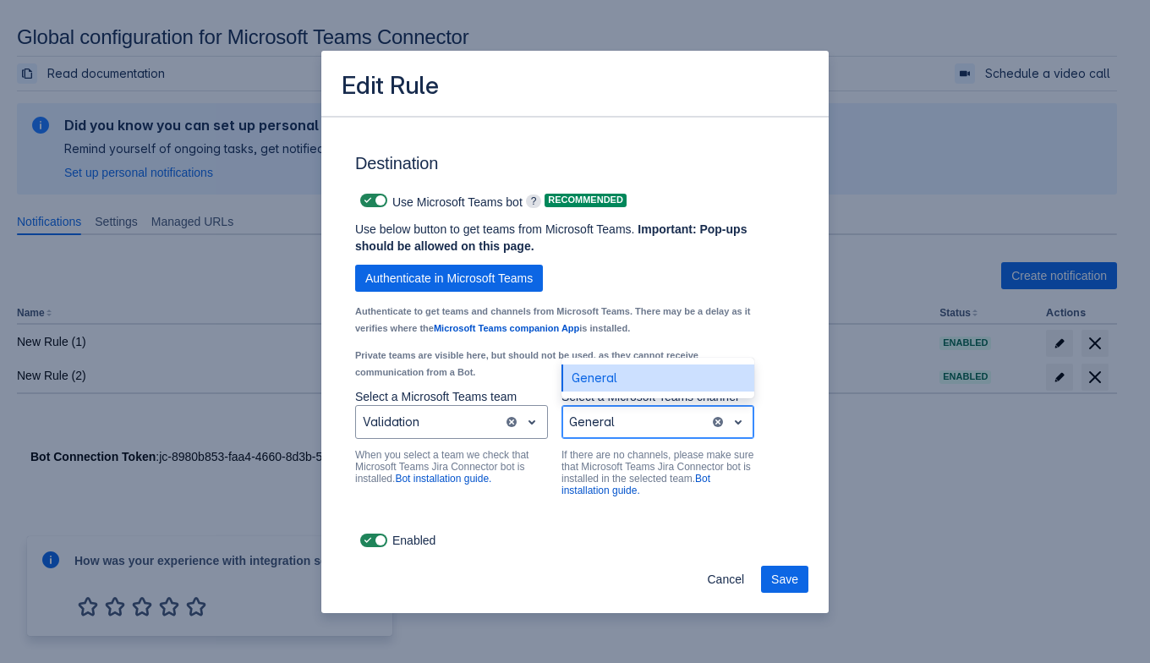
click at [663, 423] on div "Scrollable content" at bounding box center [636, 422] width 134 height 20
click at [714, 572] on span "Cancel" at bounding box center [725, 578] width 37 height 27
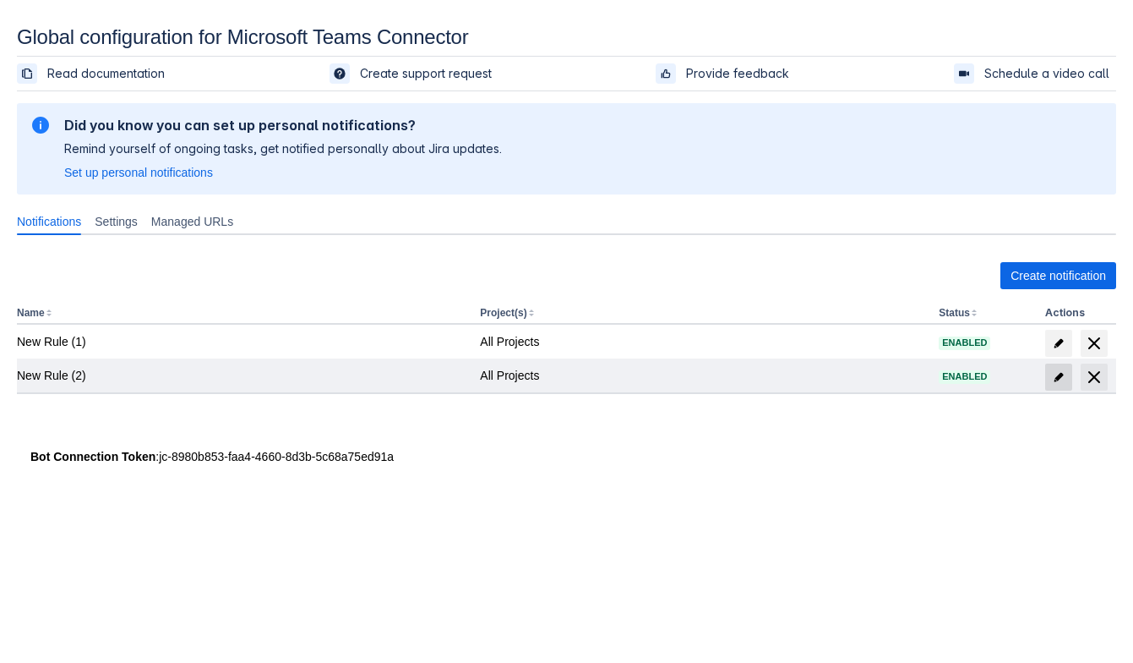
click at [1058, 374] on span "edit" at bounding box center [1059, 377] width 14 height 14
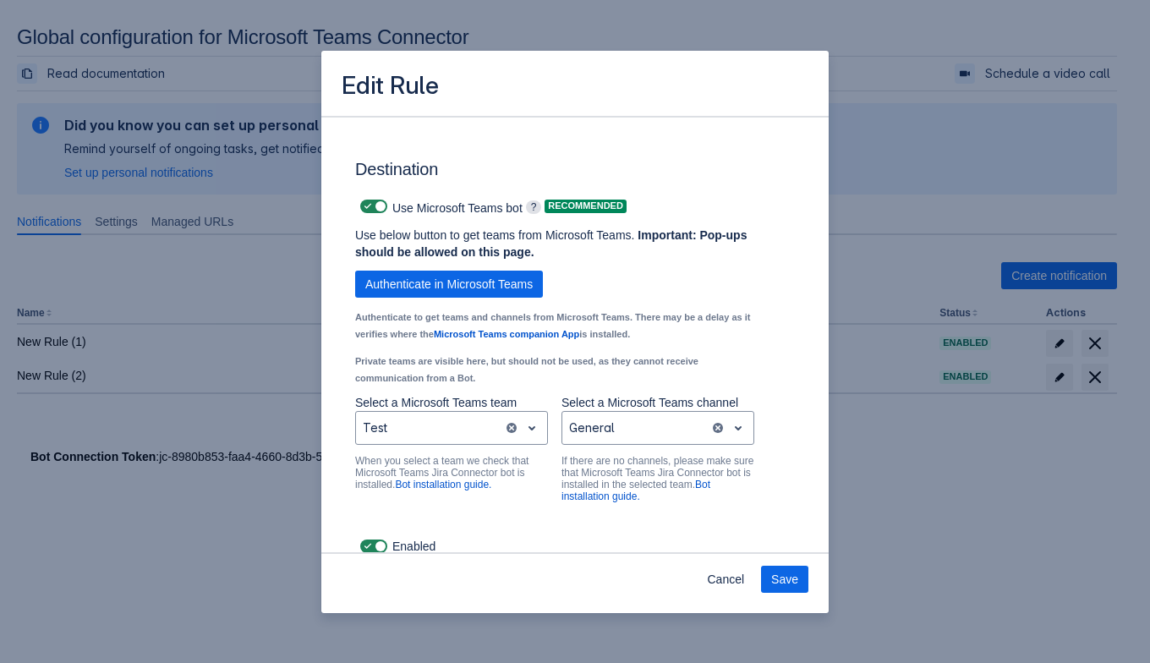
scroll to position [1220, 0]
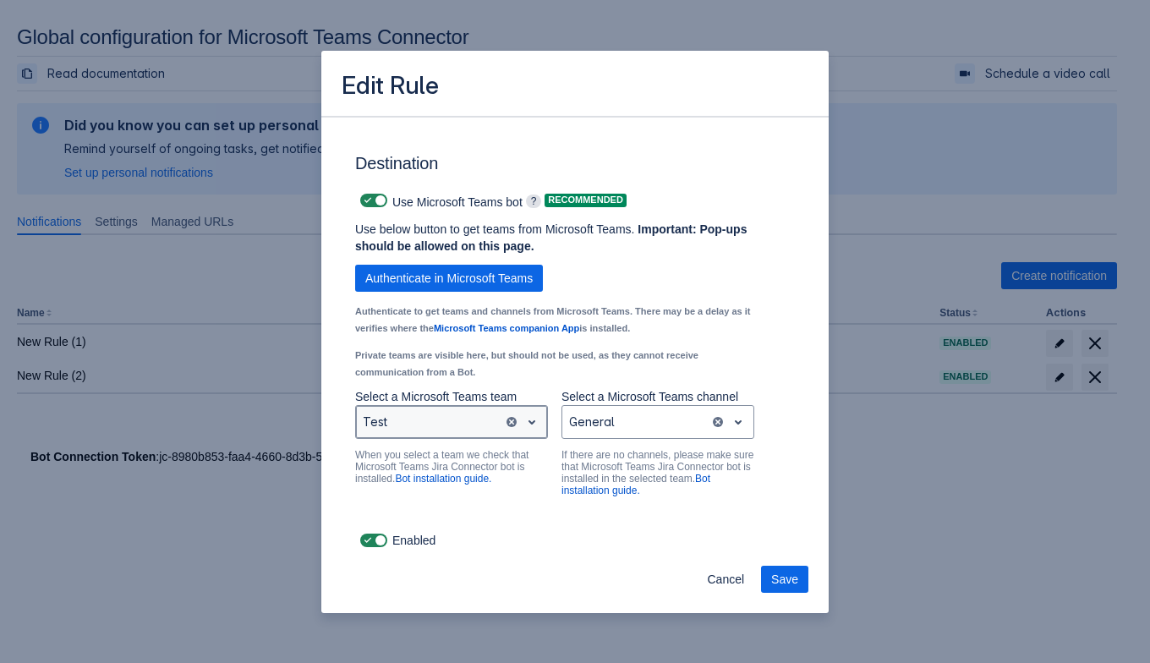
click at [410, 426] on div at bounding box center [430, 422] width 134 height 20
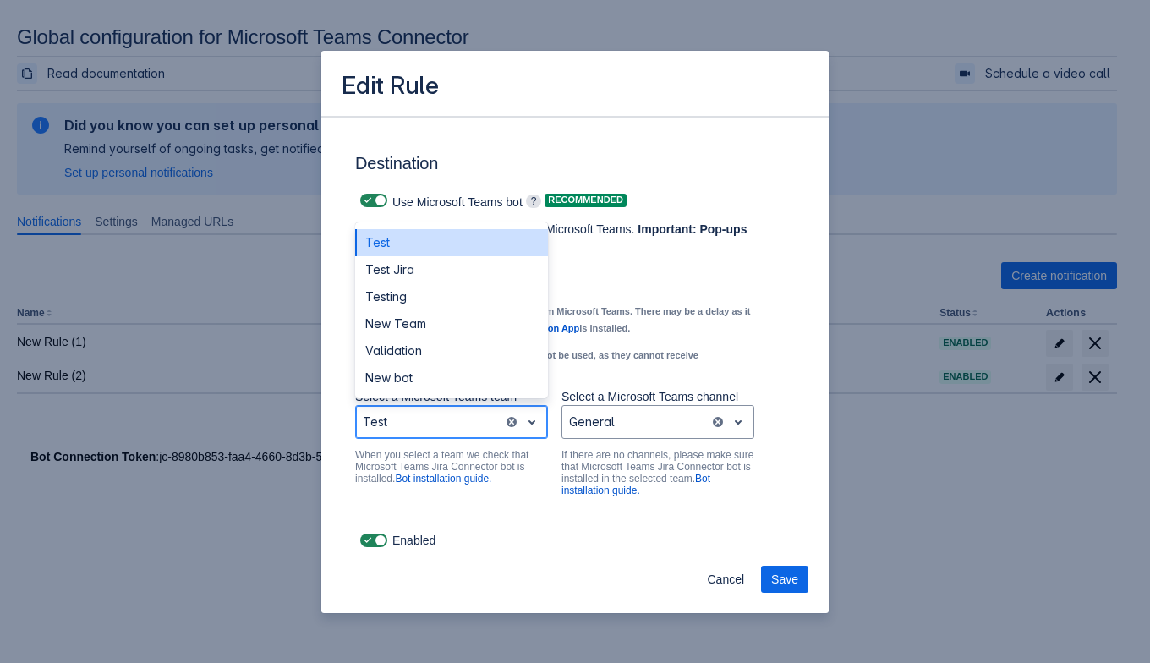
click at [411, 426] on div at bounding box center [430, 422] width 134 height 20
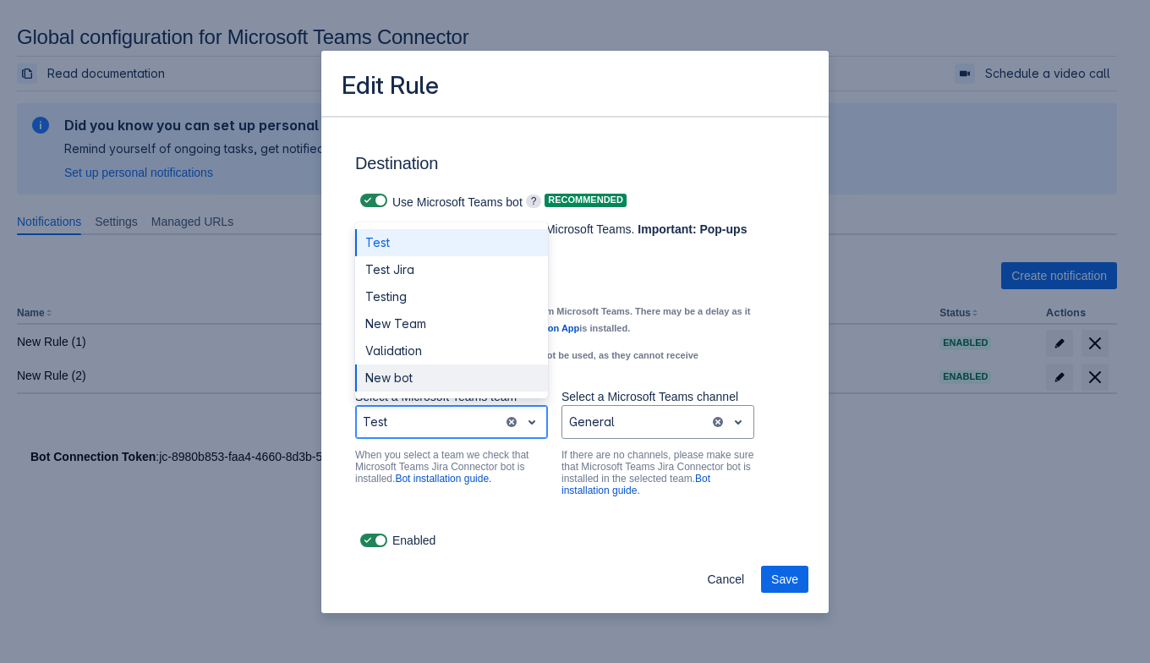
click at [431, 388] on div "New bot" at bounding box center [451, 377] width 193 height 27
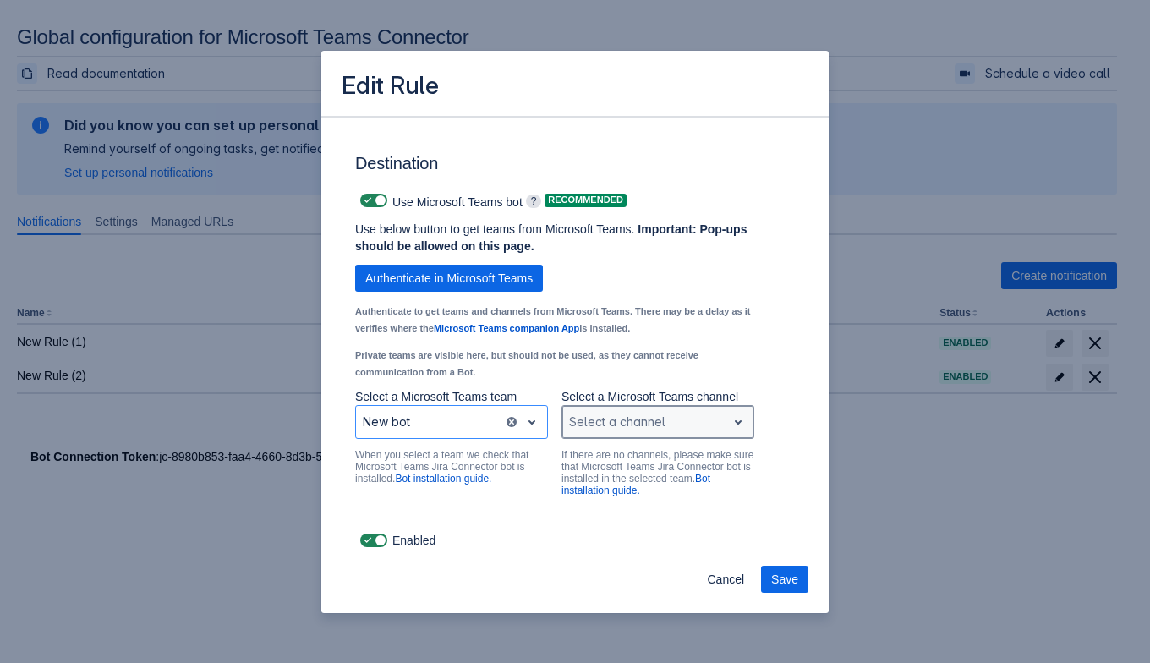
click at [664, 434] on div "Select a channel" at bounding box center [644, 421] width 164 height 27
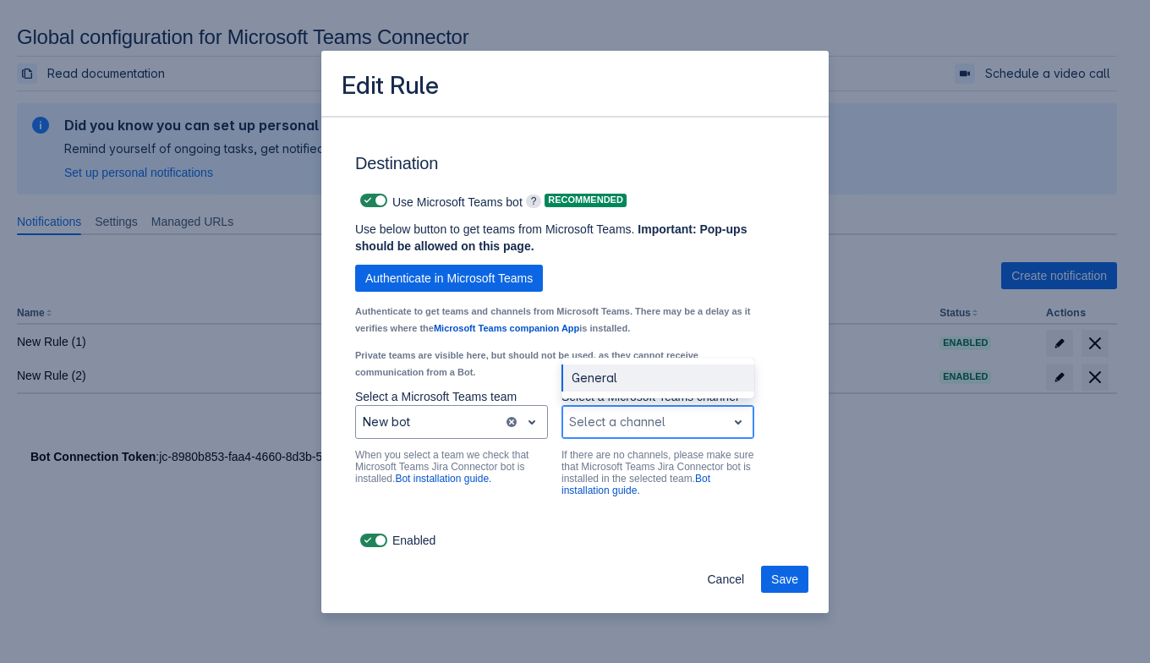
click at [645, 385] on div "General" at bounding box center [657, 377] width 193 height 27
click at [782, 579] on span "Save" at bounding box center [784, 578] width 27 height 27
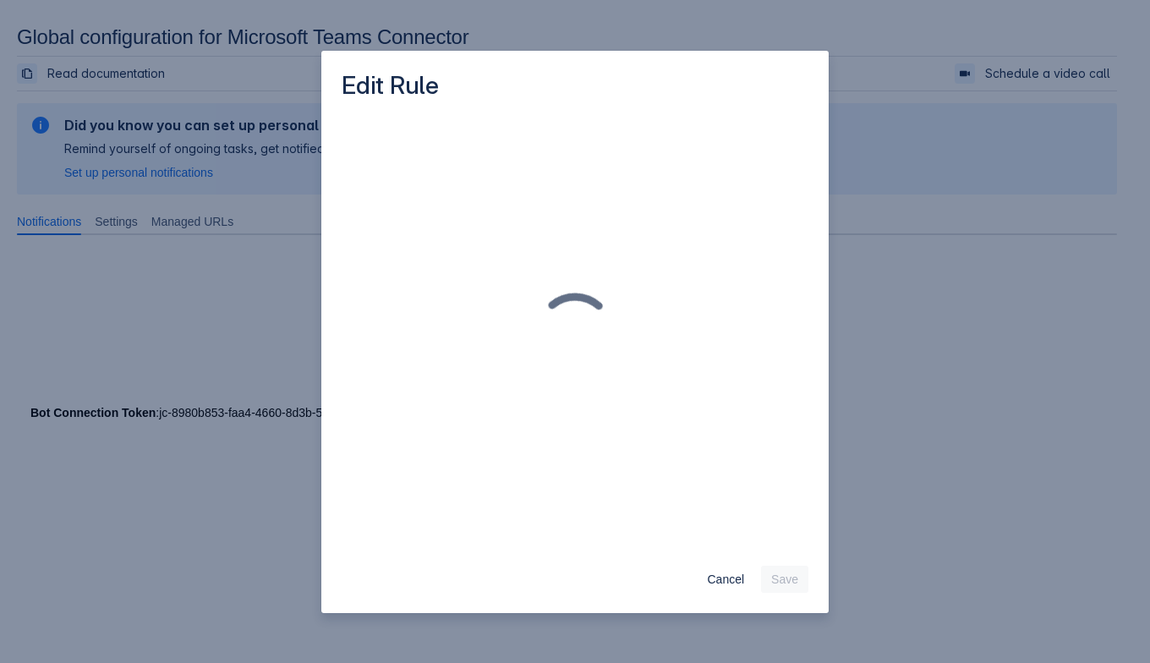
scroll to position [0, 0]
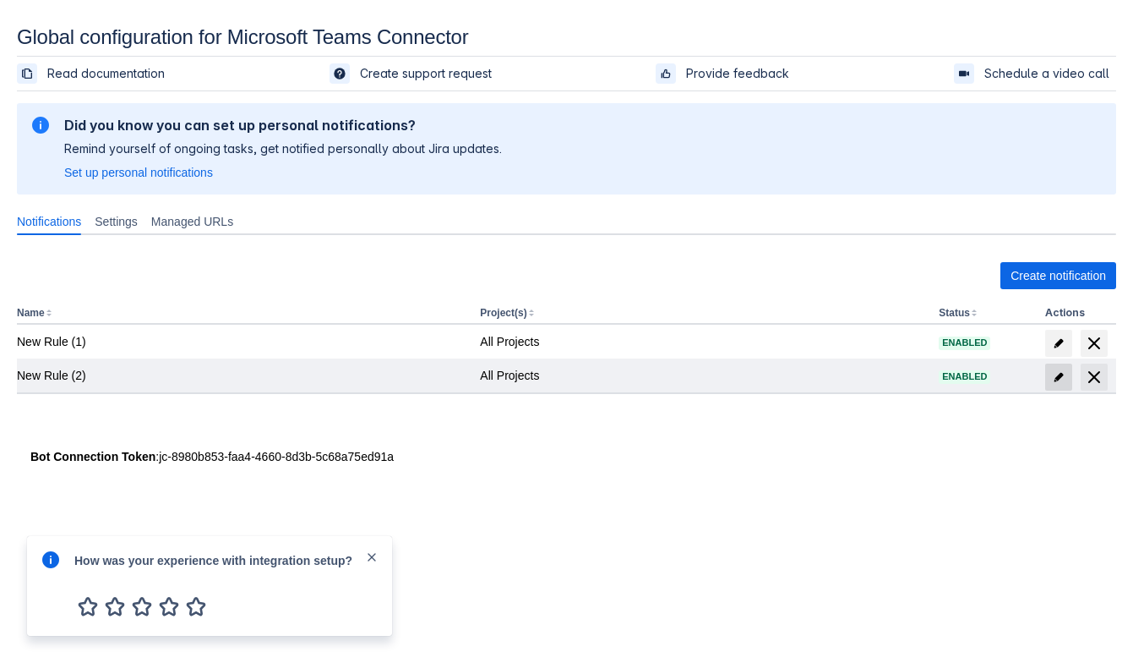
click at [1046, 377] on span at bounding box center [1059, 376] width 27 height 27
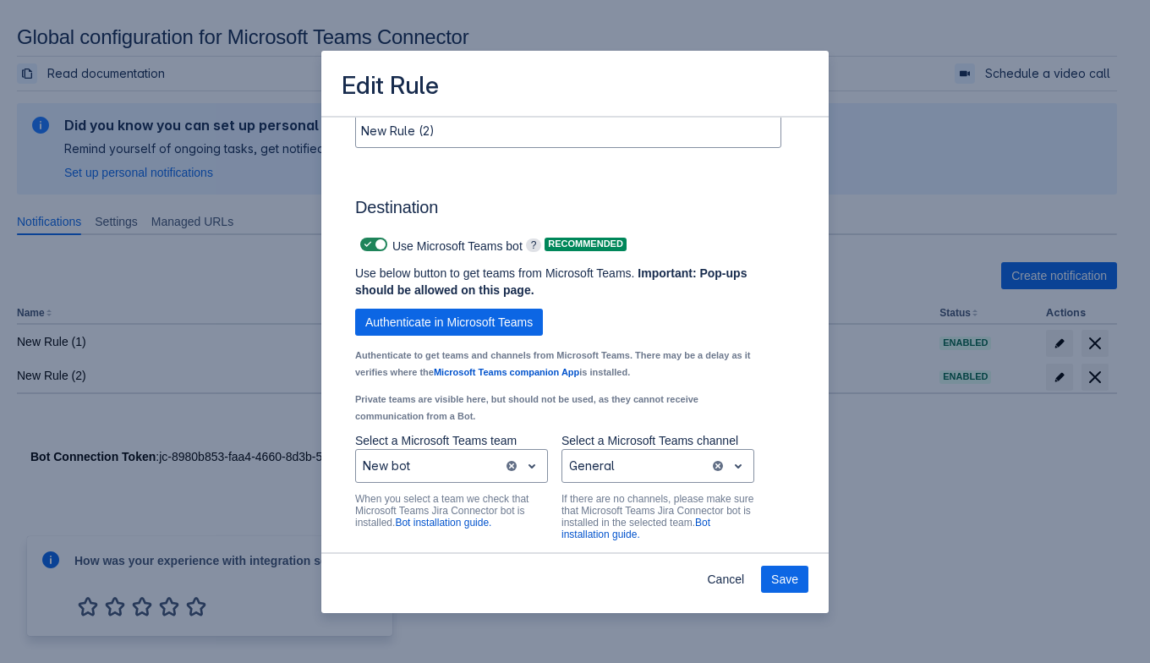
scroll to position [1219, 0]
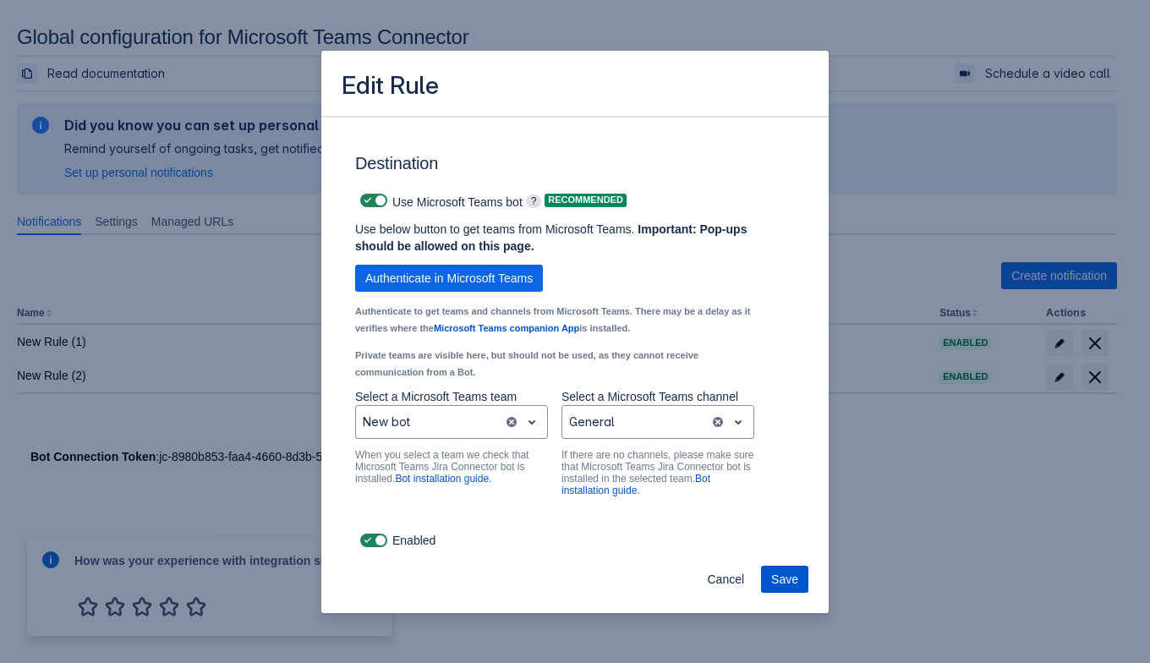
click at [773, 584] on span "Save" at bounding box center [784, 578] width 27 height 27
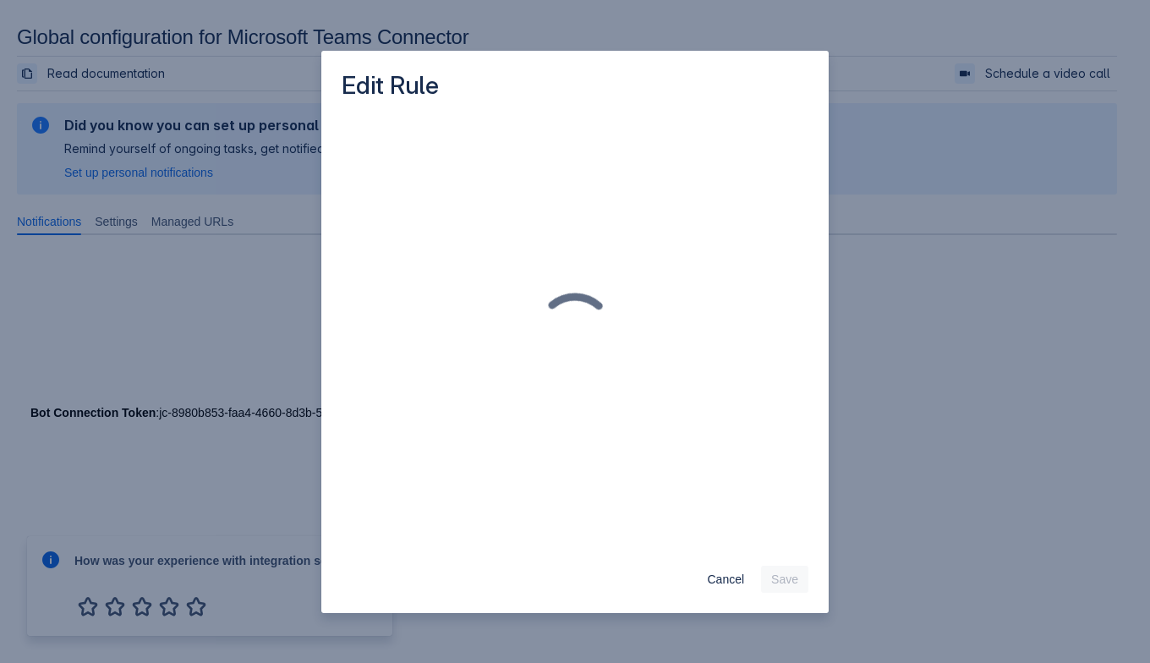
scroll to position [0, 0]
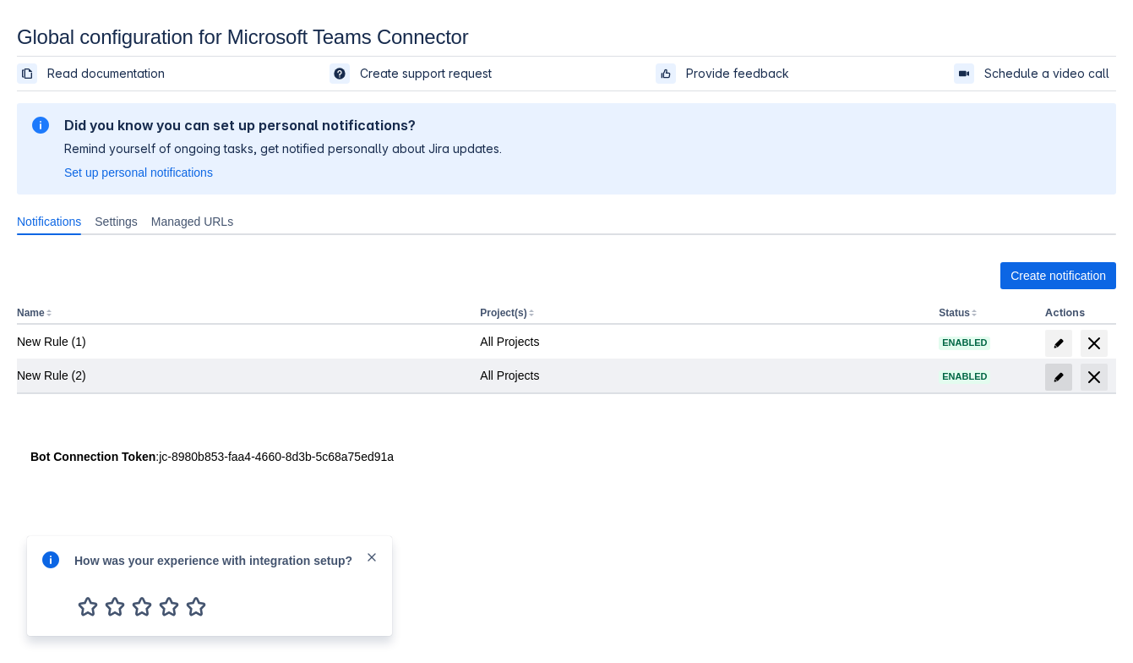
click at [1063, 386] on span at bounding box center [1059, 376] width 27 height 27
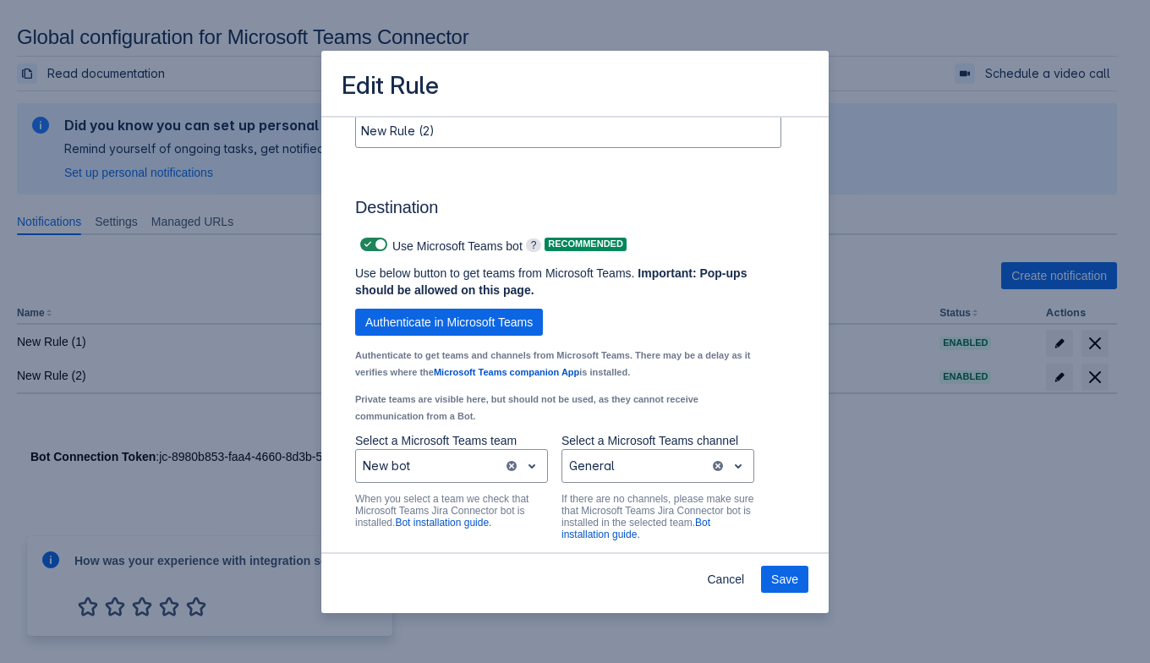
scroll to position [1219, 0]
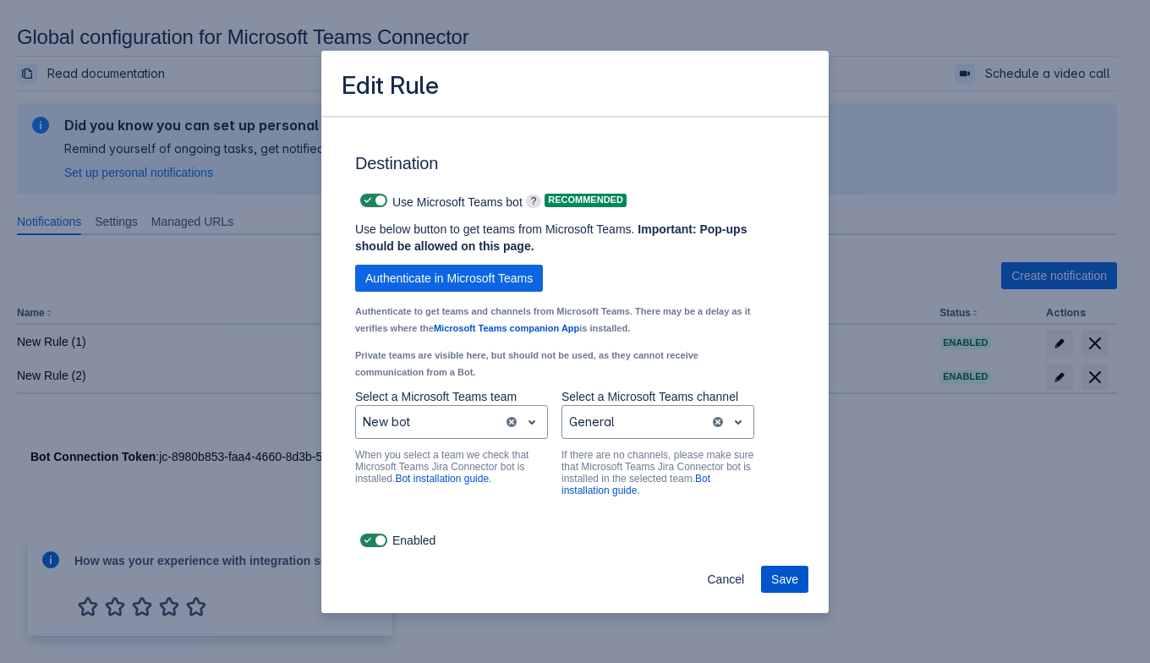
click at [796, 584] on span "Save" at bounding box center [784, 578] width 27 height 27
